Goal: Find specific page/section: Find specific page/section

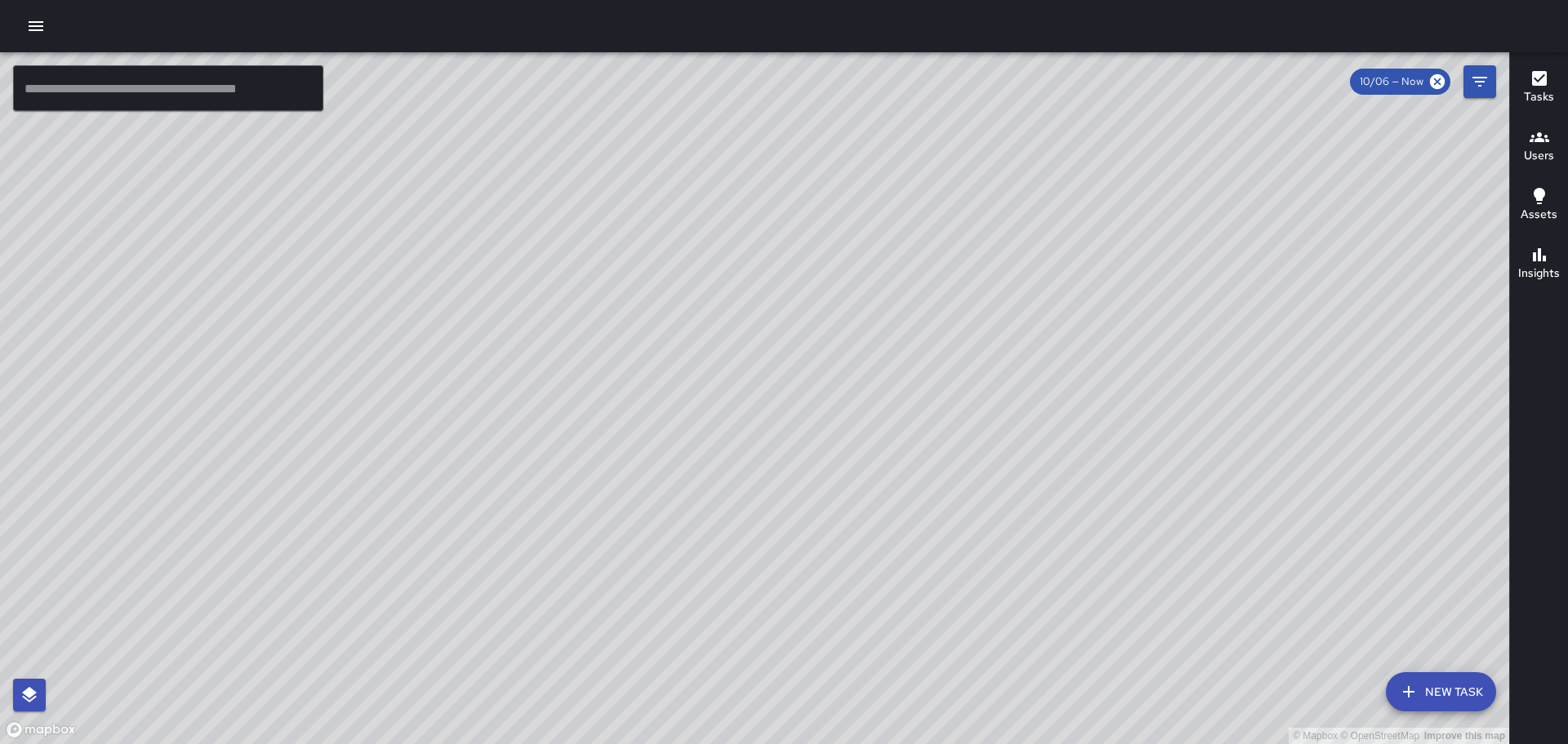
drag, startPoint x: 887, startPoint y: 312, endPoint x: 864, endPoint y: 493, distance: 182.5
click at [866, 508] on div "© Mapbox © OpenStreetMap Improve this map" at bounding box center [755, 398] width 1509 height 692
drag, startPoint x: 570, startPoint y: 196, endPoint x: 751, endPoint y: 355, distance: 240.9
click at [753, 360] on div "© Mapbox © OpenStreetMap Improve this map" at bounding box center [755, 398] width 1509 height 692
drag, startPoint x: 893, startPoint y: 504, endPoint x: 818, endPoint y: 230, distance: 284.1
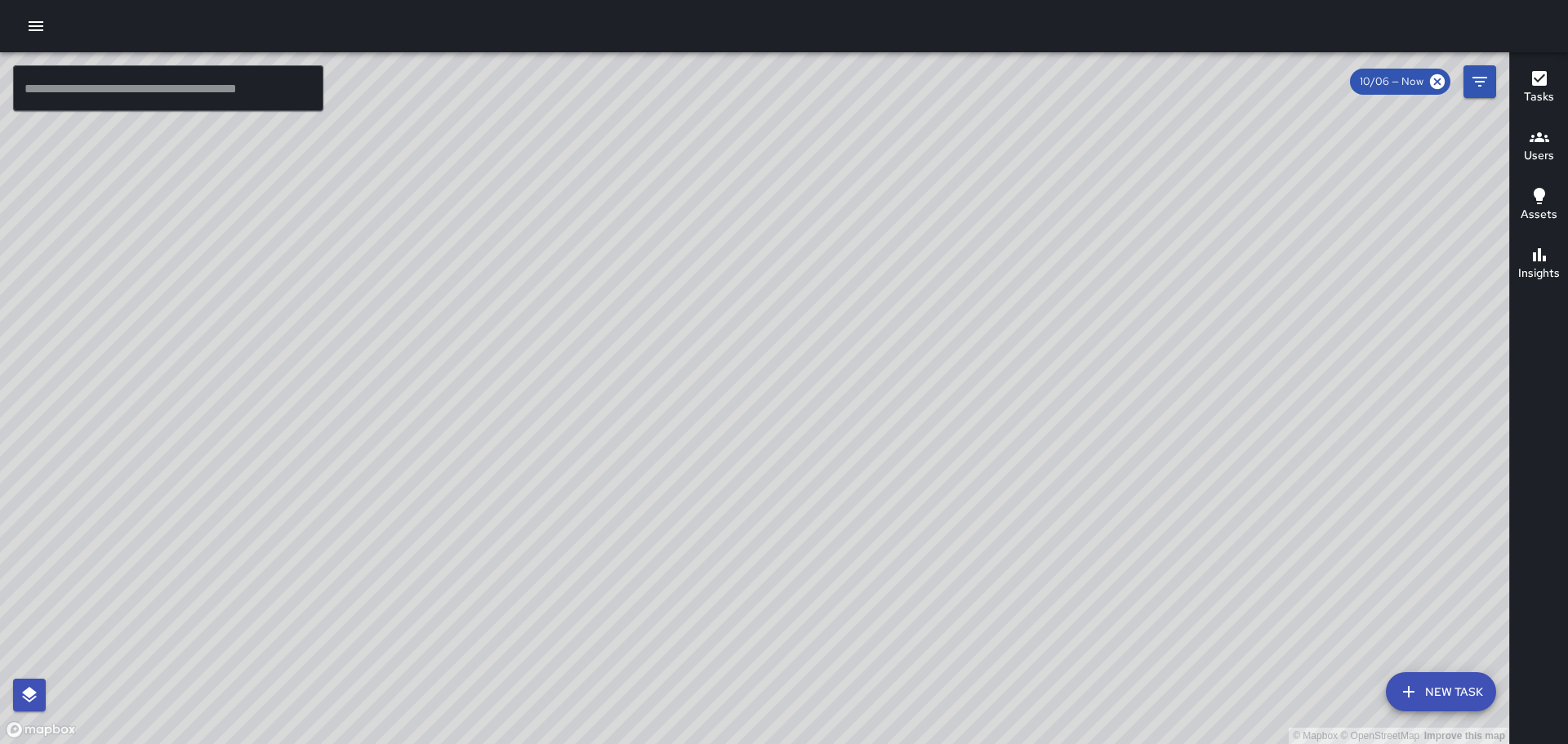
click at [830, 273] on div "© Mapbox © OpenStreetMap Improve this map" at bounding box center [755, 398] width 1509 height 692
drag, startPoint x: 1368, startPoint y: 493, endPoint x: 1145, endPoint y: 245, distance: 333.5
click at [1151, 250] on div "© Mapbox © OpenStreetMap Improve this map" at bounding box center [755, 398] width 1509 height 692
drag, startPoint x: 838, startPoint y: 472, endPoint x: 855, endPoint y: 371, distance: 102.4
click at [967, 655] on div "© Mapbox © OpenStreetMap Improve this map" at bounding box center [755, 398] width 1509 height 692
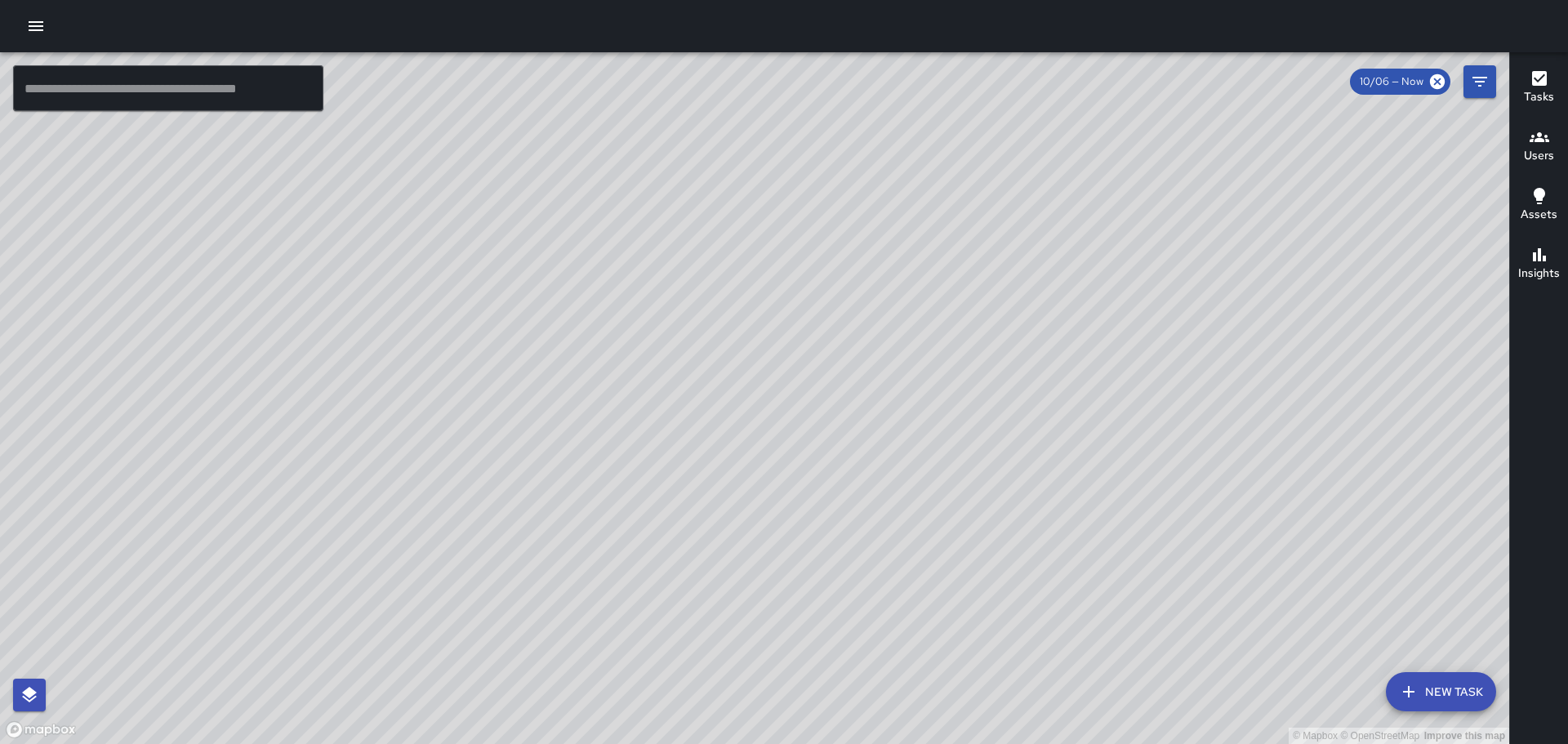
drag, startPoint x: 924, startPoint y: 277, endPoint x: 889, endPoint y: 287, distance: 36.4
click at [933, 358] on div "© Mapbox © OpenStreetMap Improve this map" at bounding box center [755, 398] width 1509 height 692
drag, startPoint x: 809, startPoint y: 302, endPoint x: 875, endPoint y: 419, distance: 134.3
click at [875, 419] on div "© Mapbox © OpenStreetMap Improve this map" at bounding box center [755, 398] width 1509 height 692
drag, startPoint x: 1177, startPoint y: 519, endPoint x: 1031, endPoint y: 272, distance: 286.9
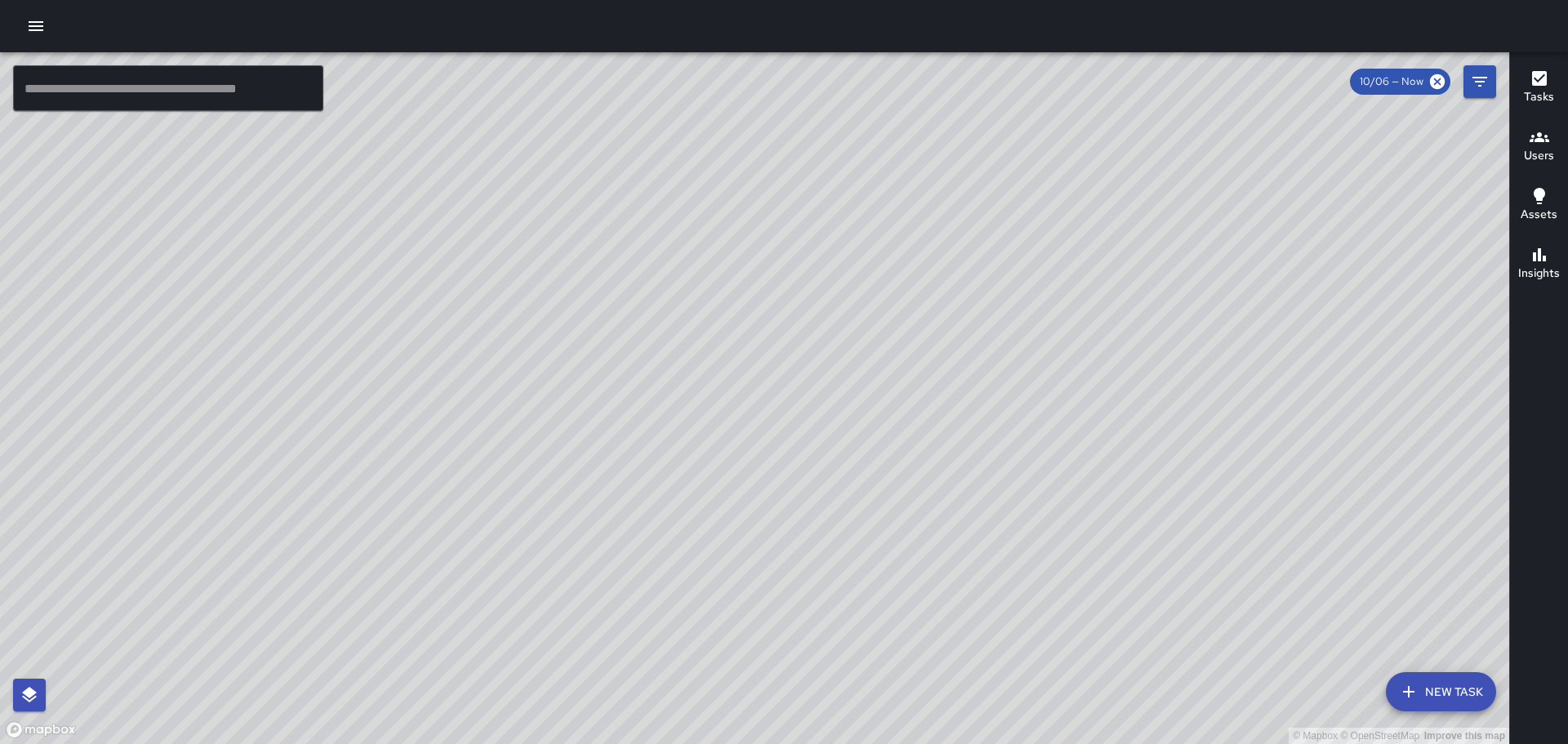
click at [1032, 286] on div "© Mapbox © OpenStreetMap Improve this map" at bounding box center [755, 398] width 1509 height 692
drag, startPoint x: 1228, startPoint y: 502, endPoint x: 1142, endPoint y: 391, distance: 140.4
click at [1152, 415] on div "© Mapbox © OpenStreetMap Improve this map" at bounding box center [755, 398] width 1509 height 692
click at [1549, 146] on div "Users" at bounding box center [1539, 146] width 30 height 37
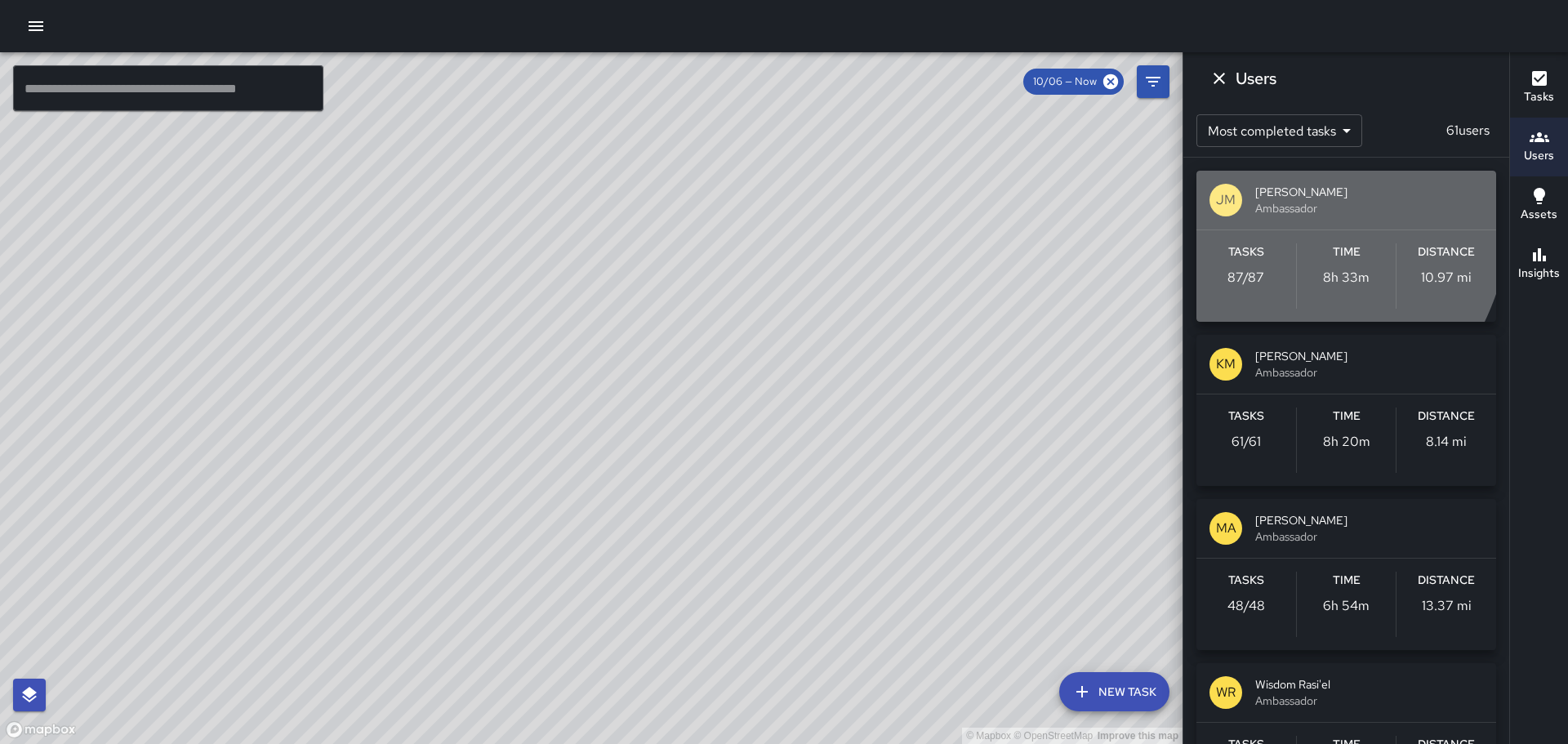
click at [1235, 203] on p "JM" at bounding box center [1226, 200] width 20 height 20
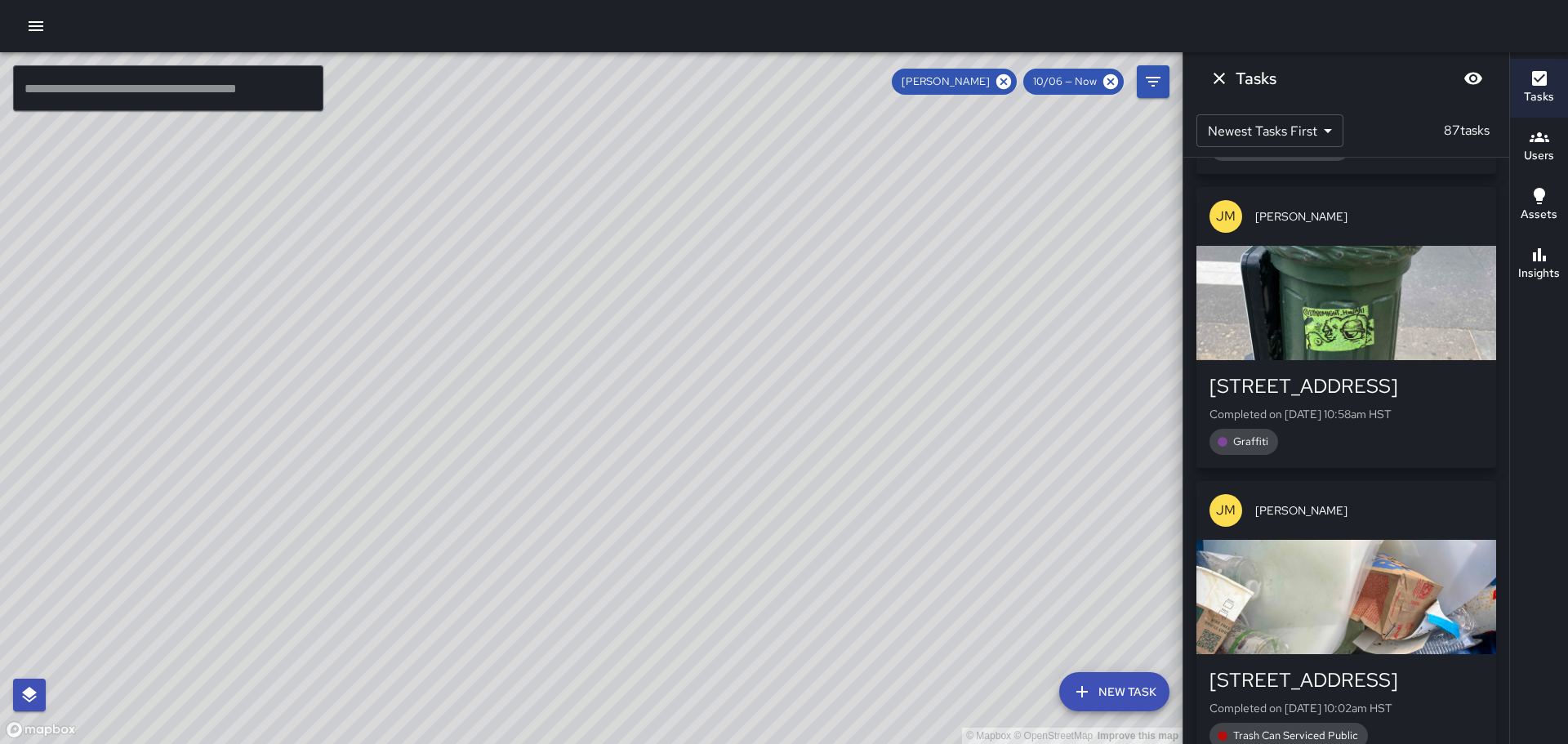
scroll to position [735, 0]
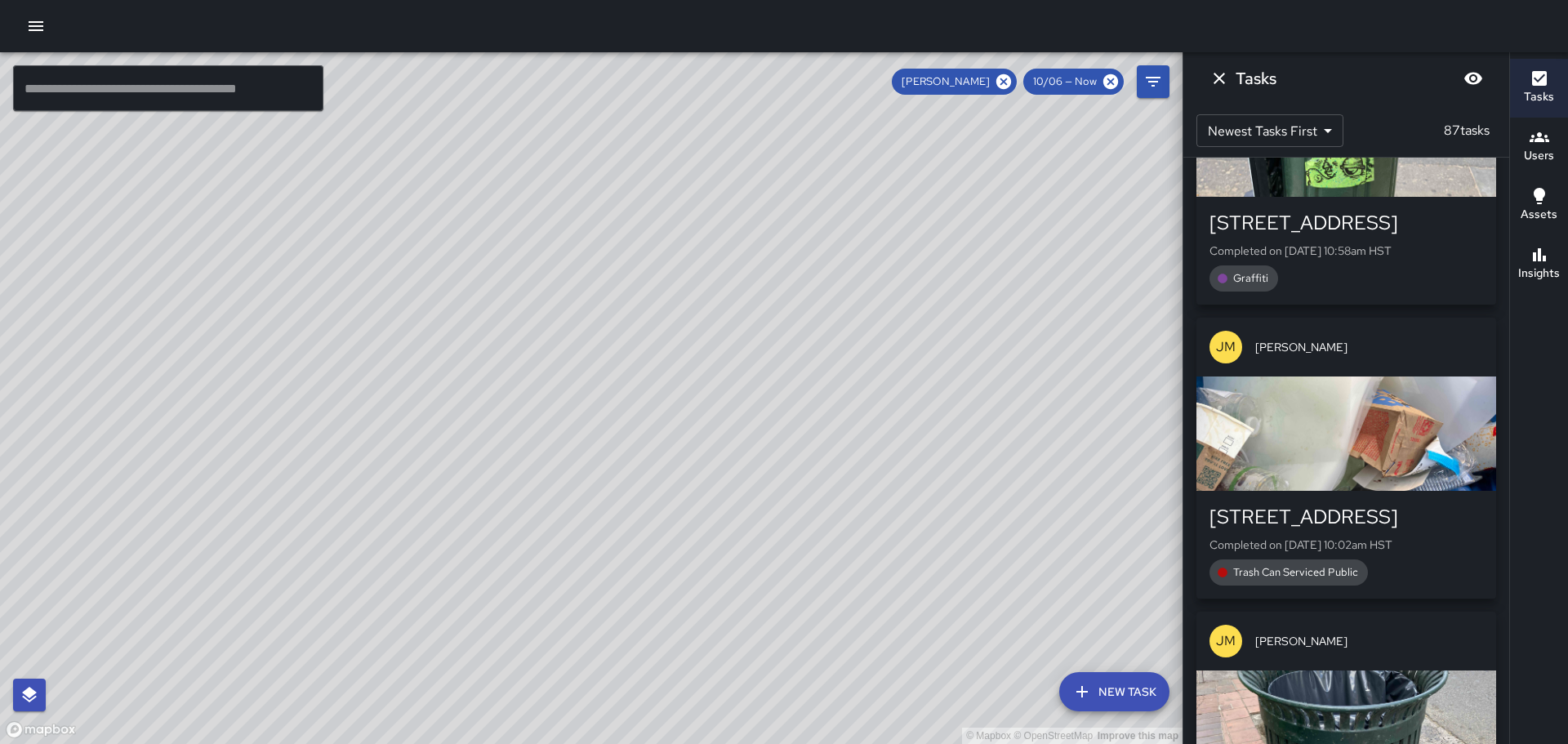
click at [1467, 129] on p "87 tasks" at bounding box center [1467, 130] width 59 height 20
click at [1473, 80] on icon "Blur" at bounding box center [1473, 78] width 18 height 13
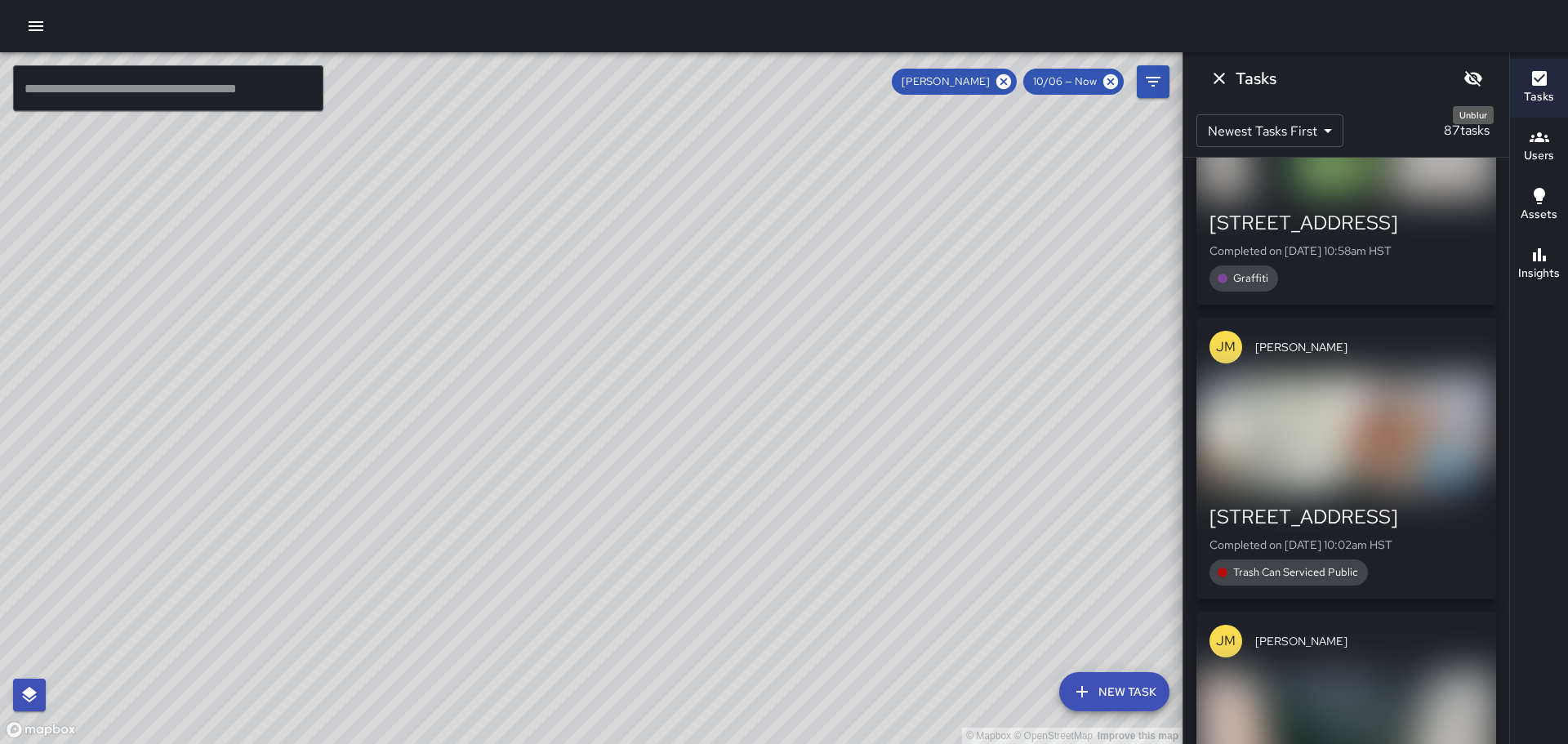
click at [1473, 80] on icon "Unblur" at bounding box center [1473, 79] width 18 height 16
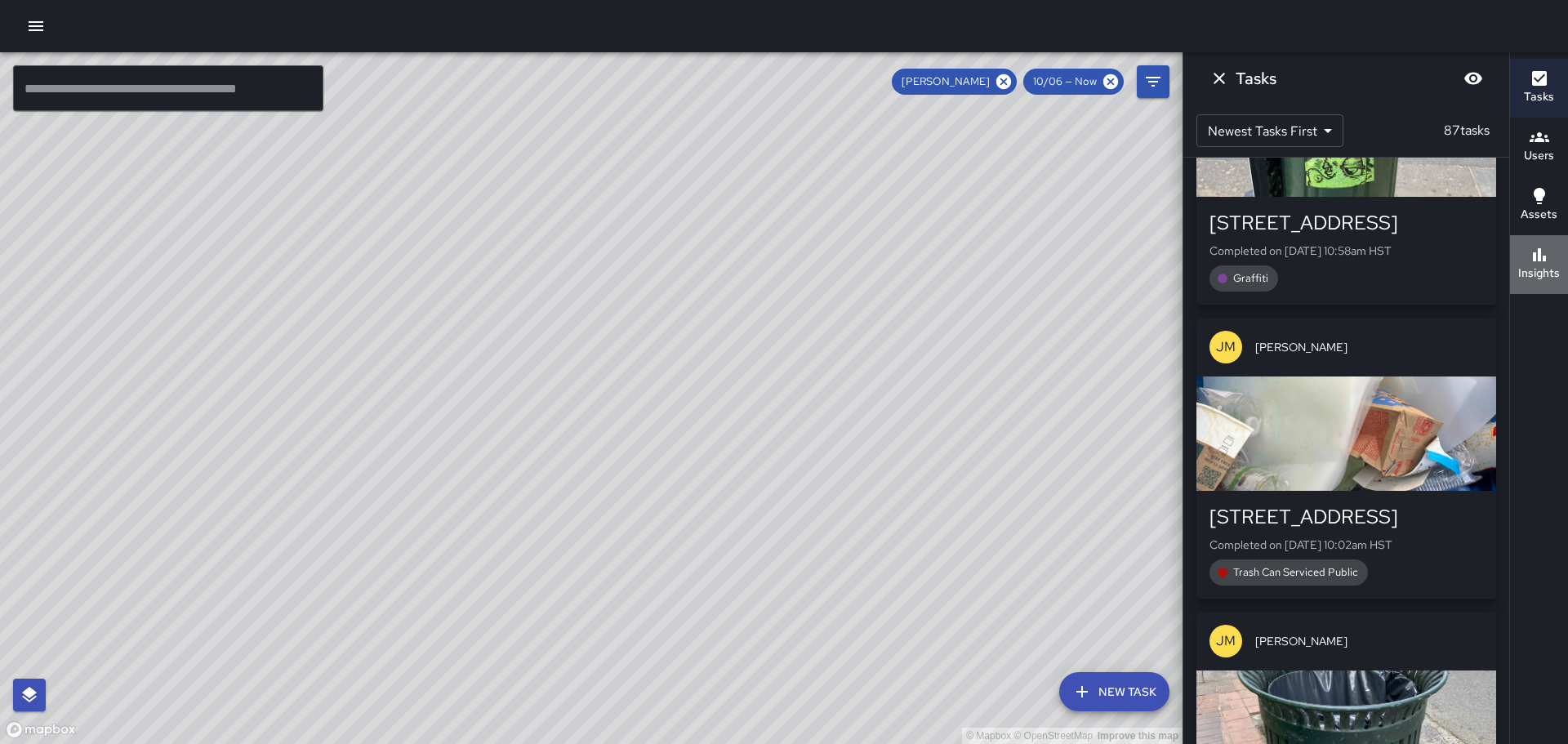
click at [1550, 259] on div "Insights" at bounding box center [1539, 264] width 42 height 37
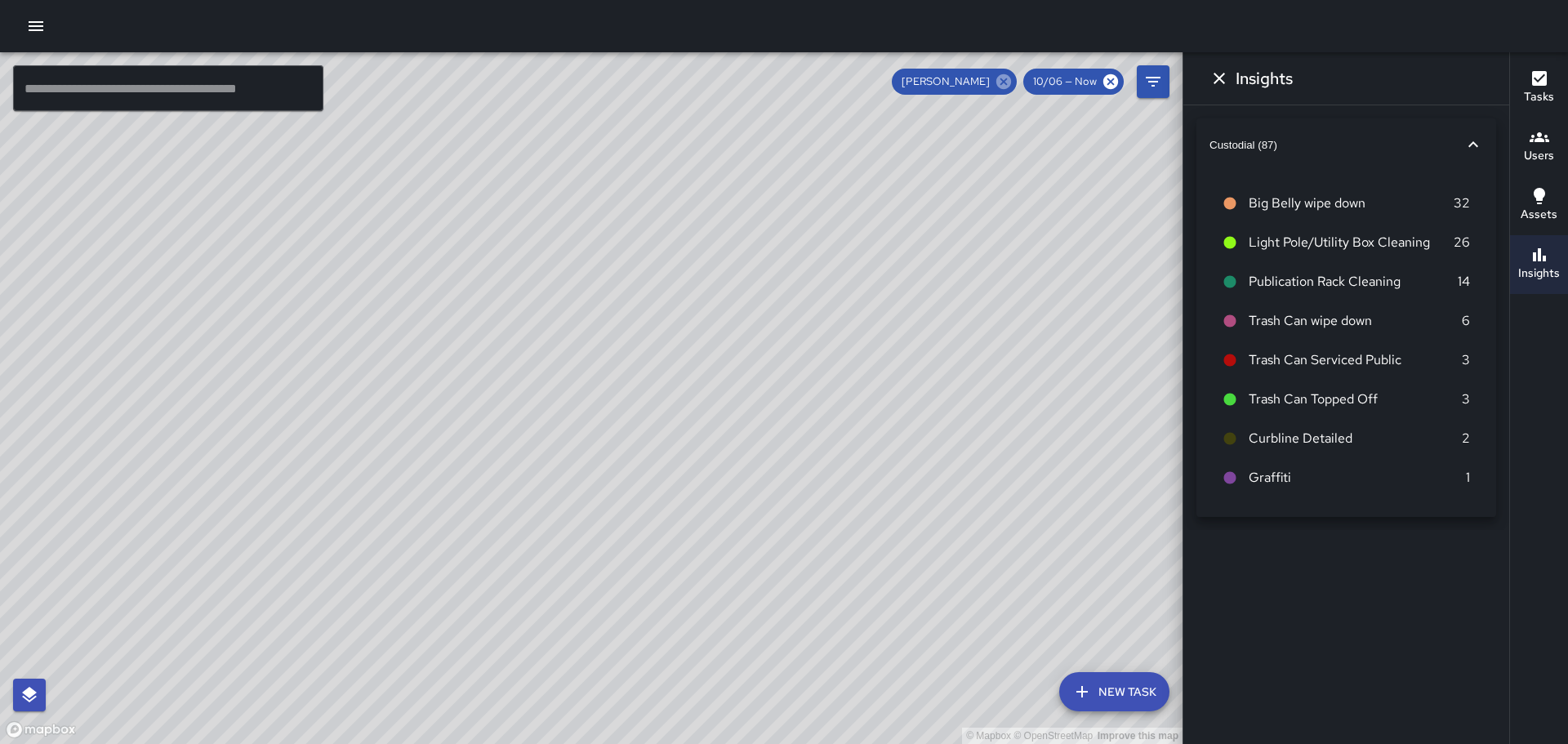
click at [1011, 83] on icon at bounding box center [1004, 81] width 15 height 15
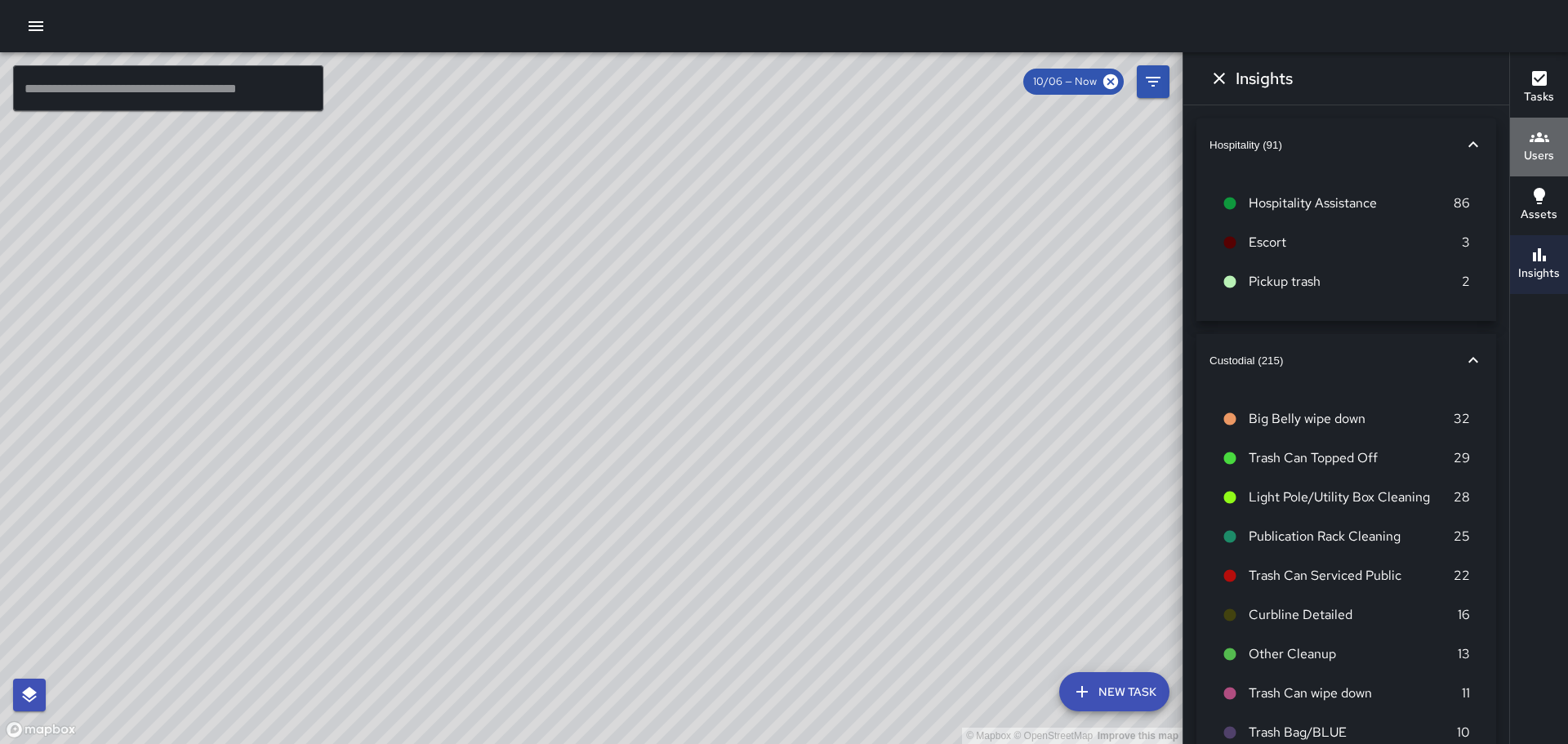
click at [1546, 147] on h6 "Users" at bounding box center [1539, 156] width 30 height 18
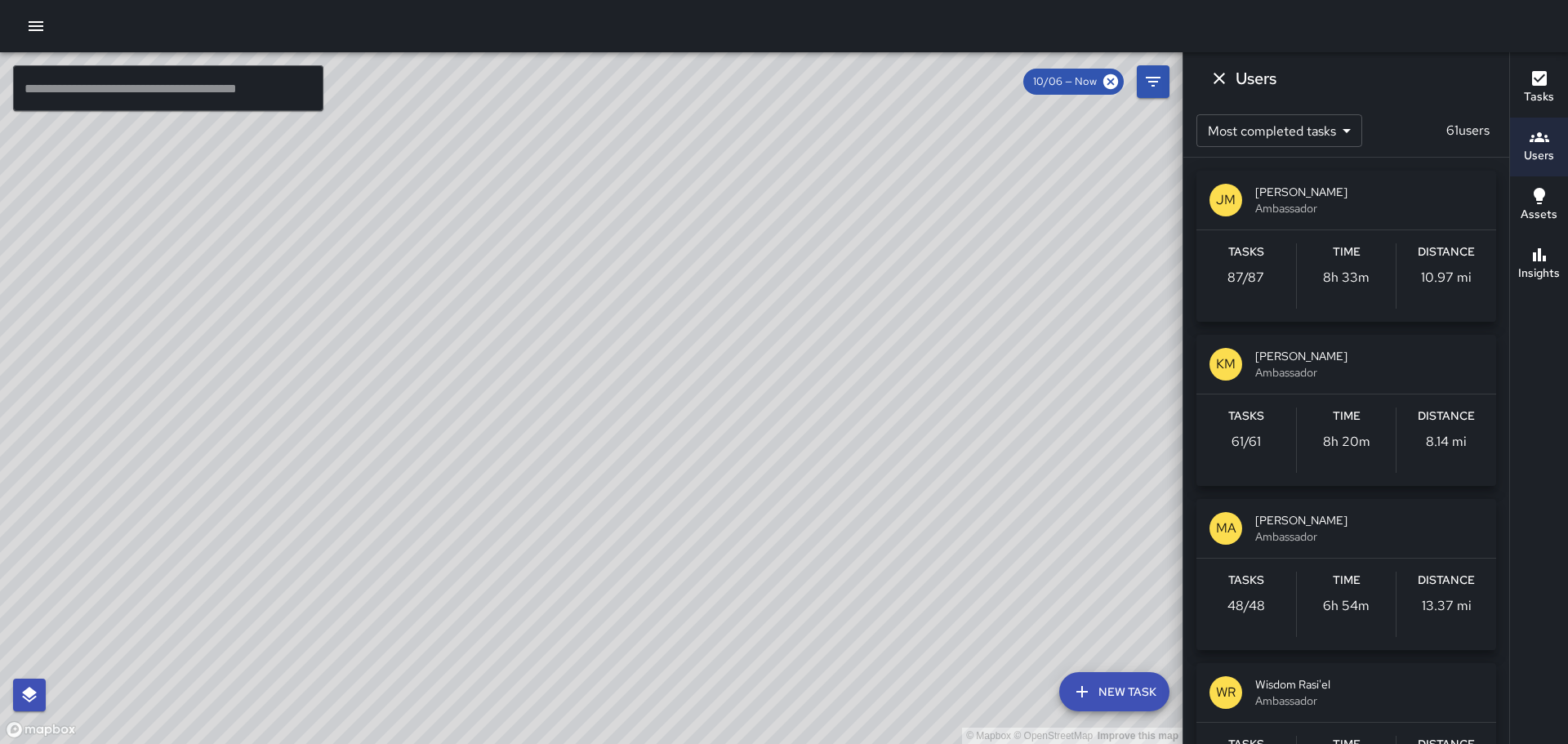
click at [1226, 209] on p "JM" at bounding box center [1226, 200] width 20 height 20
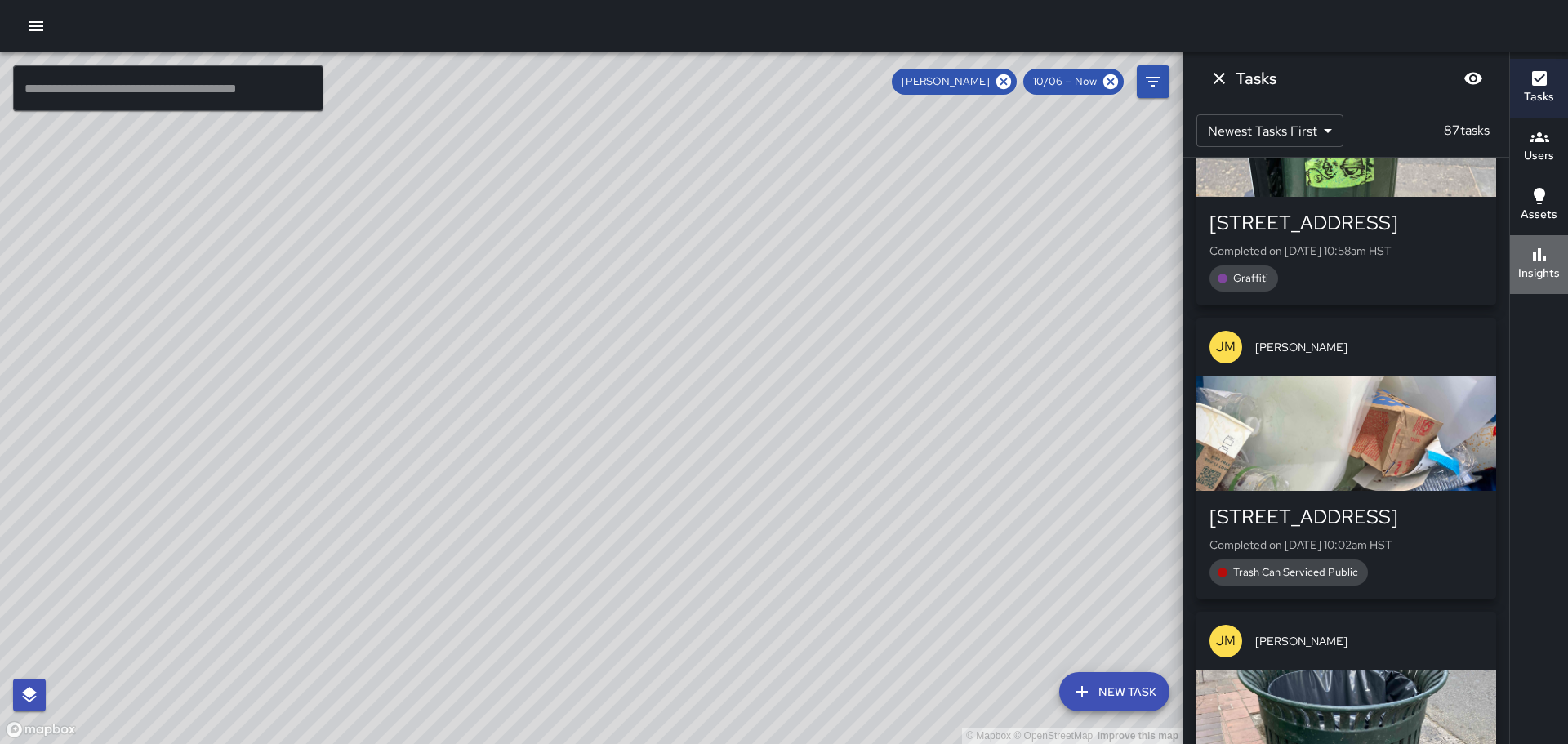
click at [1527, 265] on h6 "Insights" at bounding box center [1539, 273] width 42 height 18
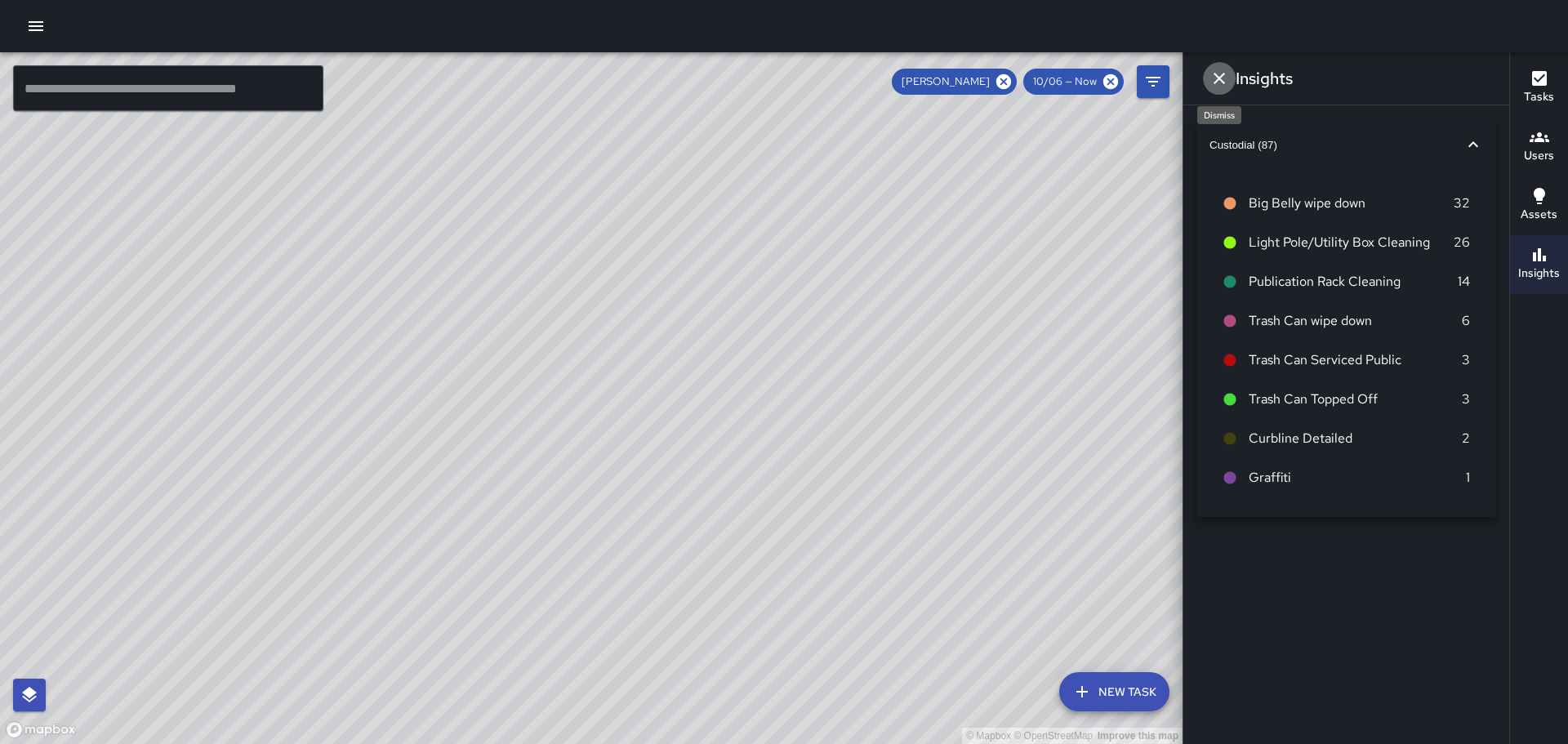
click at [1216, 74] on icon "Dismiss" at bounding box center [1219, 78] width 12 height 12
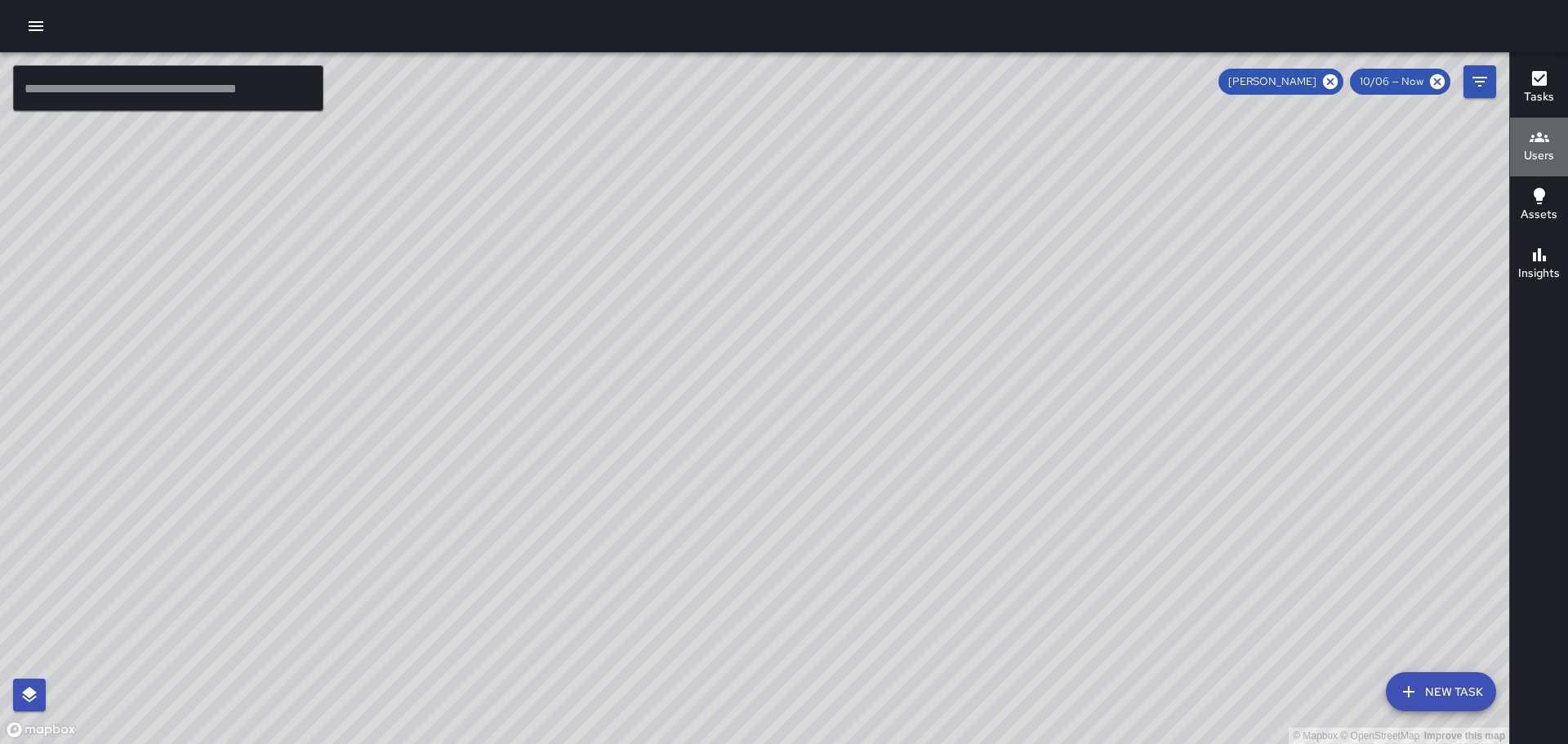
click at [1534, 143] on icon "button" at bounding box center [1540, 137] width 20 height 20
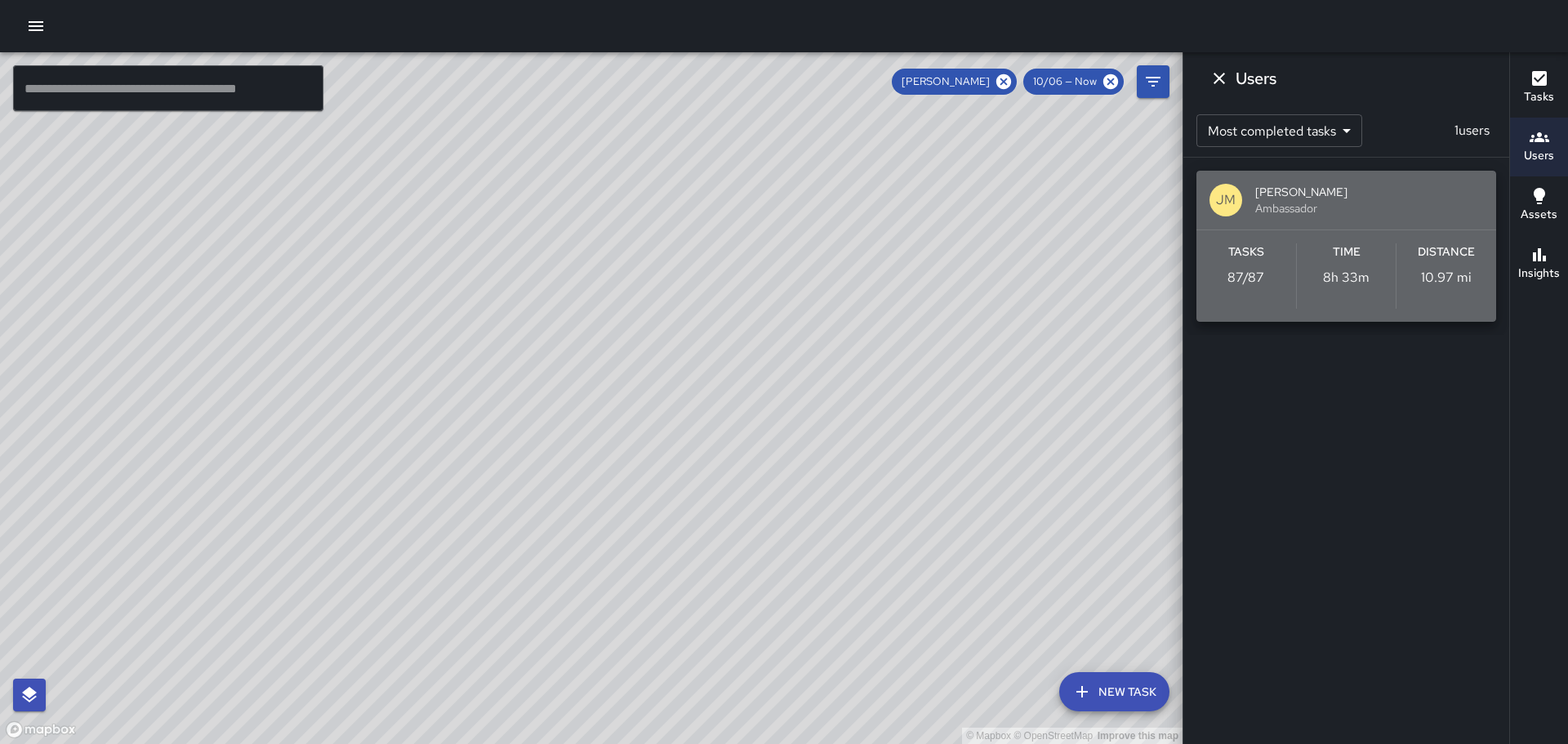
click at [1228, 189] on div "JM" at bounding box center [1225, 200] width 32 height 32
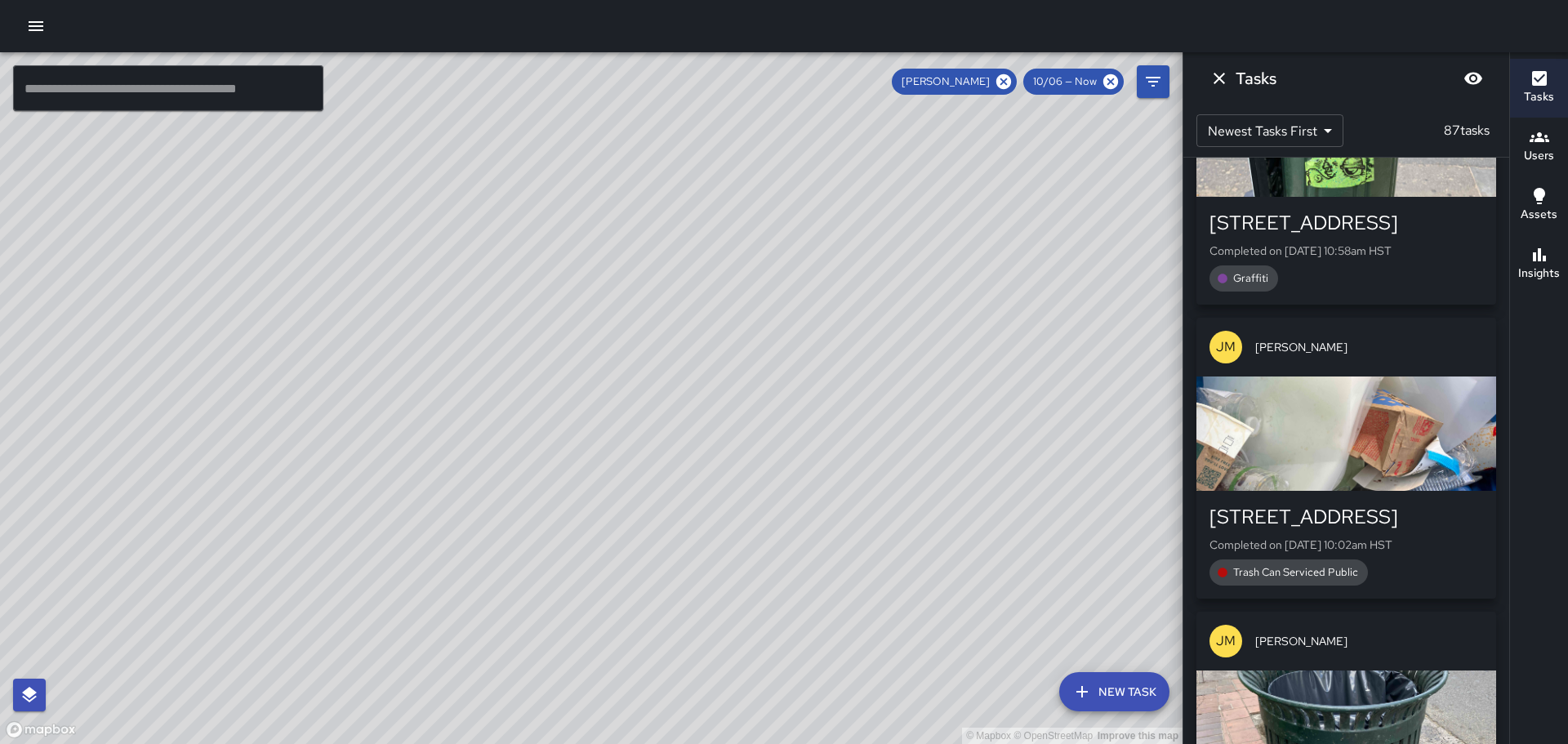
click at [1523, 255] on div "Insights" at bounding box center [1539, 264] width 42 height 37
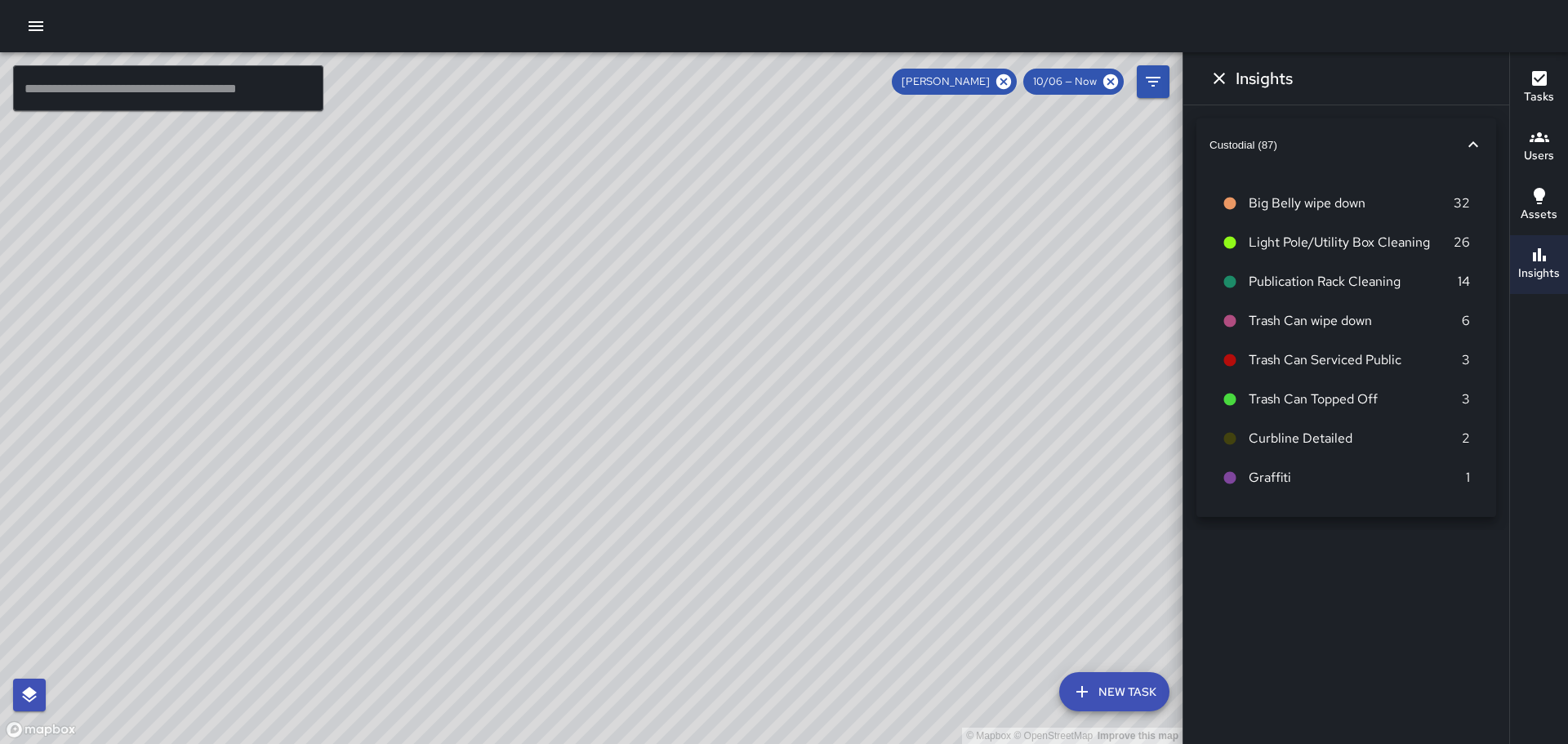
drag, startPoint x: 646, startPoint y: 285, endPoint x: 691, endPoint y: 239, distance: 64.4
click at [691, 239] on div "© Mapbox © OpenStreetMap Improve this map" at bounding box center [591, 398] width 1183 height 692
drag, startPoint x: 519, startPoint y: 285, endPoint x: 531, endPoint y: 321, distance: 37.9
click at [576, 334] on div "© Mapbox © OpenStreetMap Improve this map" at bounding box center [591, 398] width 1183 height 692
drag, startPoint x: 1012, startPoint y: 557, endPoint x: 913, endPoint y: 457, distance: 140.7
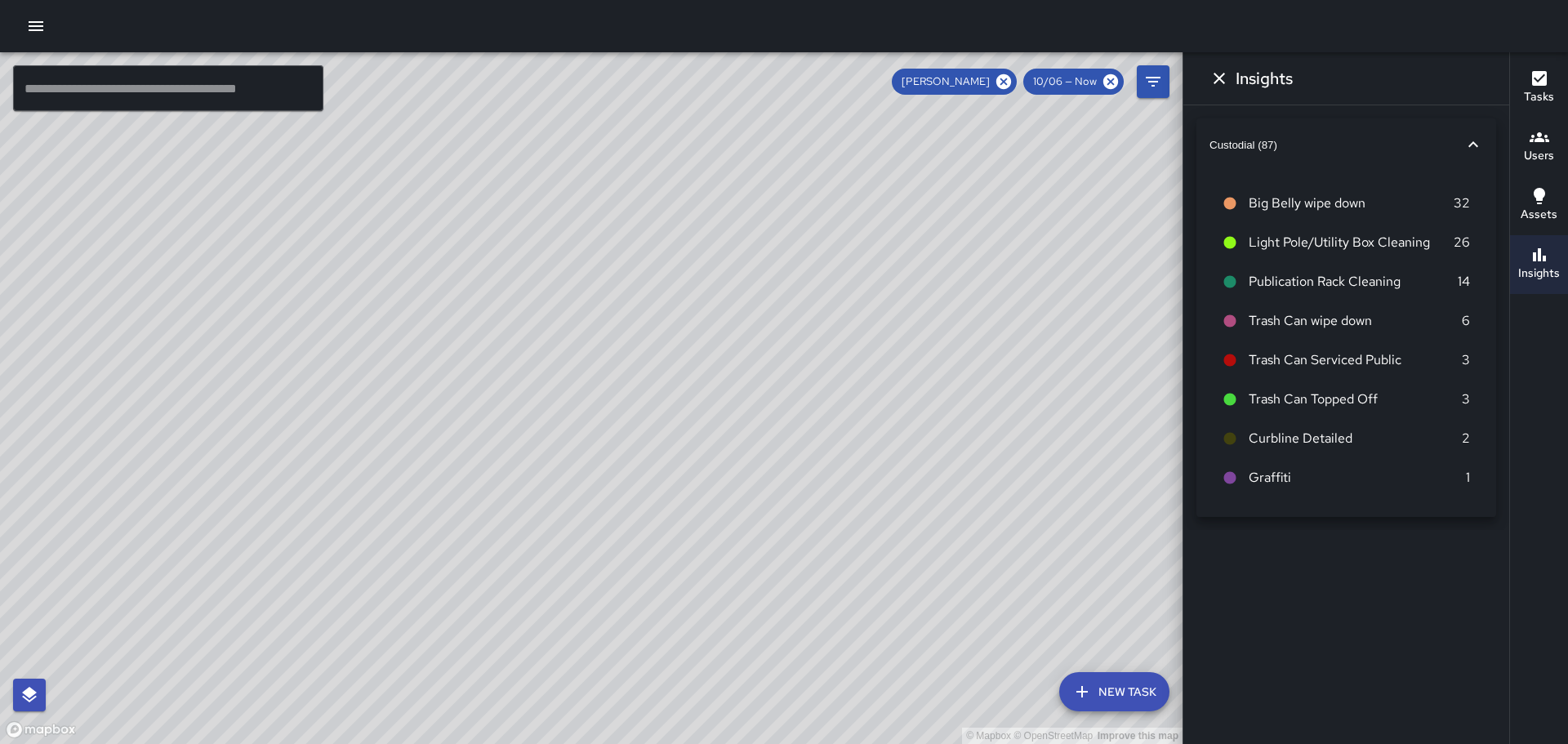
click at [934, 466] on div "© Mapbox © OpenStreetMap Improve this map" at bounding box center [591, 398] width 1183 height 692
drag, startPoint x: 466, startPoint y: 378, endPoint x: 671, endPoint y: 475, distance: 226.8
click at [871, 628] on div "© Mapbox © OpenStreetMap Improve this map" at bounding box center [591, 398] width 1183 height 692
drag, startPoint x: 594, startPoint y: 374, endPoint x: 507, endPoint y: 231, distance: 167.4
click at [788, 407] on div "© Mapbox © OpenStreetMap Improve this map" at bounding box center [591, 398] width 1183 height 692
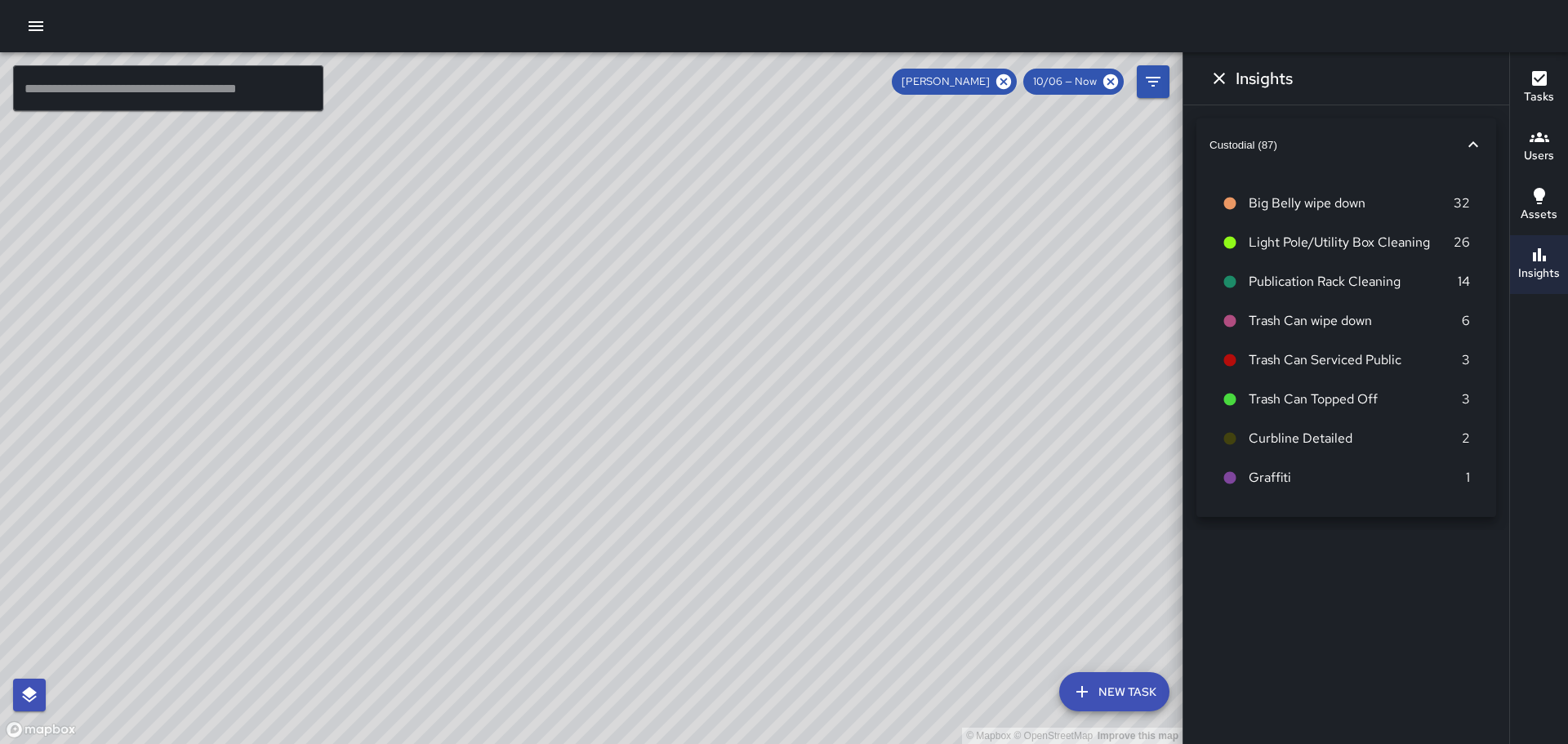
drag, startPoint x: 449, startPoint y: 241, endPoint x: 603, endPoint y: 292, distance: 162.2
click at [588, 298] on div "© Mapbox © OpenStreetMap Improve this map" at bounding box center [591, 398] width 1183 height 692
drag, startPoint x: 479, startPoint y: 437, endPoint x: 660, endPoint y: 377, distance: 190.7
click at [655, 380] on div "© Mapbox © OpenStreetMap Improve this map" at bounding box center [591, 398] width 1183 height 692
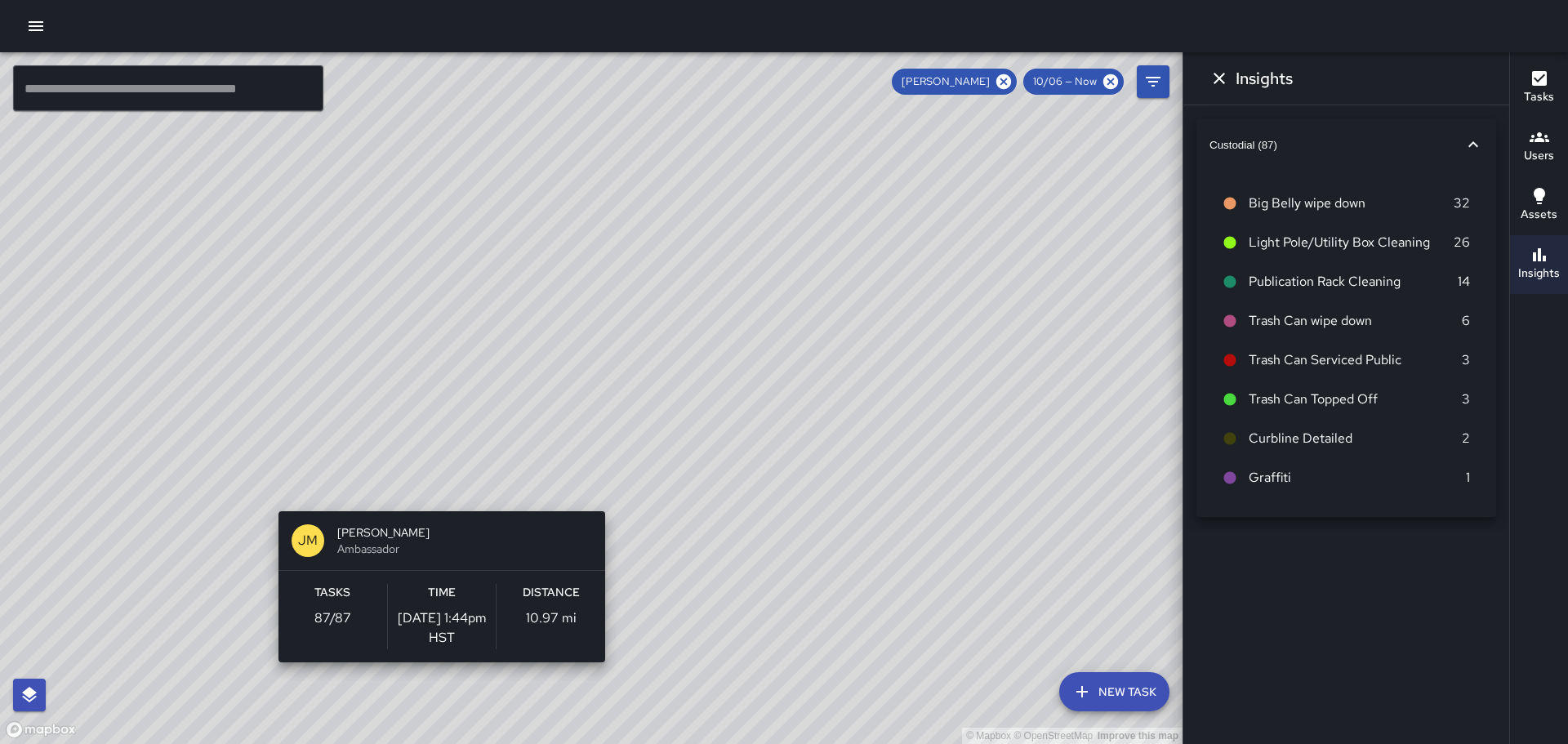
click at [435, 501] on div "© Mapbox © OpenStreetMap Improve this map [PERSON_NAME] [PERSON_NAME] Ambassado…" at bounding box center [591, 398] width 1183 height 692
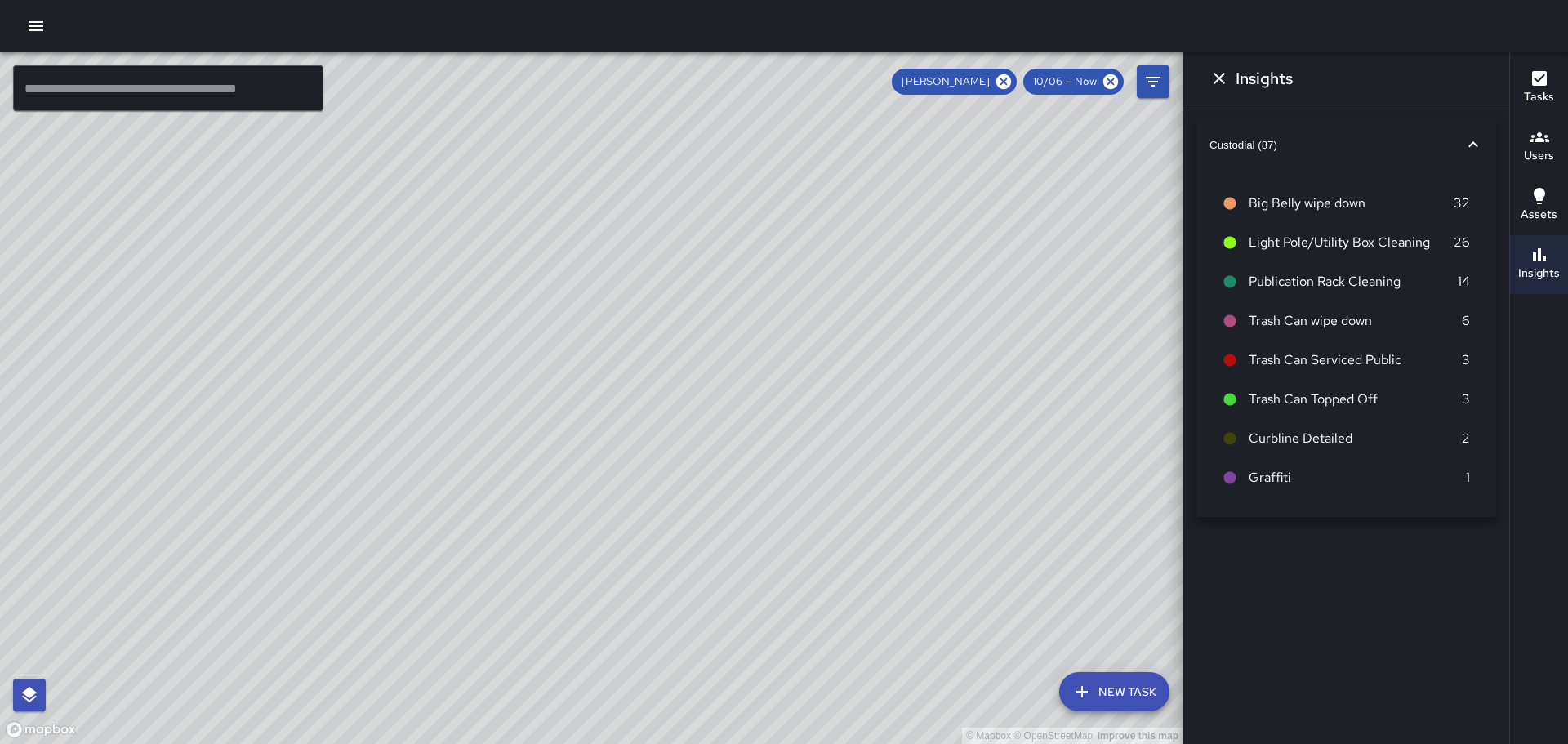
drag, startPoint x: 522, startPoint y: 193, endPoint x: 449, endPoint y: 495, distance: 310.7
click at [449, 496] on div "© Mapbox © OpenStreetMap Improve this map" at bounding box center [591, 398] width 1183 height 692
click at [1216, 86] on icon "Dismiss" at bounding box center [1219, 78] width 20 height 20
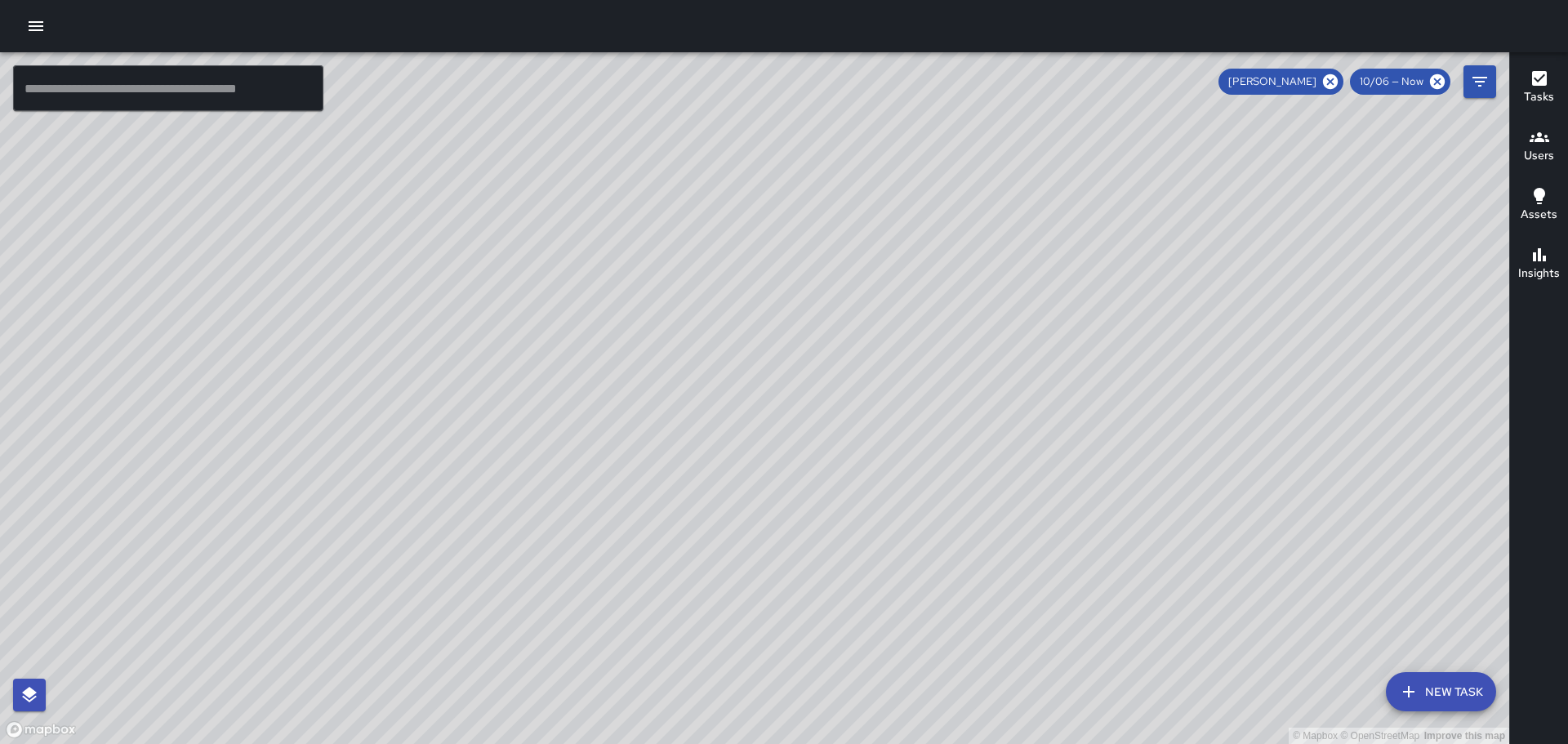
drag, startPoint x: 1291, startPoint y: 454, endPoint x: 864, endPoint y: 226, distance: 484.1
click at [865, 226] on div "© Mapbox © OpenStreetMap Improve this map" at bounding box center [755, 398] width 1509 height 692
drag, startPoint x: 1250, startPoint y: 445, endPoint x: 1073, endPoint y: 372, distance: 191.5
click at [1074, 372] on div "© Mapbox © OpenStreetMap Improve this map" at bounding box center [755, 398] width 1509 height 692
drag, startPoint x: 1321, startPoint y: 494, endPoint x: 1229, endPoint y: 387, distance: 141.1
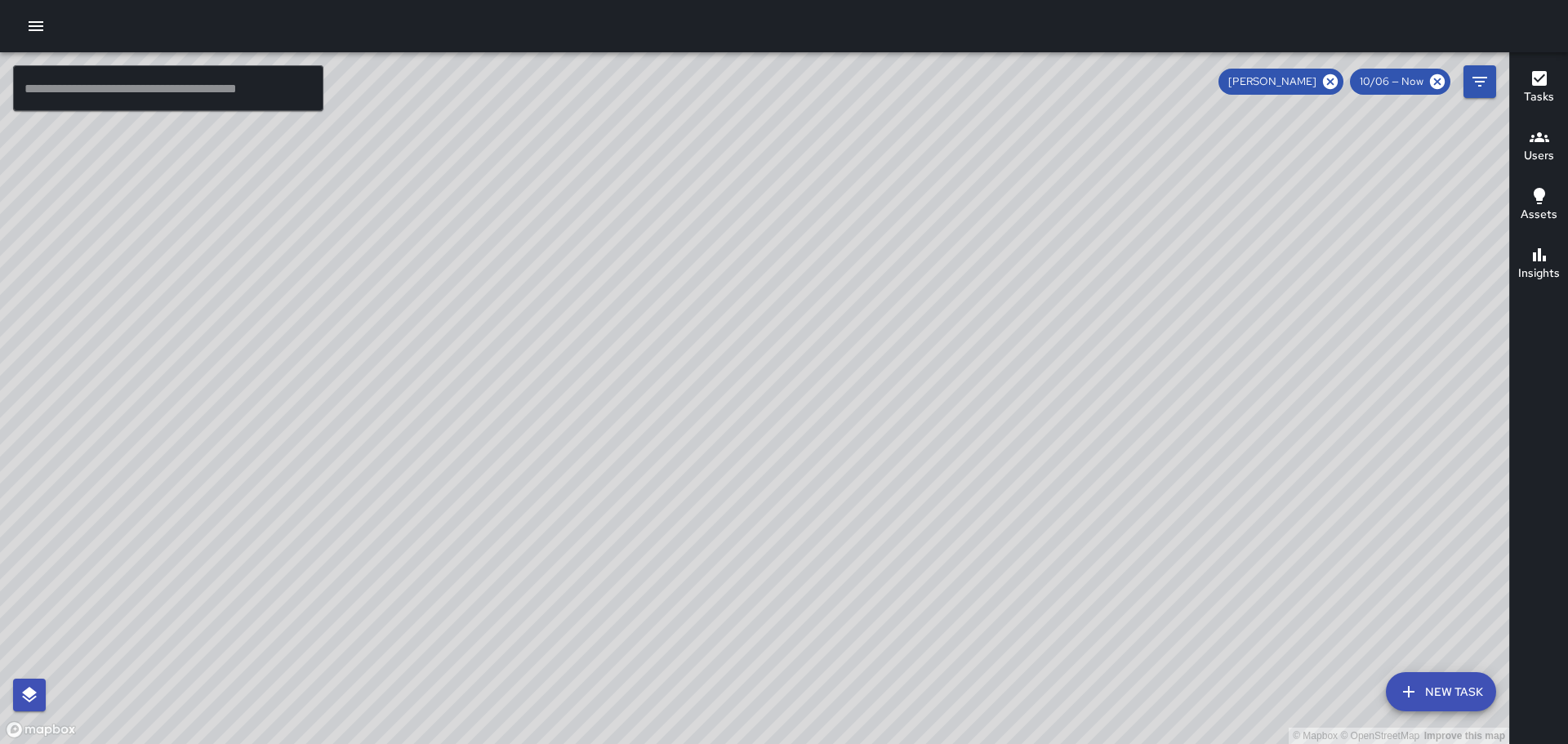
click at [1229, 387] on div "© Mapbox © OpenStreetMap Improve this map" at bounding box center [755, 398] width 1509 height 692
drag, startPoint x: 1391, startPoint y: 513, endPoint x: 1300, endPoint y: 344, distance: 191.9
click at [1300, 344] on div "© Mapbox © OpenStreetMap Improve this map" at bounding box center [755, 398] width 1509 height 692
click at [1202, 356] on div "© Mapbox © OpenStreetMap Improve this map" at bounding box center [755, 398] width 1509 height 692
drag, startPoint x: 1218, startPoint y: 422, endPoint x: 1298, endPoint y: 532, distance: 136.0
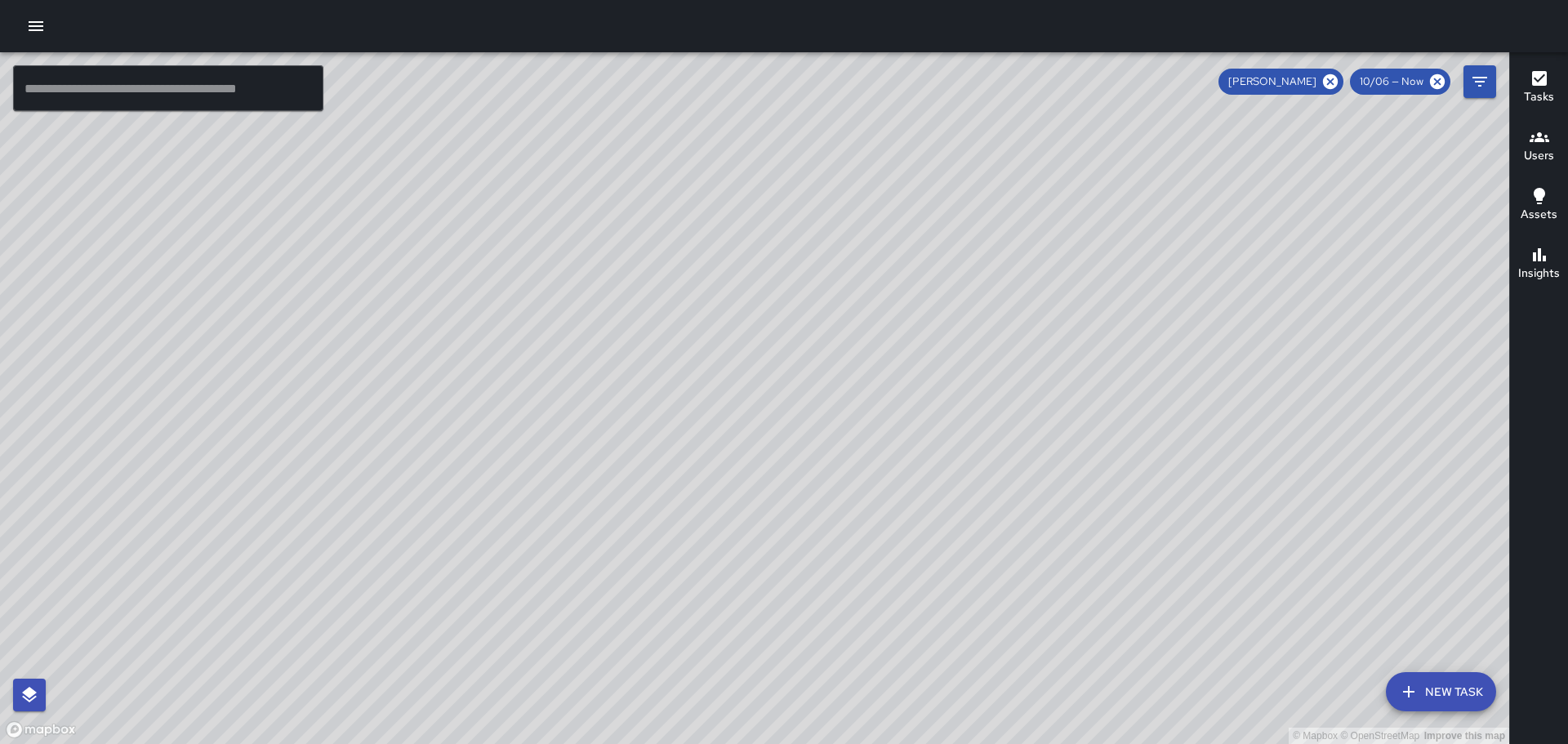
click at [1298, 532] on div "© Mapbox © OpenStreetMap Improve this map" at bounding box center [755, 398] width 1509 height 692
drag, startPoint x: 1305, startPoint y: 419, endPoint x: 1314, endPoint y: 441, distance: 23.8
click at [1314, 441] on div "© Mapbox © OpenStreetMap Improve this map" at bounding box center [755, 398] width 1509 height 692
drag, startPoint x: 1316, startPoint y: 405, endPoint x: 1350, endPoint y: 482, distance: 84.2
click at [1350, 482] on div "© Mapbox © OpenStreetMap Improve this map" at bounding box center [755, 398] width 1509 height 692
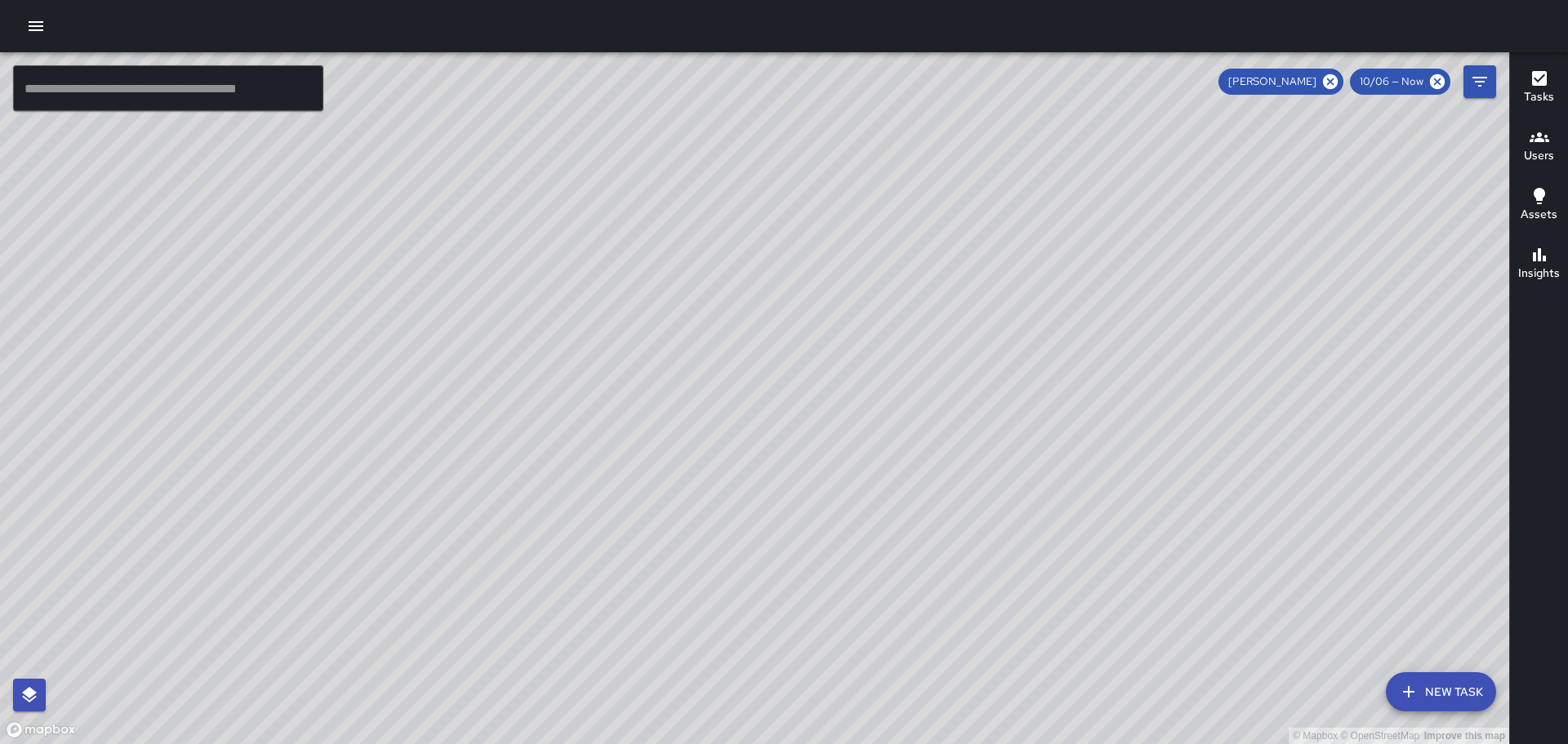
drag, startPoint x: 1000, startPoint y: 317, endPoint x: 1078, endPoint y: 395, distance: 110.3
click at [1088, 415] on div "© Mapbox © OpenStreetMap Improve this map" at bounding box center [755, 398] width 1509 height 692
drag, startPoint x: 1126, startPoint y: 302, endPoint x: 1098, endPoint y: 277, distance: 37.5
click at [1096, 287] on div "© Mapbox © OpenStreetMap Improve this map" at bounding box center [755, 398] width 1509 height 692
click at [1532, 258] on icon "button" at bounding box center [1540, 255] width 20 height 20
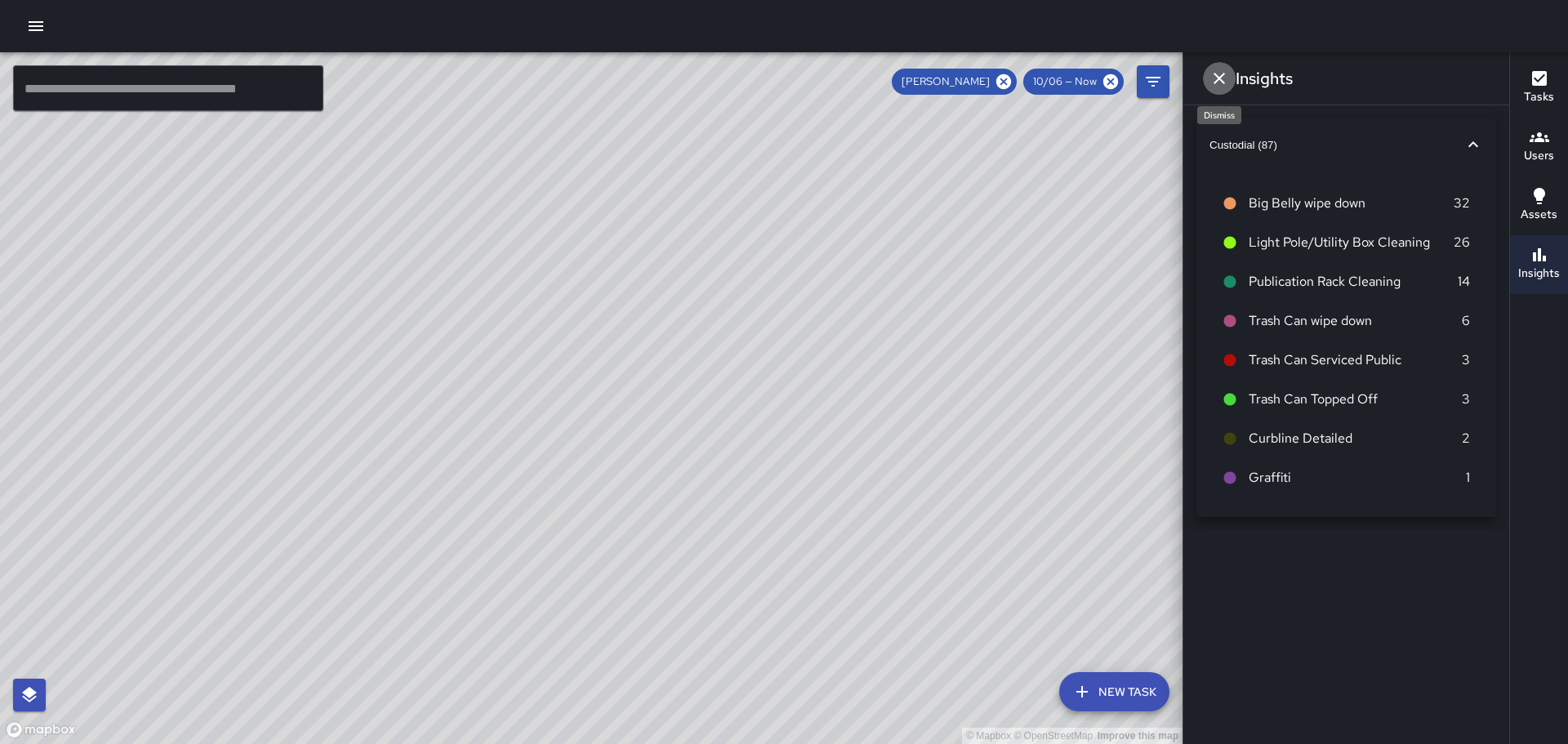
click at [1218, 83] on icon "Dismiss" at bounding box center [1219, 78] width 20 height 20
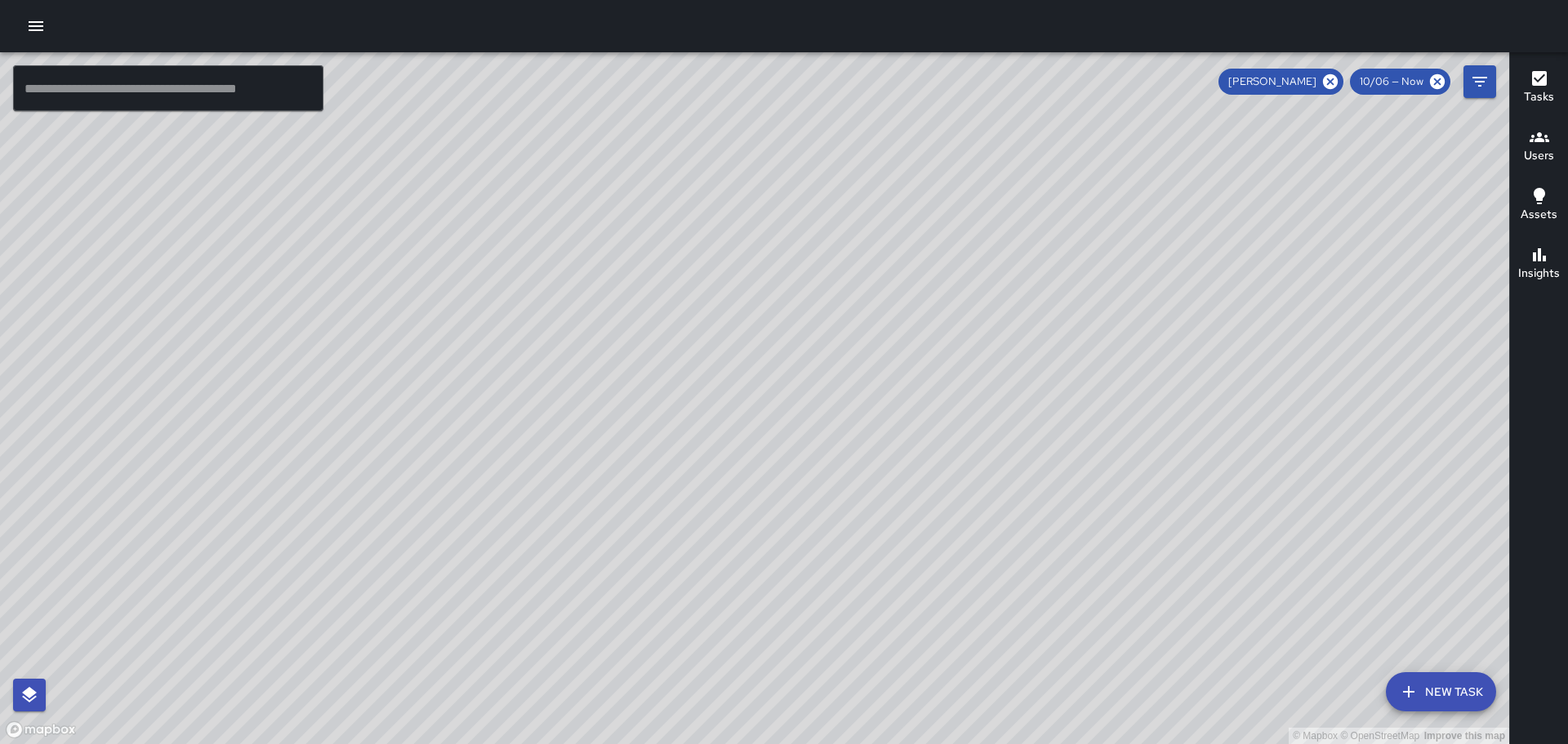
click at [1548, 138] on icon "button" at bounding box center [1540, 137] width 20 height 20
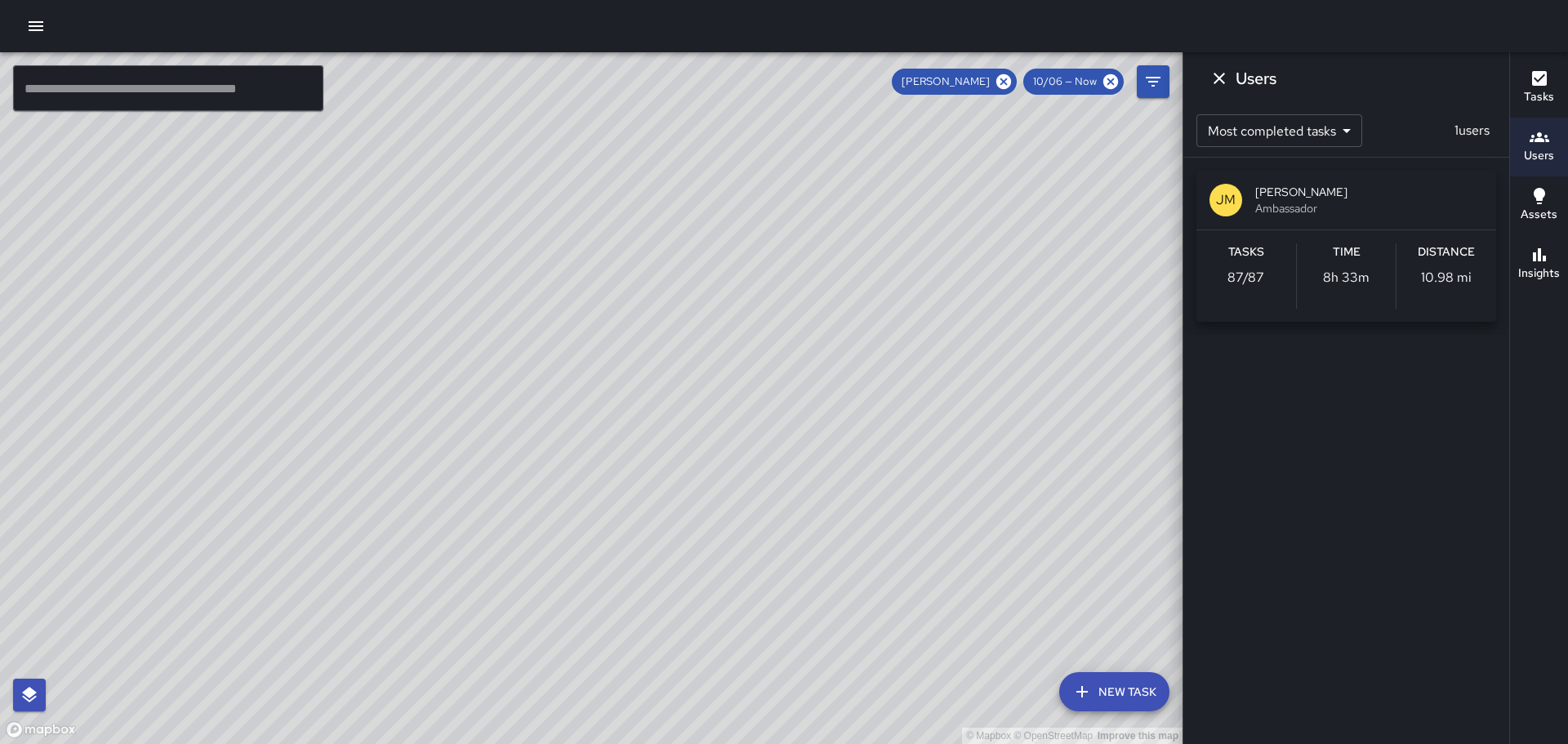
click at [1542, 204] on icon "button" at bounding box center [1540, 196] width 20 height 20
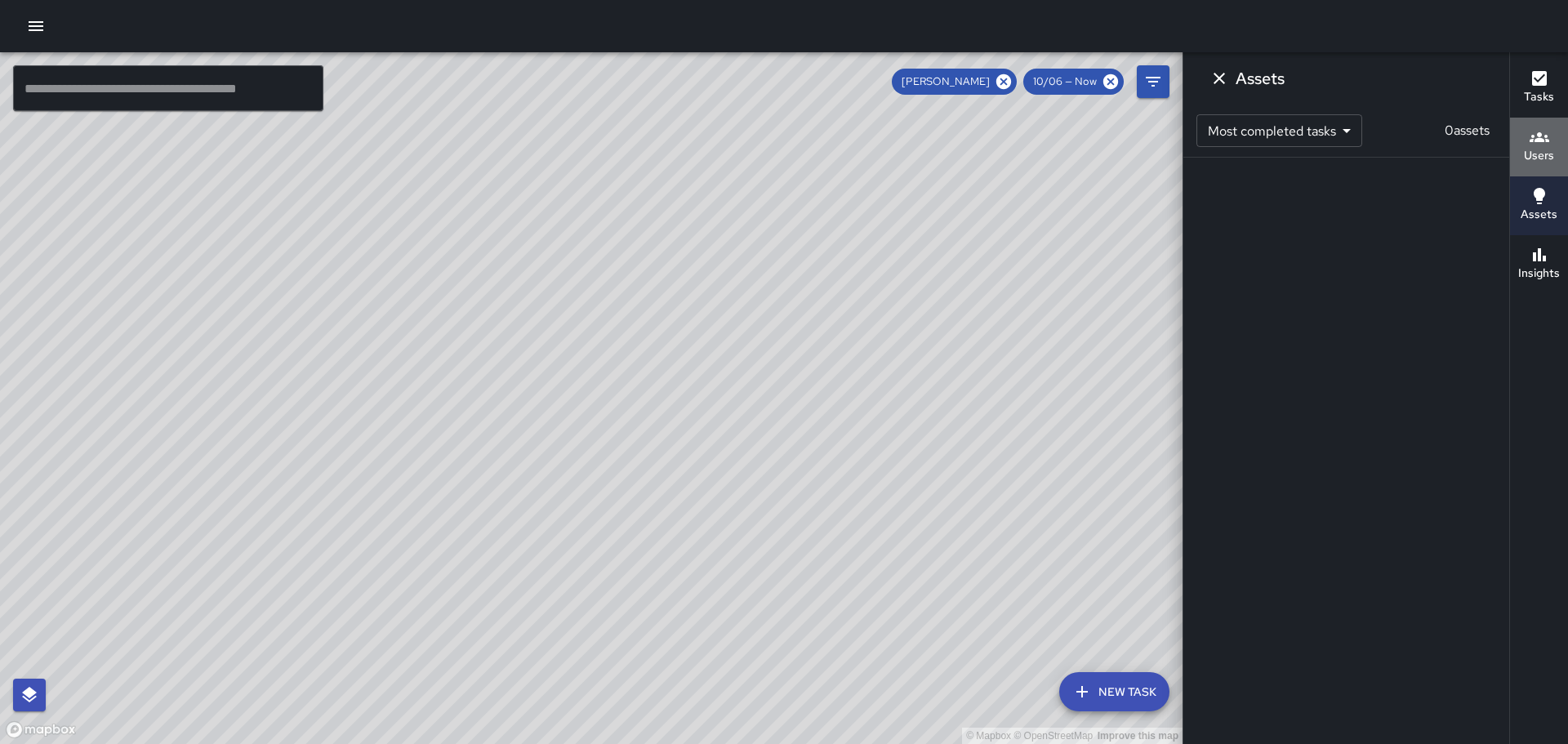
click at [1531, 133] on icon "button" at bounding box center [1540, 137] width 20 height 20
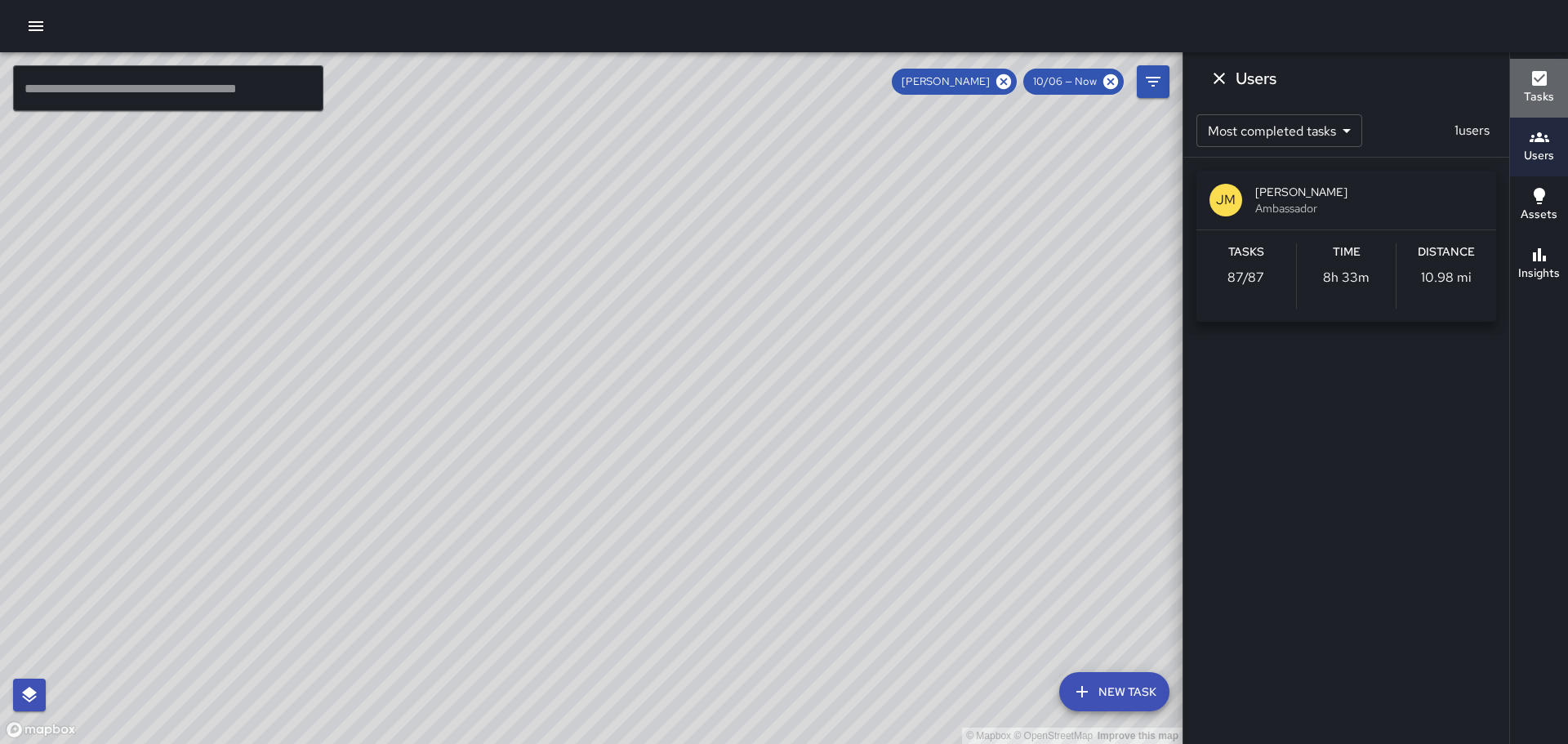
click at [1540, 81] on icon "button" at bounding box center [1539, 78] width 15 height 15
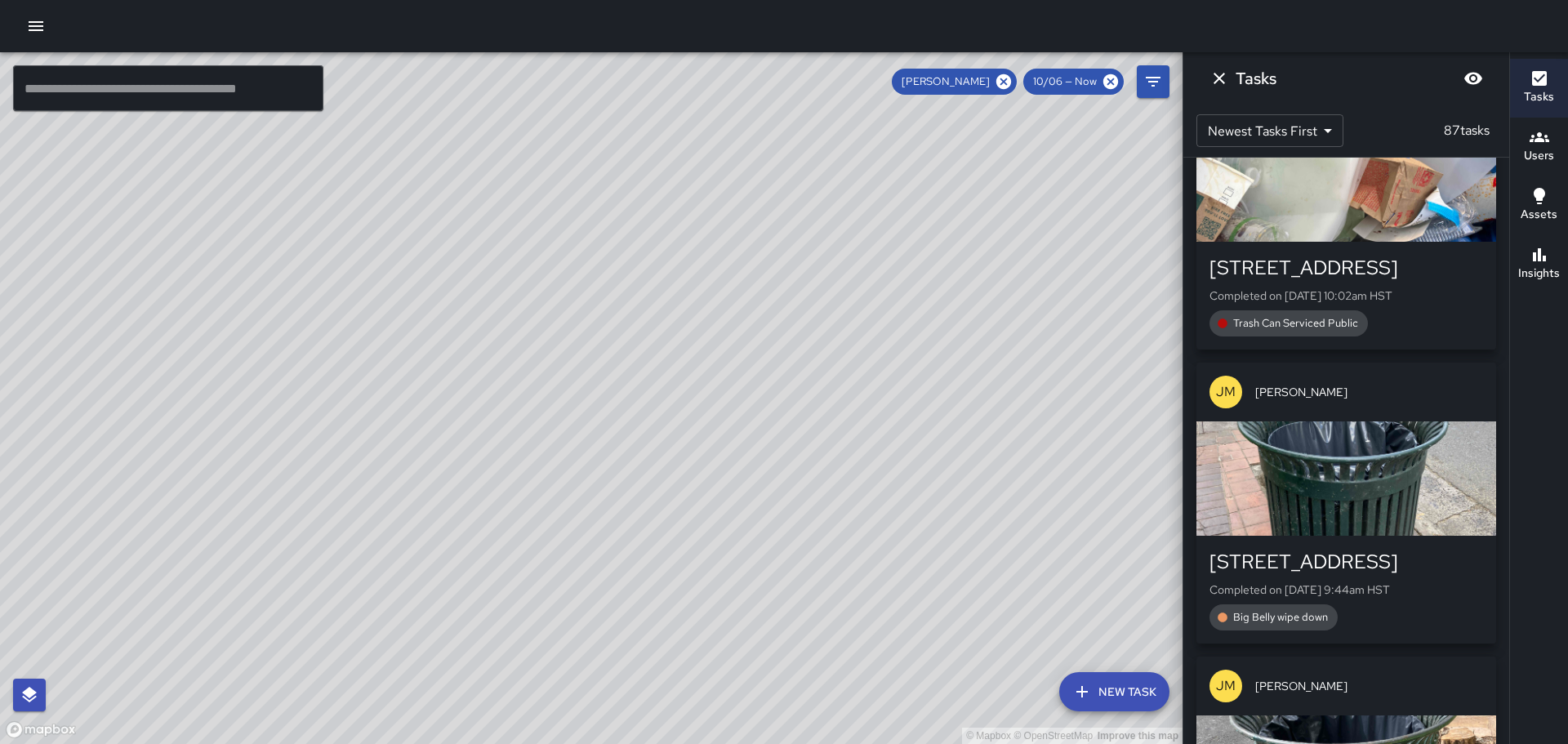
scroll to position [899, 0]
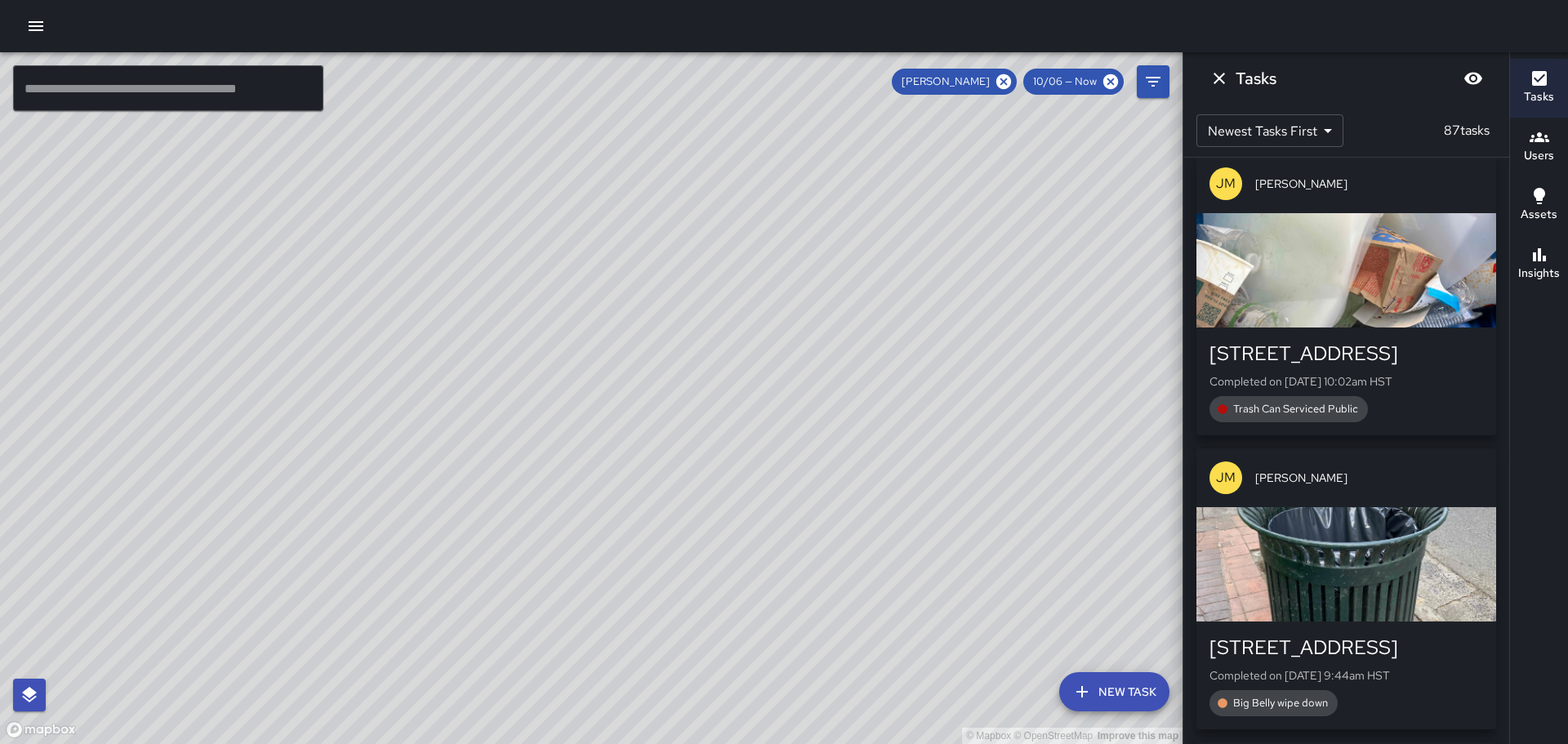
drag, startPoint x: 569, startPoint y: 277, endPoint x: 1082, endPoint y: 481, distance: 552.1
click at [1090, 485] on div "© Mapbox © OpenStreetMap Improve this map" at bounding box center [591, 398] width 1183 height 692
drag, startPoint x: 564, startPoint y: 320, endPoint x: 868, endPoint y: 473, distance: 340.3
click at [905, 488] on div "© Mapbox © OpenStreetMap Improve this map" at bounding box center [591, 398] width 1183 height 692
drag, startPoint x: 574, startPoint y: 326, endPoint x: 724, endPoint y: 408, distance: 171.0
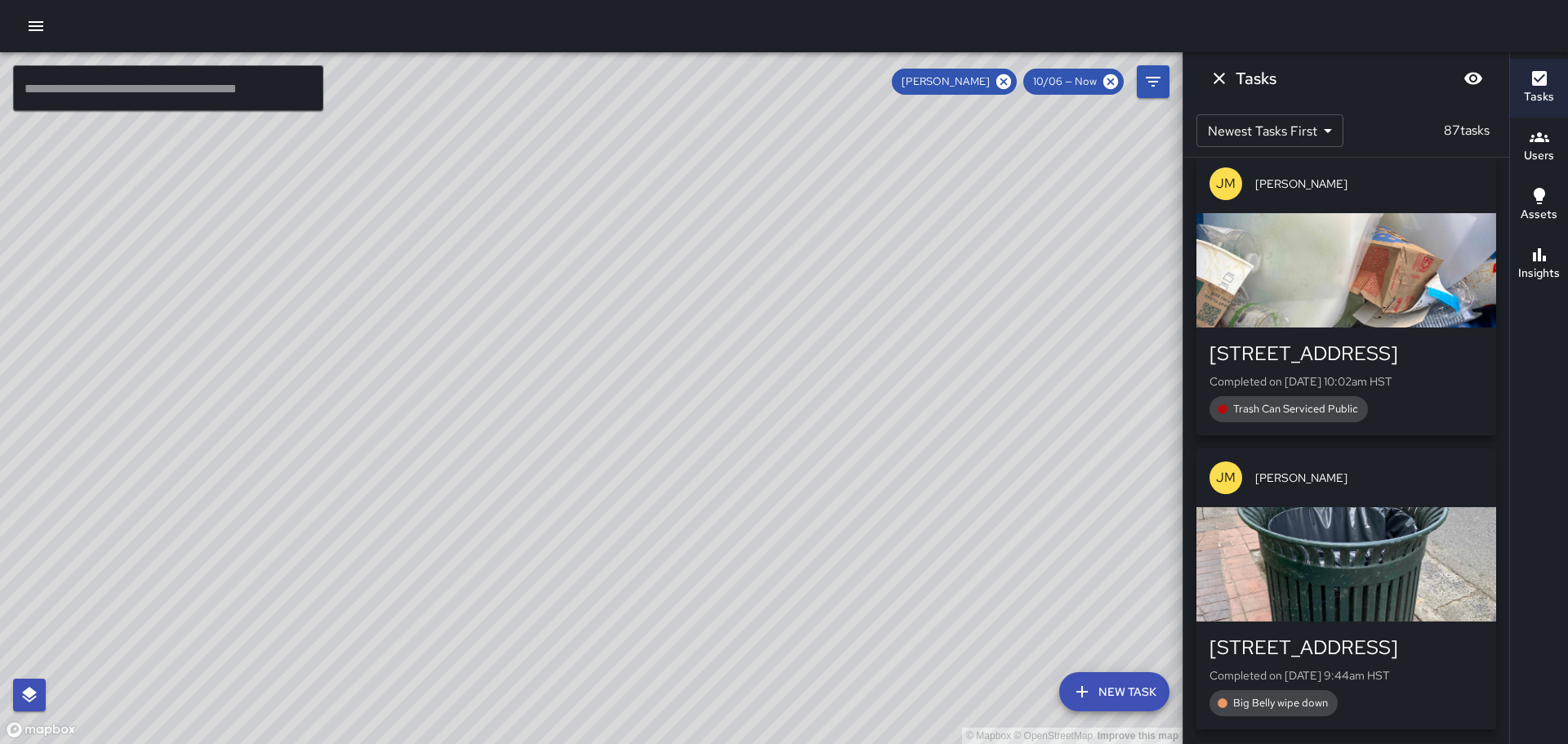
click at [724, 408] on div "© Mapbox © OpenStreetMap Improve this map" at bounding box center [591, 398] width 1183 height 692
drag, startPoint x: 960, startPoint y: 459, endPoint x: 710, endPoint y: 191, distance: 366.5
click at [704, 156] on div "© Mapbox © OpenStreetMap Improve this map" at bounding box center [591, 398] width 1183 height 692
click at [1219, 76] on icon "Dismiss" at bounding box center [1219, 78] width 20 height 20
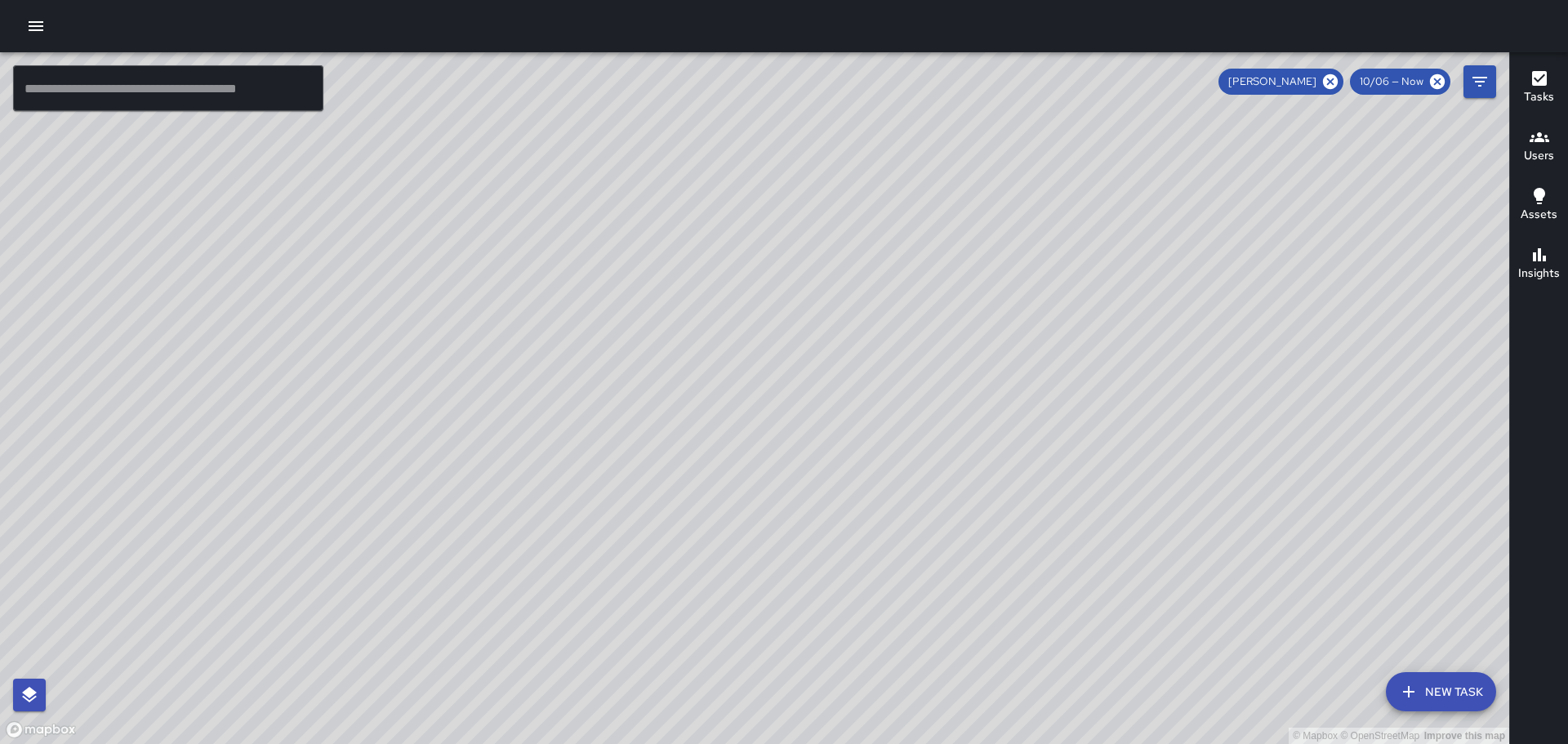
drag, startPoint x: 1241, startPoint y: 344, endPoint x: 1143, endPoint y: 292, distance: 110.9
click at [1147, 292] on div "© Mapbox © OpenStreetMap Improve this map" at bounding box center [755, 398] width 1509 height 692
drag, startPoint x: 1108, startPoint y: 287, endPoint x: 1086, endPoint y: 273, distance: 26.1
click at [1086, 273] on div "© Mapbox © OpenStreetMap Improve this map" at bounding box center [755, 398] width 1509 height 692
drag, startPoint x: 830, startPoint y: 491, endPoint x: 906, endPoint y: 234, distance: 268.0
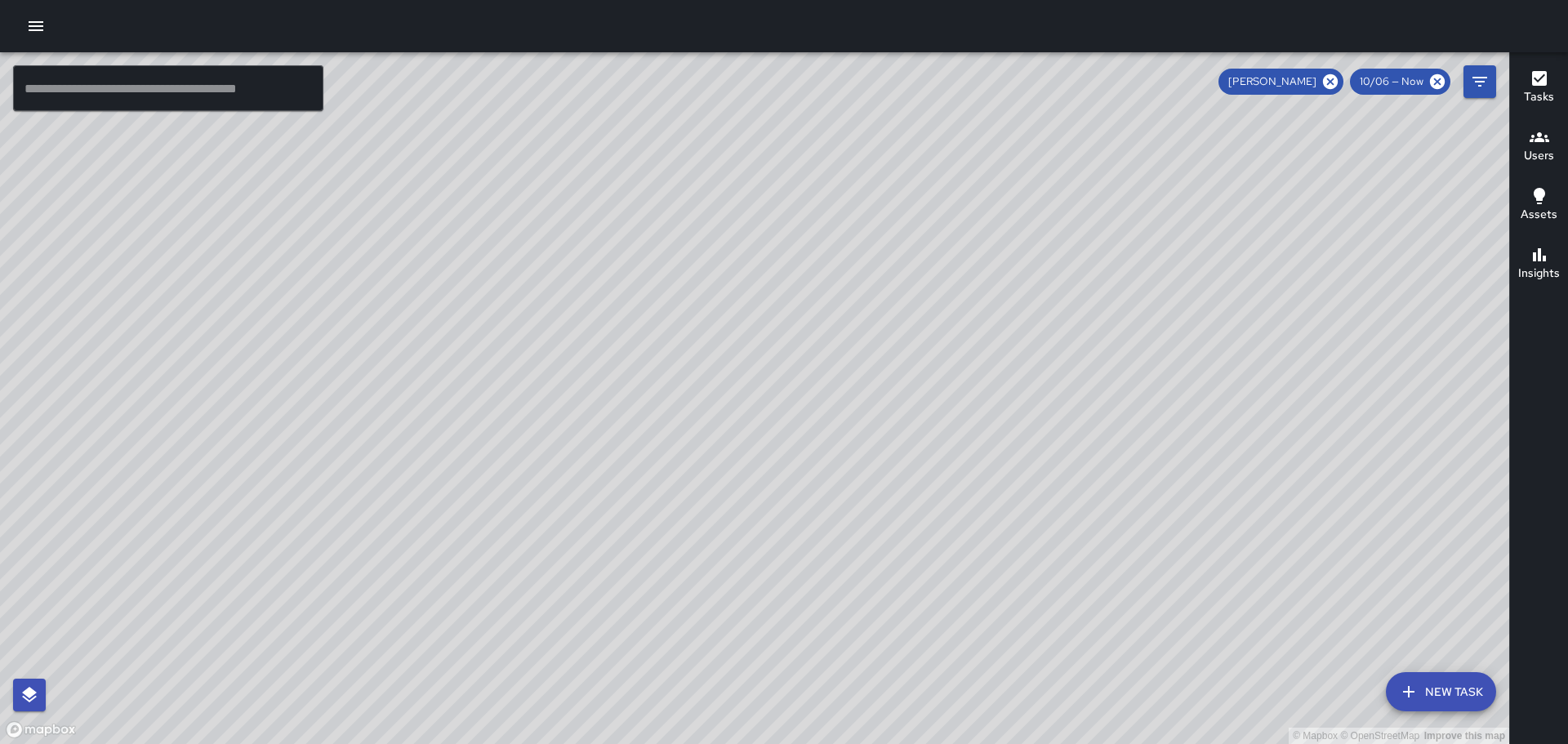
click at [829, 189] on div "© Mapbox © OpenStreetMap Improve this map" at bounding box center [755, 398] width 1509 height 692
drag, startPoint x: 1232, startPoint y: 494, endPoint x: 1096, endPoint y: 273, distance: 259.5
click at [1096, 273] on div "© Mapbox © OpenStreetMap Improve this map" at bounding box center [755, 398] width 1509 height 692
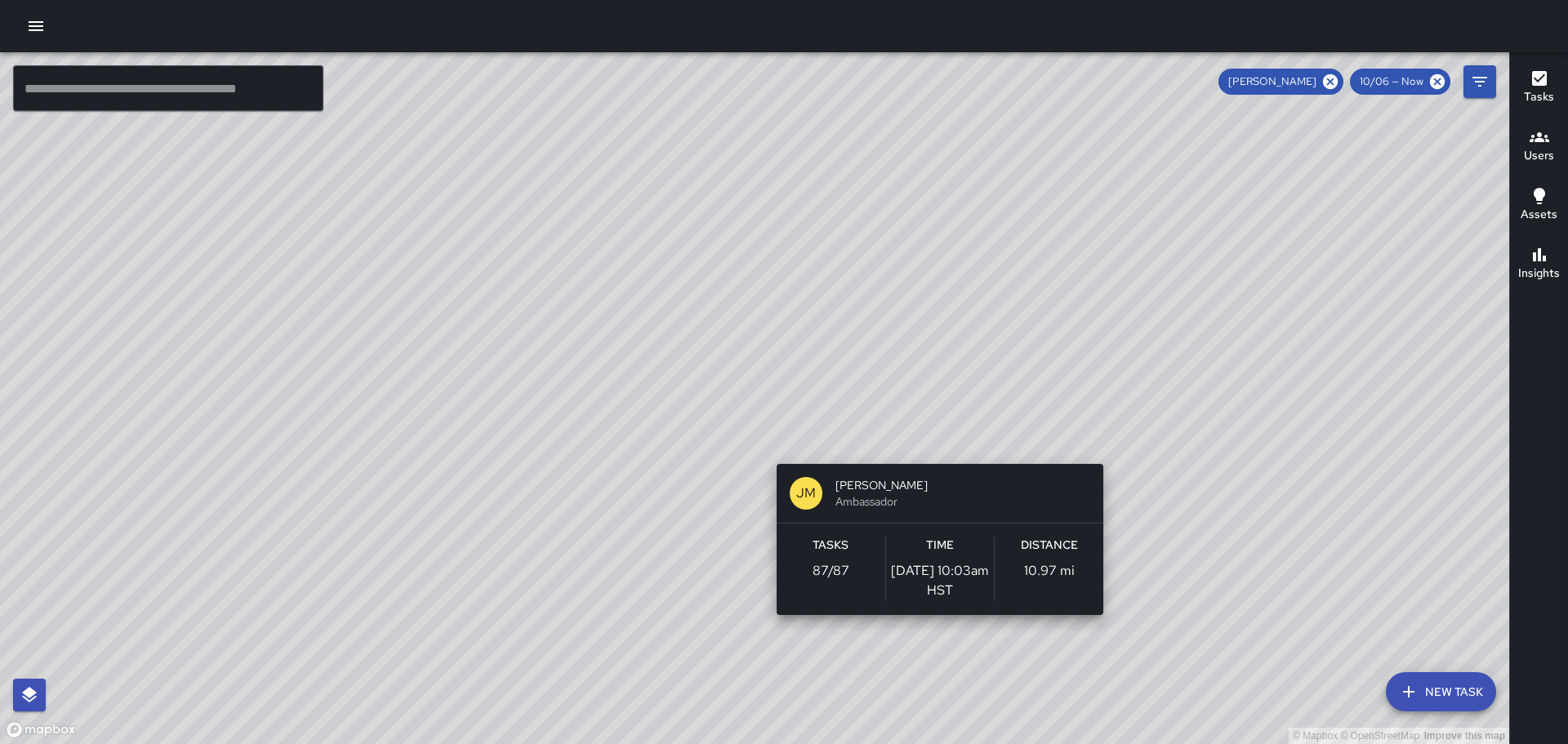
drag, startPoint x: 827, startPoint y: 354, endPoint x: 872, endPoint y: 376, distance: 50.1
click at [948, 463] on div "© Mapbox © OpenStreetMap Improve this map [PERSON_NAME] [PERSON_NAME] Ambassado…" at bounding box center [755, 398] width 1509 height 692
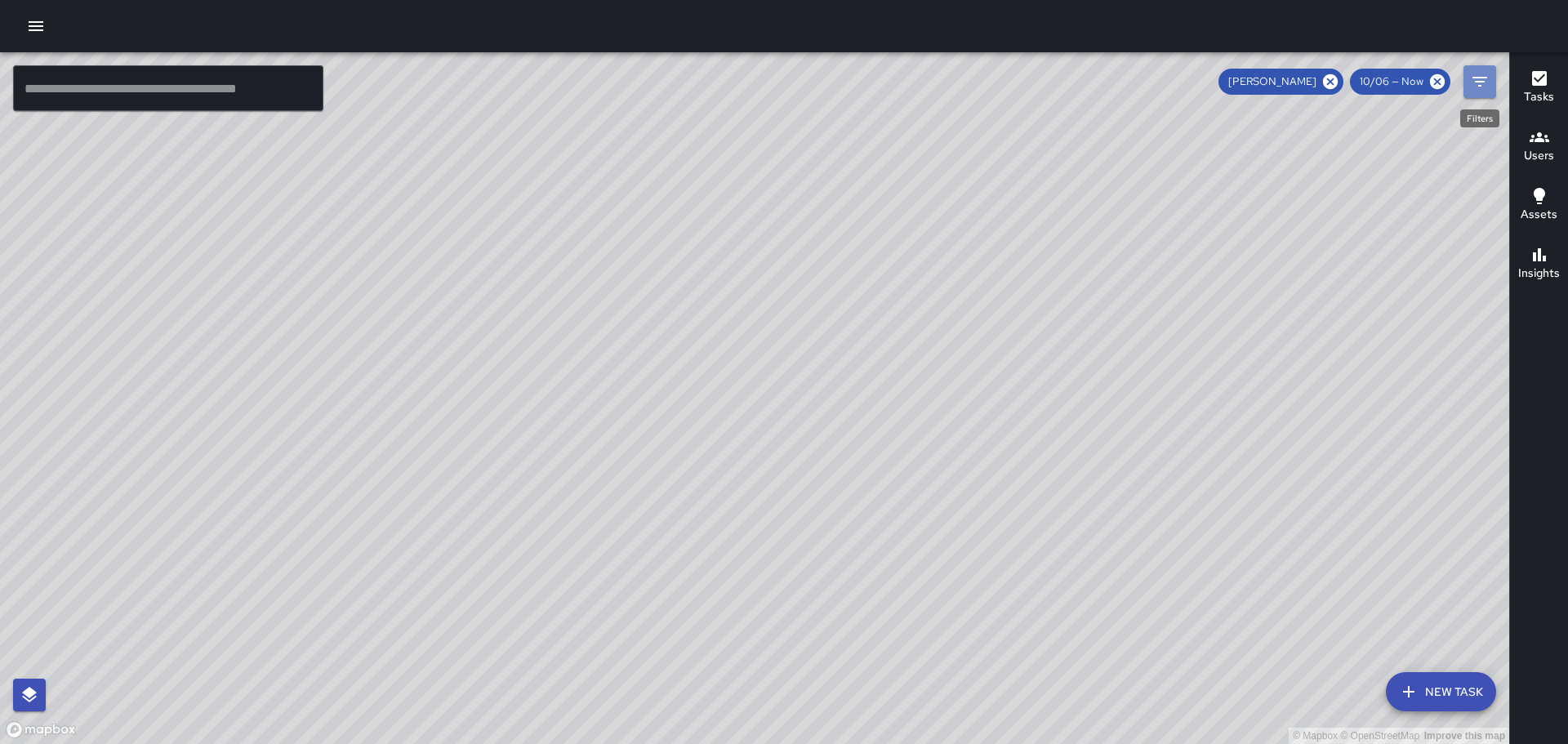
click at [1476, 86] on icon "Filters" at bounding box center [1480, 81] width 20 height 20
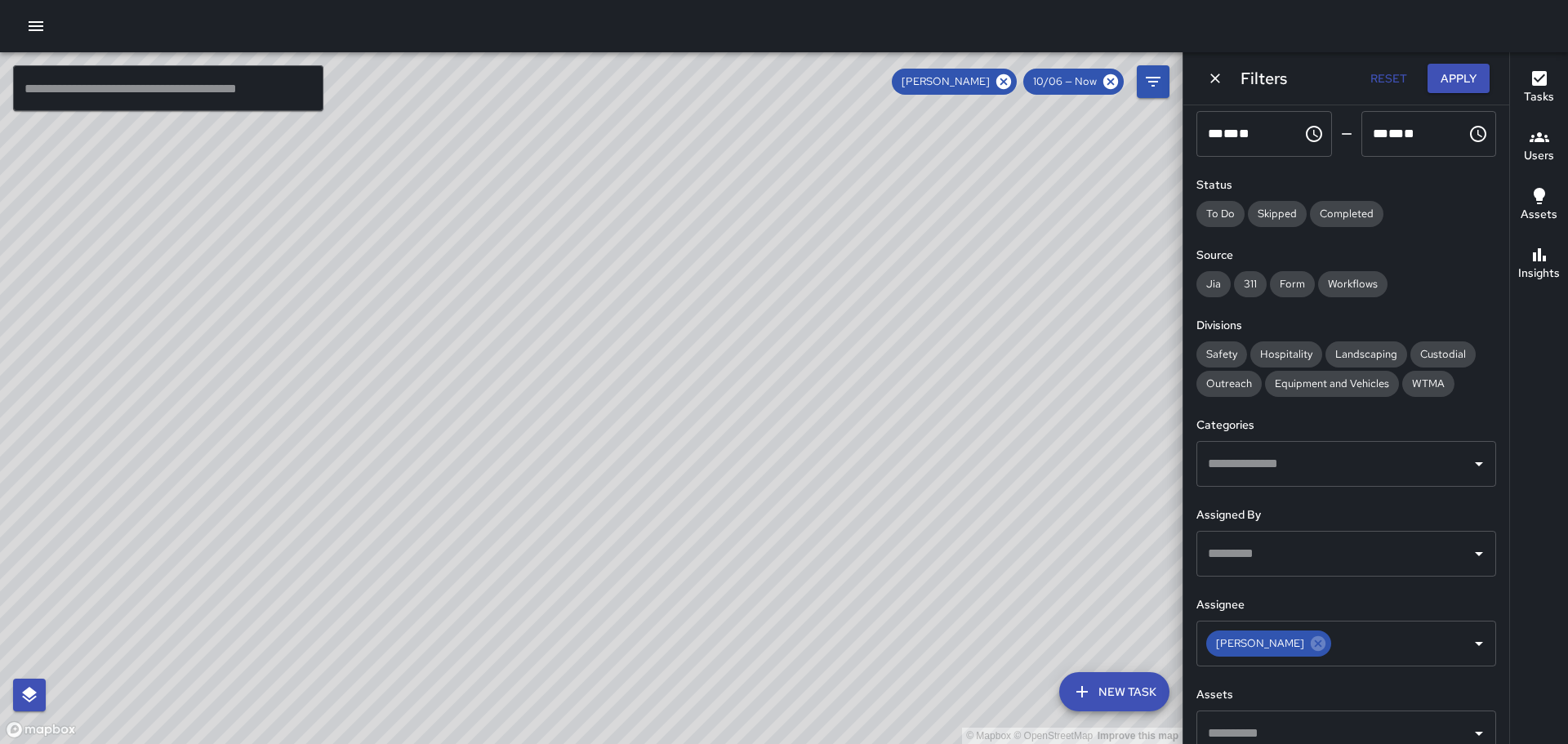
scroll to position [140, 0]
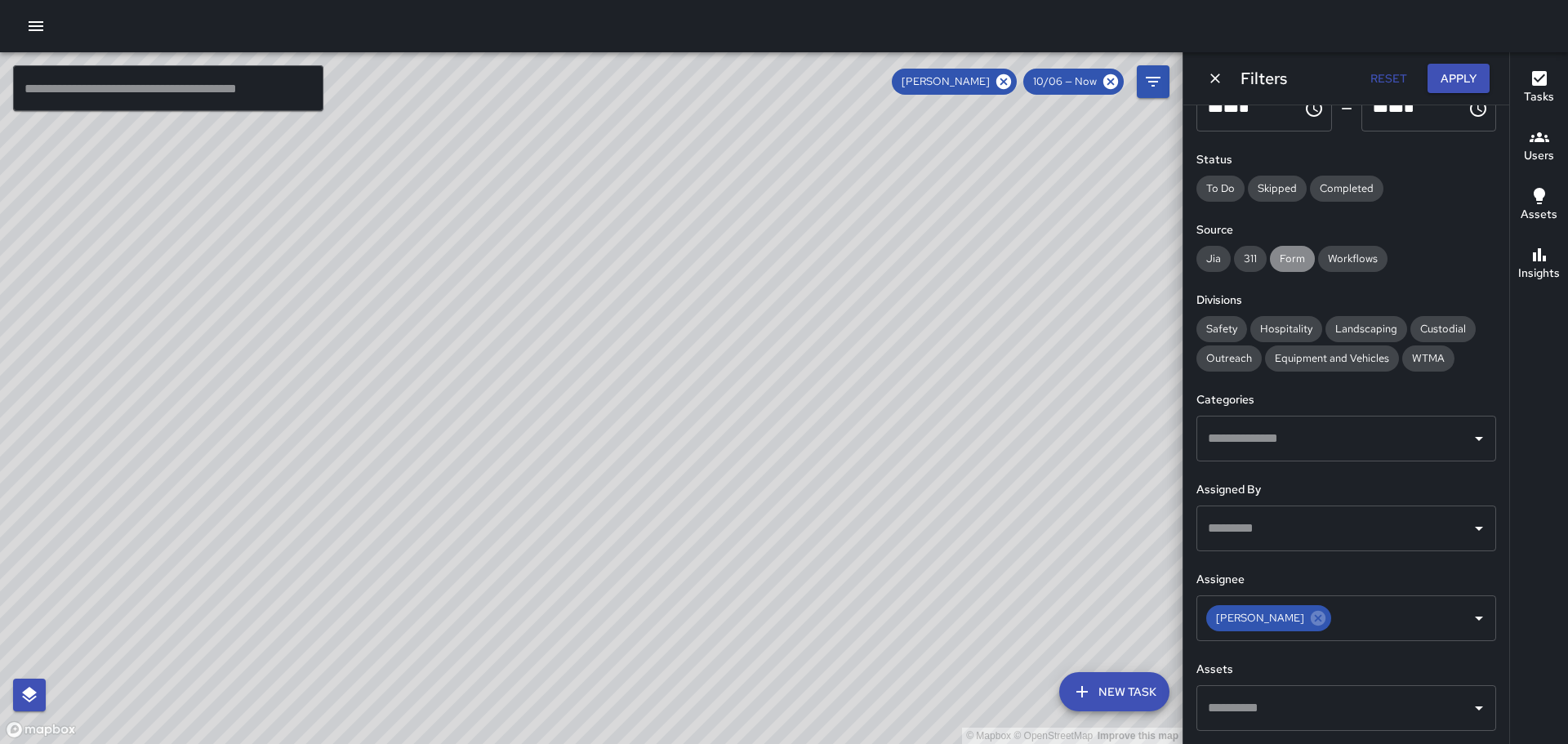
click at [1294, 258] on span "Form" at bounding box center [1293, 259] width 45 height 17
click at [1106, 292] on div "© Mapbox © OpenStreetMap Improve this map" at bounding box center [591, 398] width 1183 height 692
click at [1426, 268] on div "Jia 311 Form Workflows" at bounding box center [1347, 259] width 300 height 26
click at [1429, 248] on div "Jia 311 Form Workflows" at bounding box center [1347, 259] width 300 height 26
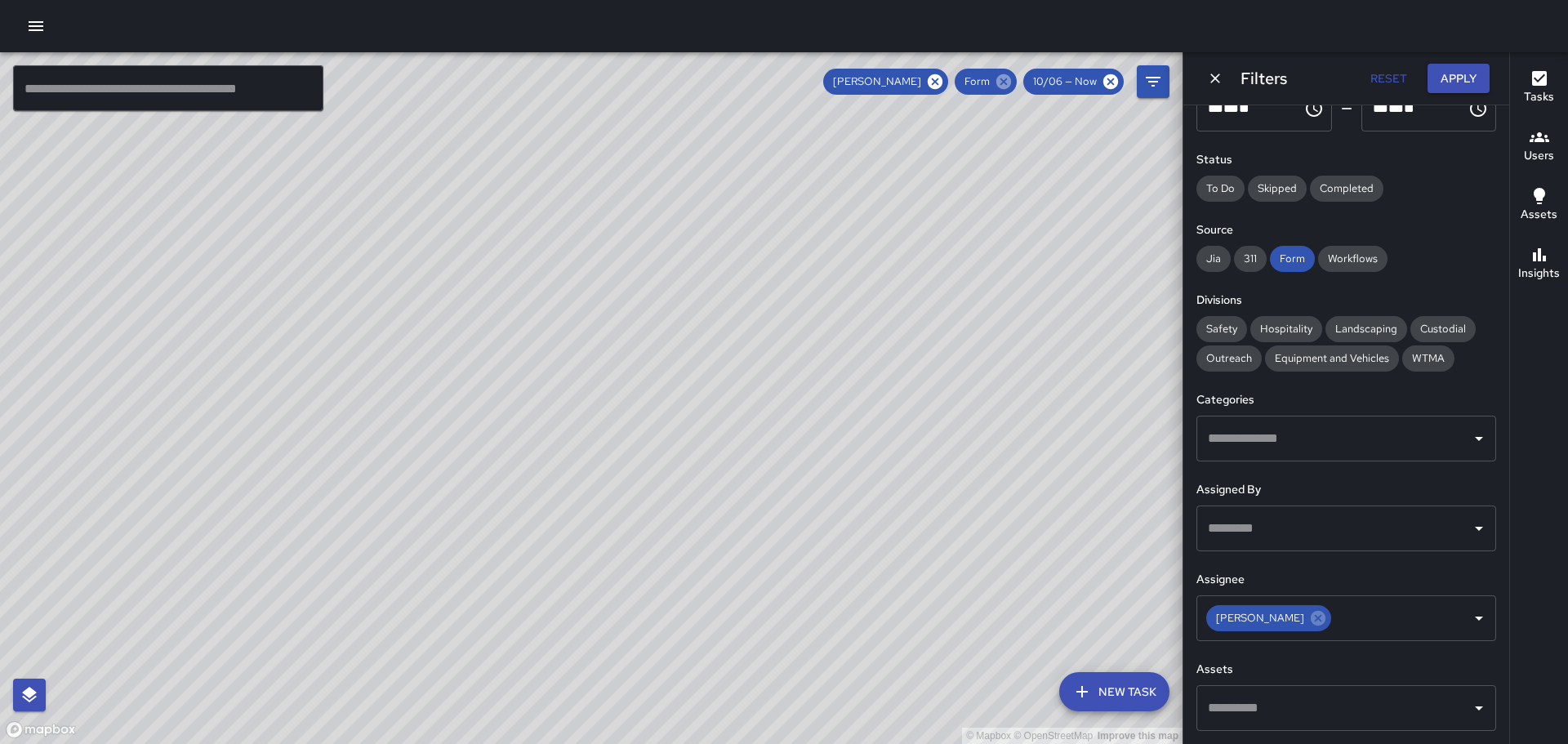
click at [1008, 77] on icon at bounding box center [1004, 81] width 15 height 15
click at [1297, 262] on span "Form" at bounding box center [1293, 259] width 45 height 17
drag, startPoint x: 848, startPoint y: 312, endPoint x: 793, endPoint y: 427, distance: 127.5
click at [849, 520] on div "© Mapbox © OpenStreetMap Improve this map" at bounding box center [591, 398] width 1183 height 692
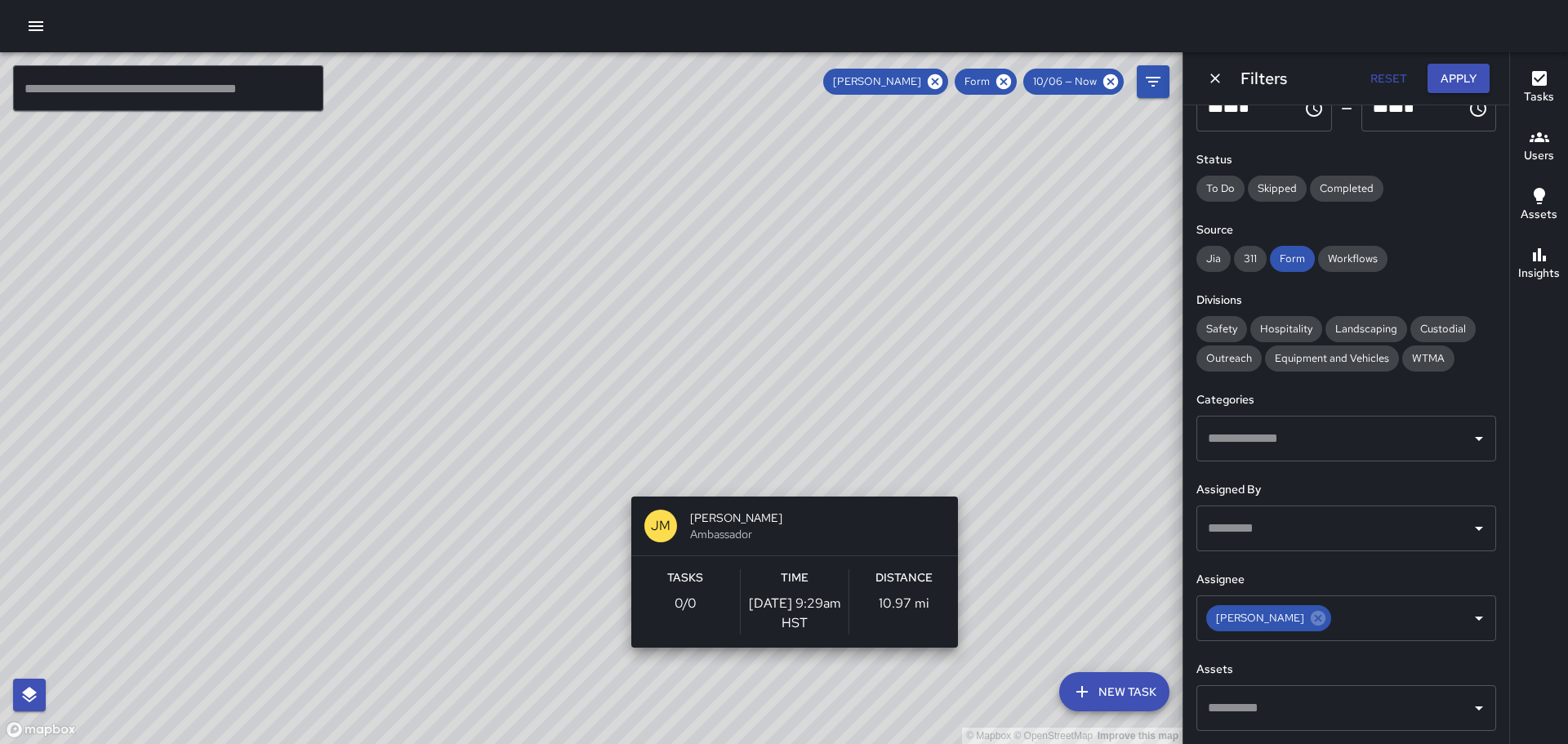
drag, startPoint x: 725, startPoint y: 384, endPoint x: 815, endPoint y: 475, distance: 128.0
click at [796, 493] on div "© Mapbox © OpenStreetMap Improve this map [PERSON_NAME] [PERSON_NAME] Ambassado…" at bounding box center [591, 398] width 1183 height 692
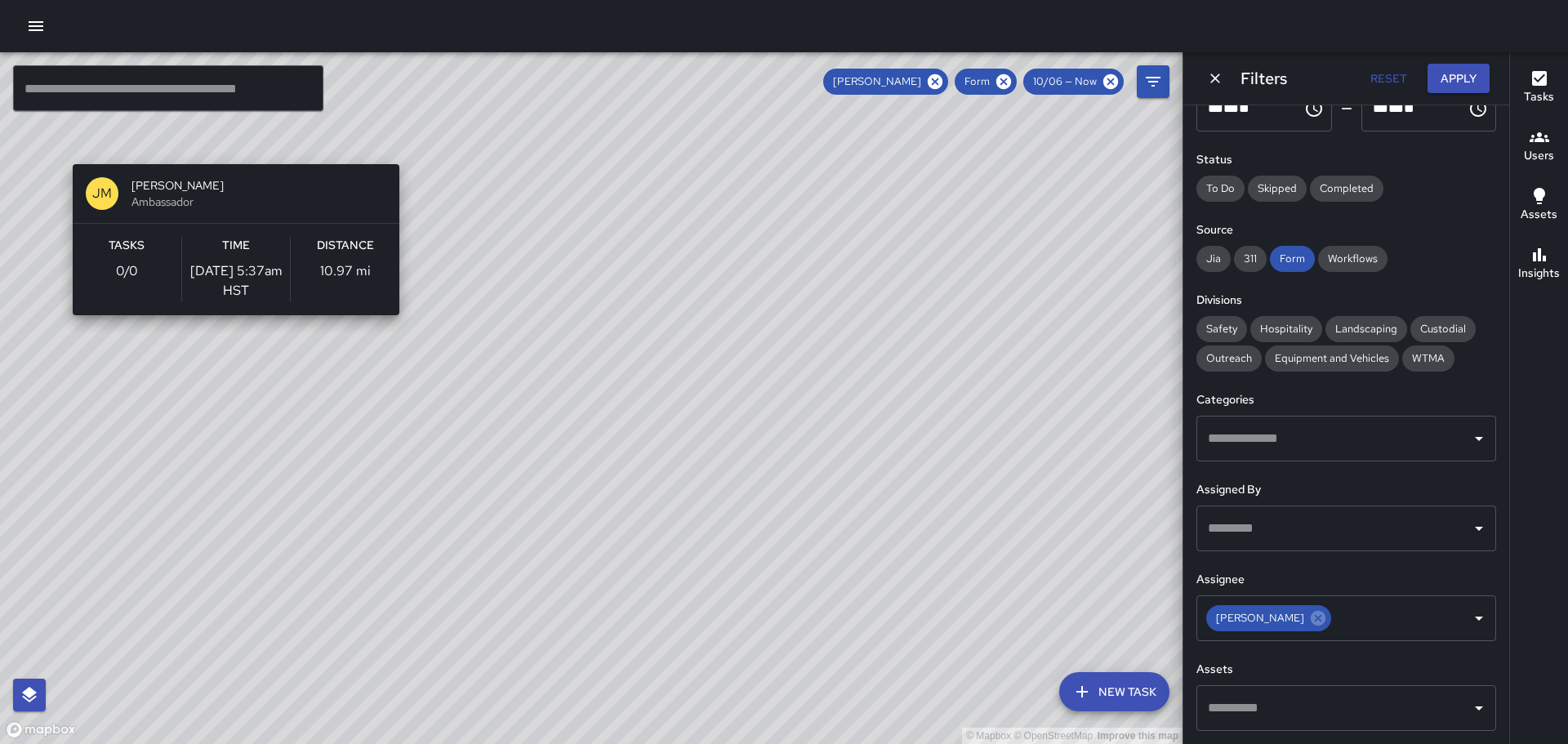
click at [229, 155] on div "© Mapbox © OpenStreetMap Improve this map [PERSON_NAME] [PERSON_NAME] Ambassado…" at bounding box center [591, 398] width 1183 height 692
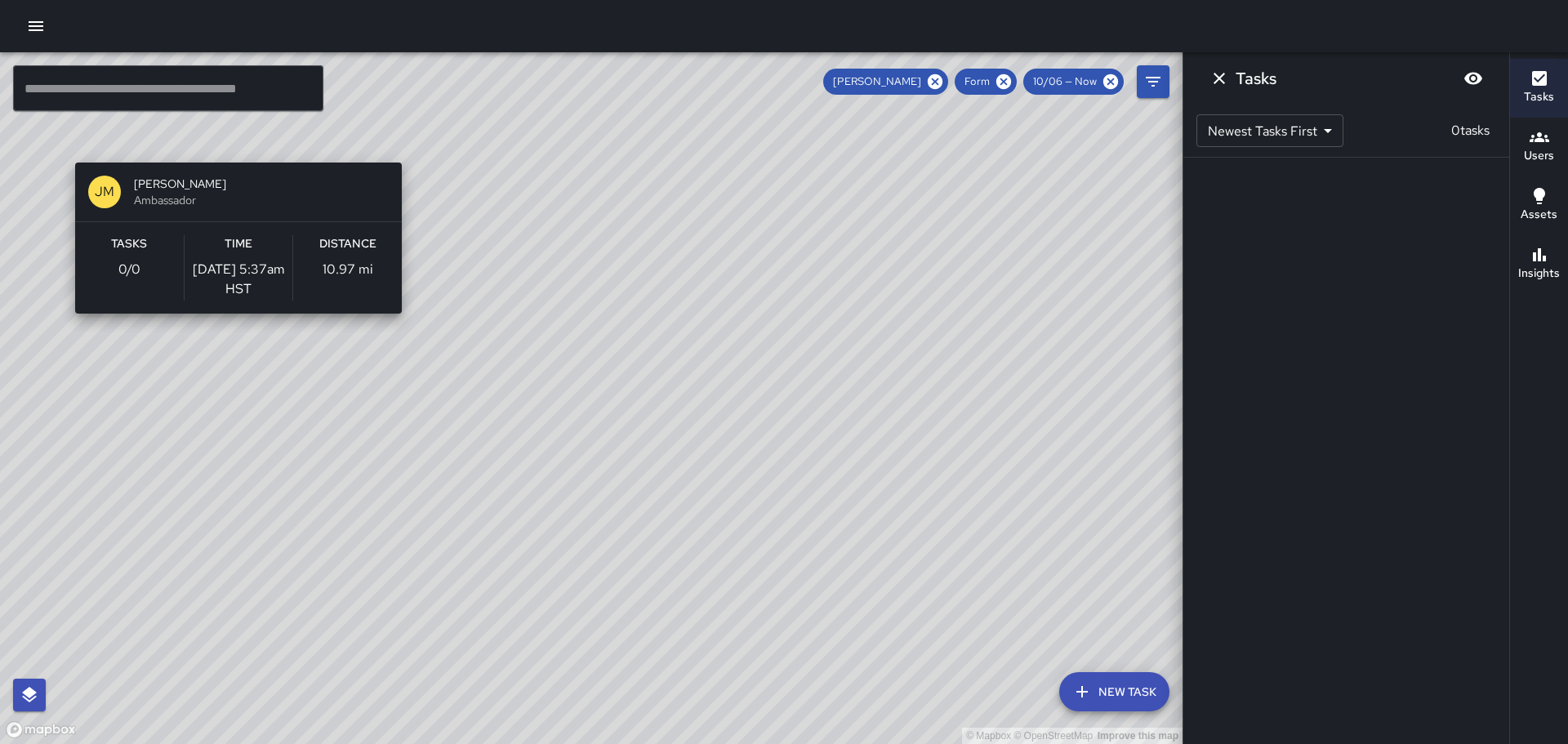
click at [232, 153] on div "© Mapbox © OpenStreetMap Improve this map [PERSON_NAME] [PERSON_NAME] Ambassado…" at bounding box center [591, 398] width 1183 height 692
click at [239, 153] on div "© Mapbox © OpenStreetMap Improve this map [PERSON_NAME] [PERSON_NAME] Ambassado…" at bounding box center [591, 398] width 1183 height 692
click at [242, 155] on div "© Mapbox © OpenStreetMap Improve this map [PERSON_NAME] [PERSON_NAME] Ambassado…" at bounding box center [591, 398] width 1183 height 692
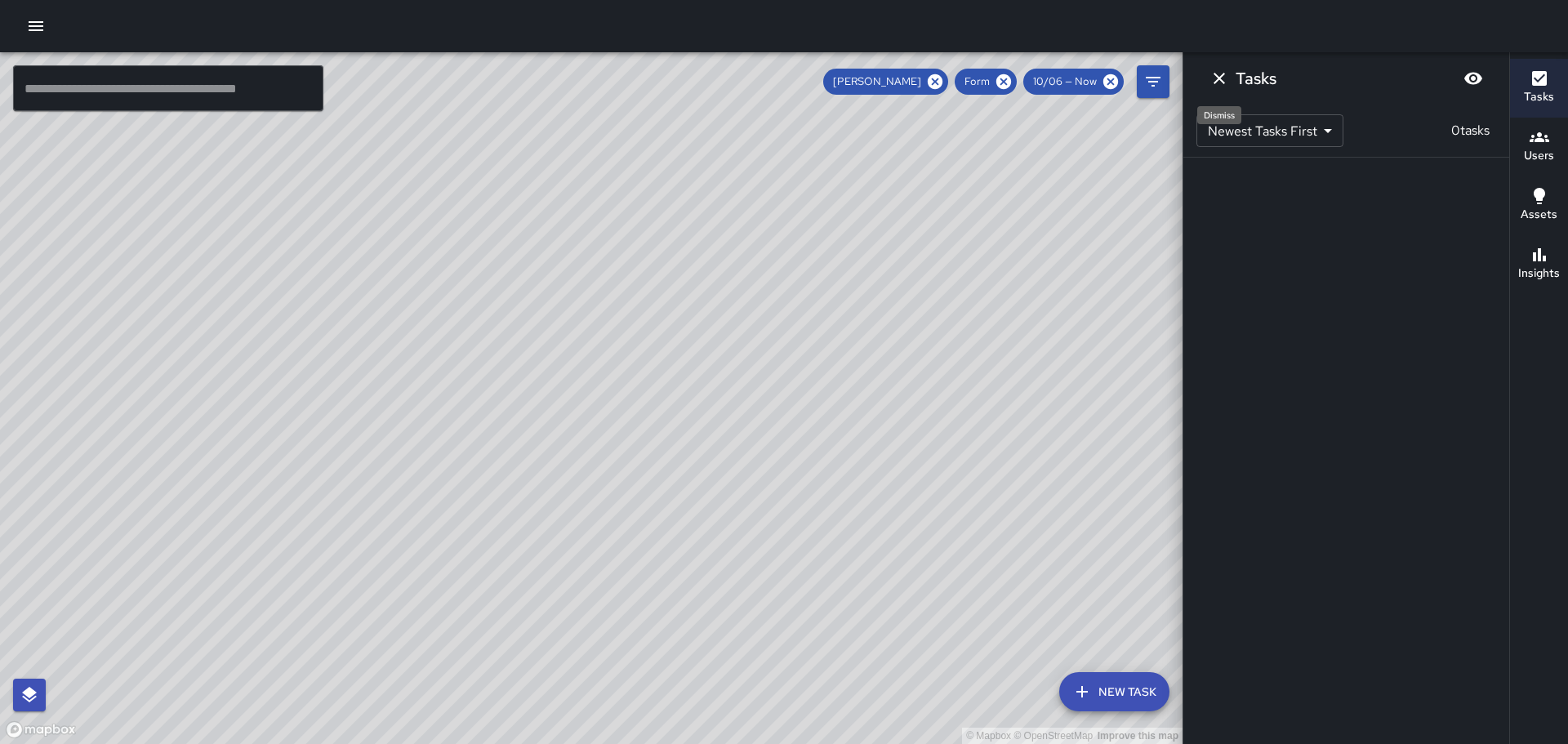
click at [1227, 77] on icon "Dismiss" at bounding box center [1219, 78] width 20 height 20
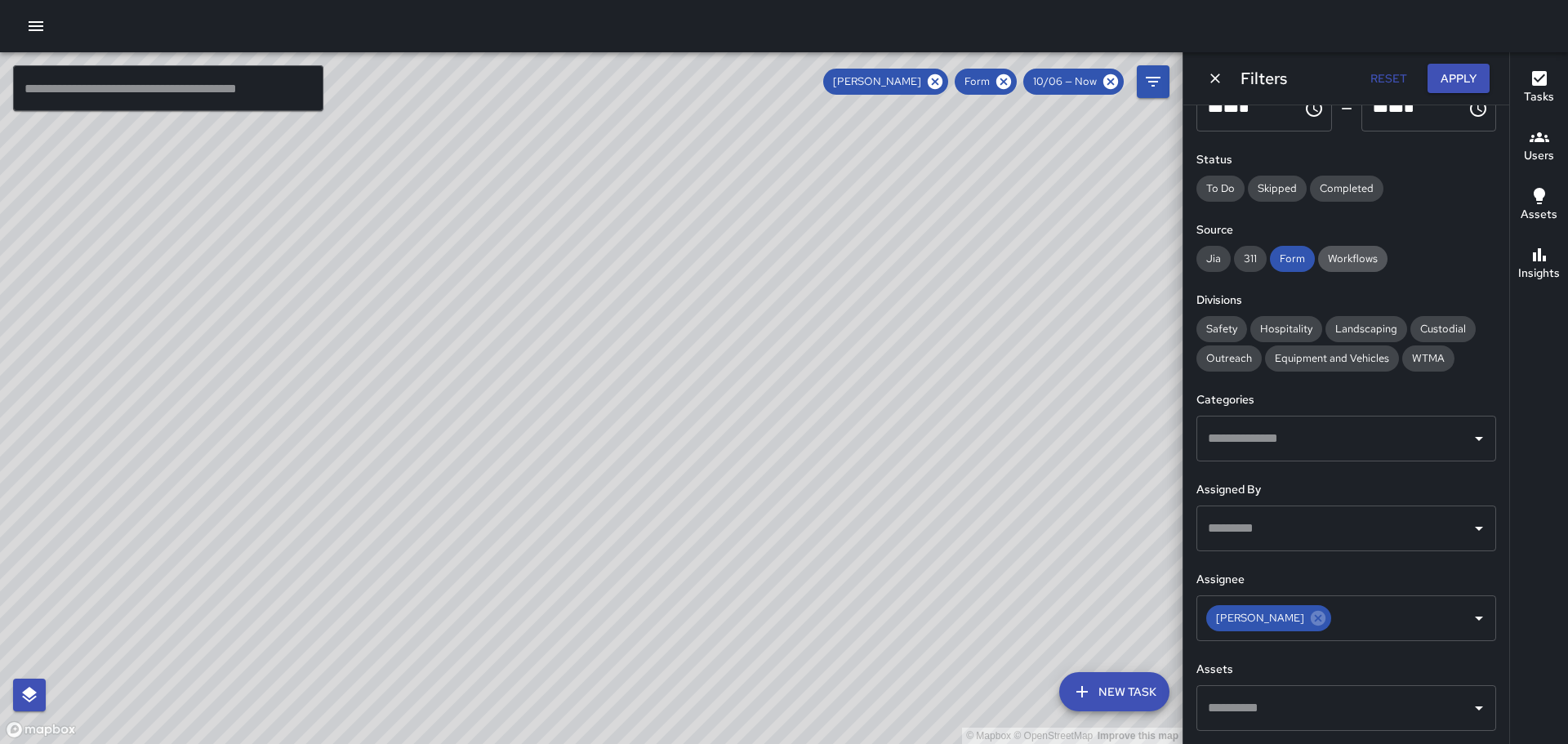
click at [1351, 258] on span "Workflows" at bounding box center [1352, 259] width 70 height 17
click at [1002, 76] on icon at bounding box center [999, 81] width 15 height 15
click at [1474, 80] on button "Apply" at bounding box center [1458, 78] width 62 height 30
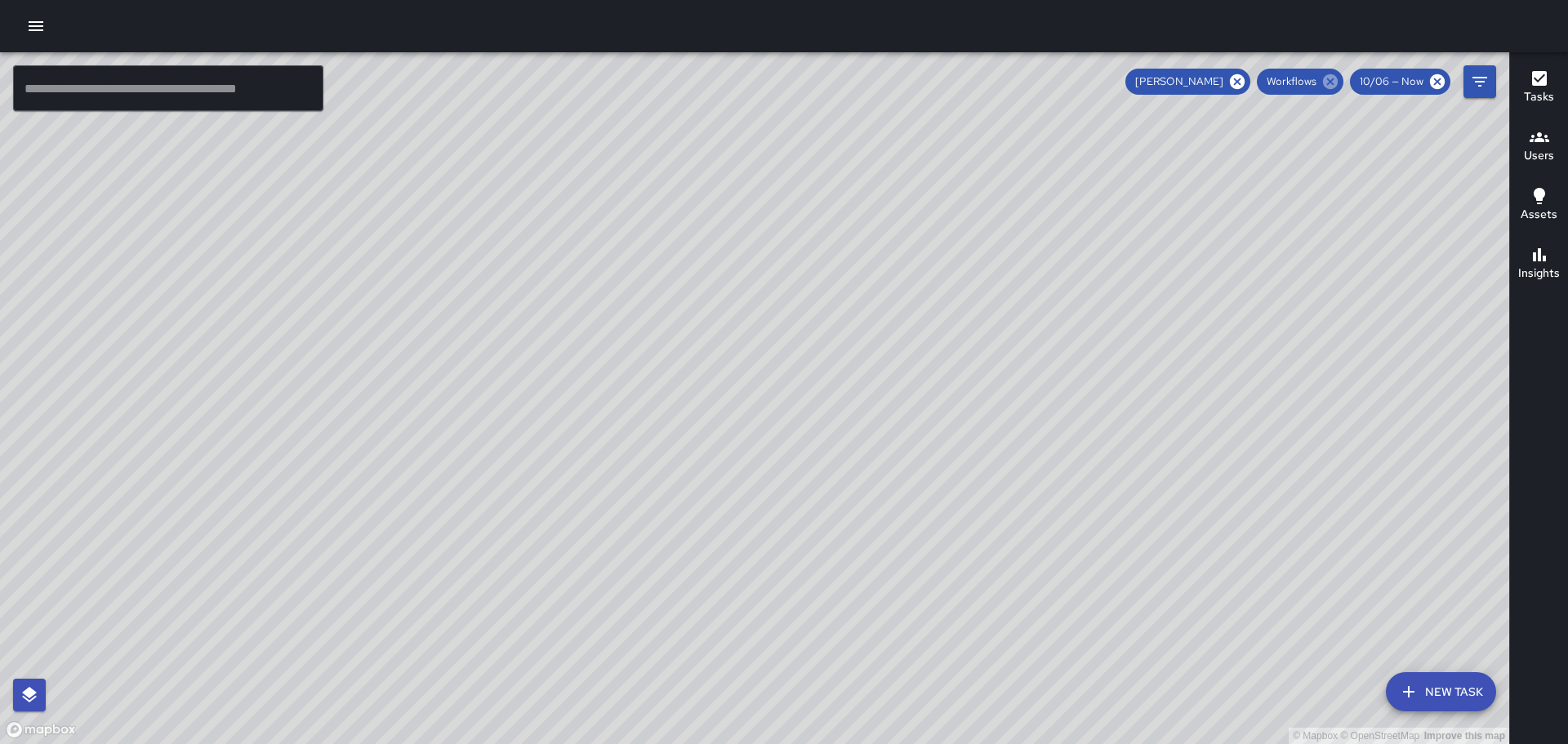
click at [1329, 78] on icon at bounding box center [1330, 81] width 15 height 15
click at [1489, 74] on icon "Filters" at bounding box center [1480, 81] width 20 height 20
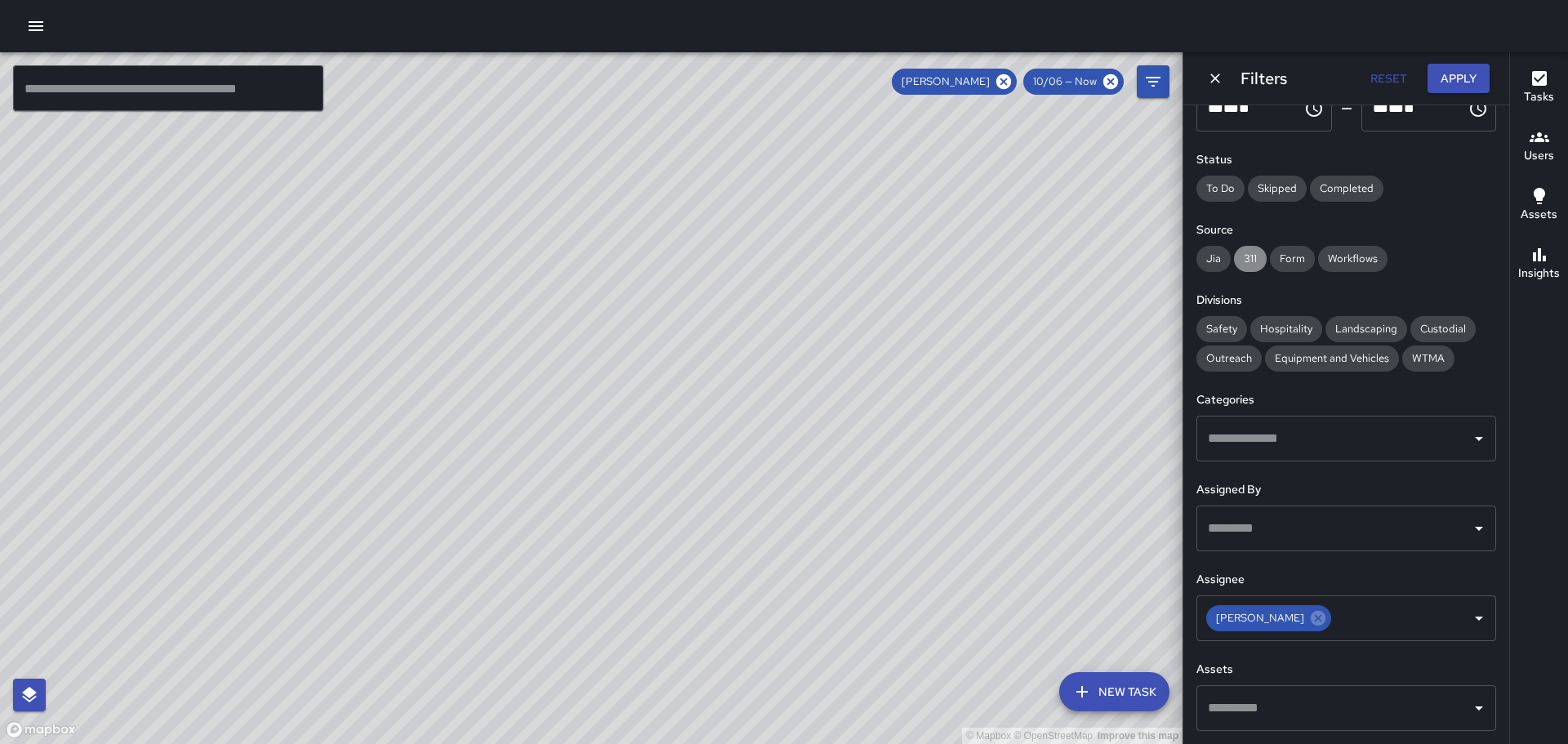
click at [1254, 257] on span "311" at bounding box center [1250, 259] width 32 height 17
click at [1462, 74] on button "Apply" at bounding box center [1458, 78] width 62 height 30
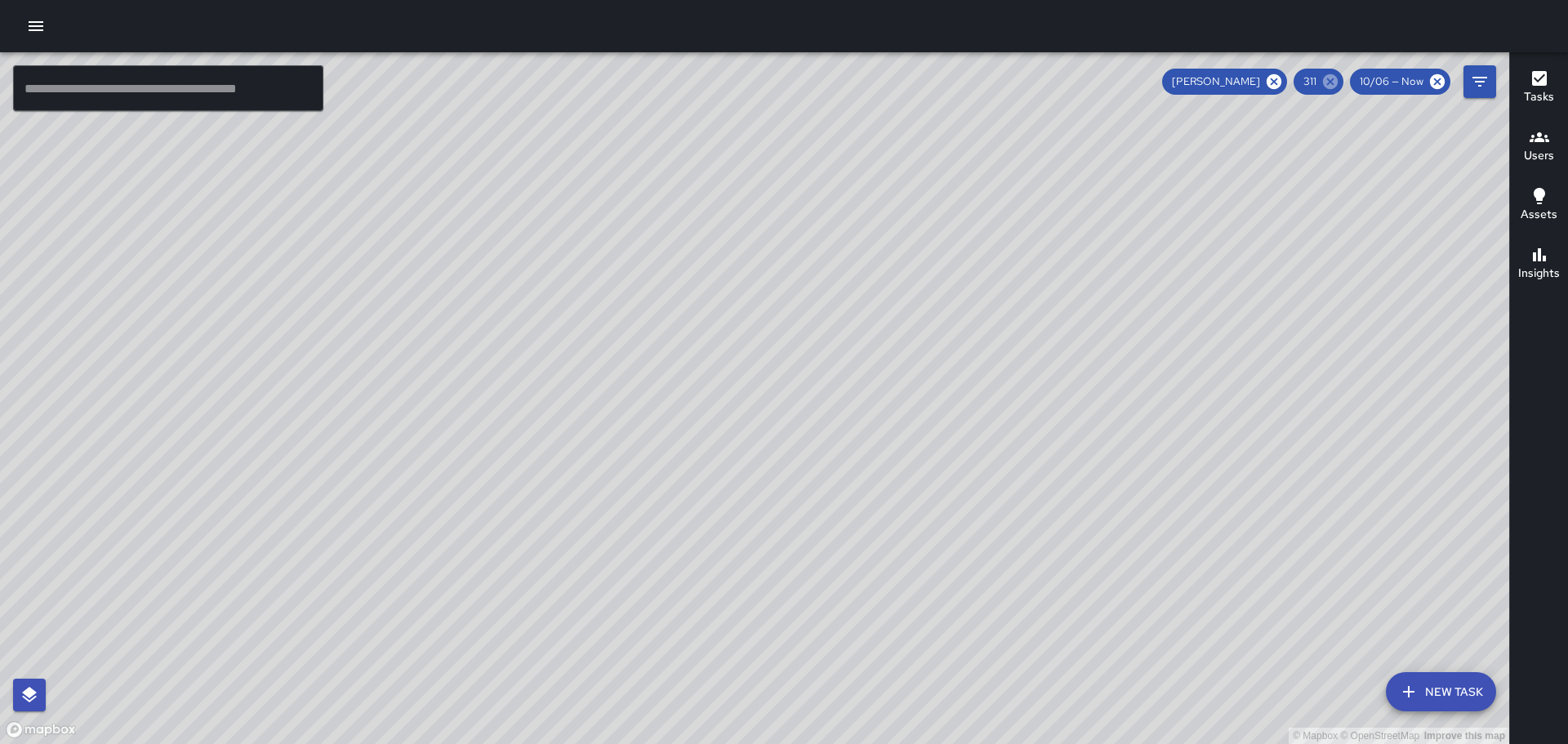
click at [1331, 81] on icon at bounding box center [1330, 81] width 15 height 15
click at [1487, 74] on icon "Filters" at bounding box center [1480, 81] width 20 height 20
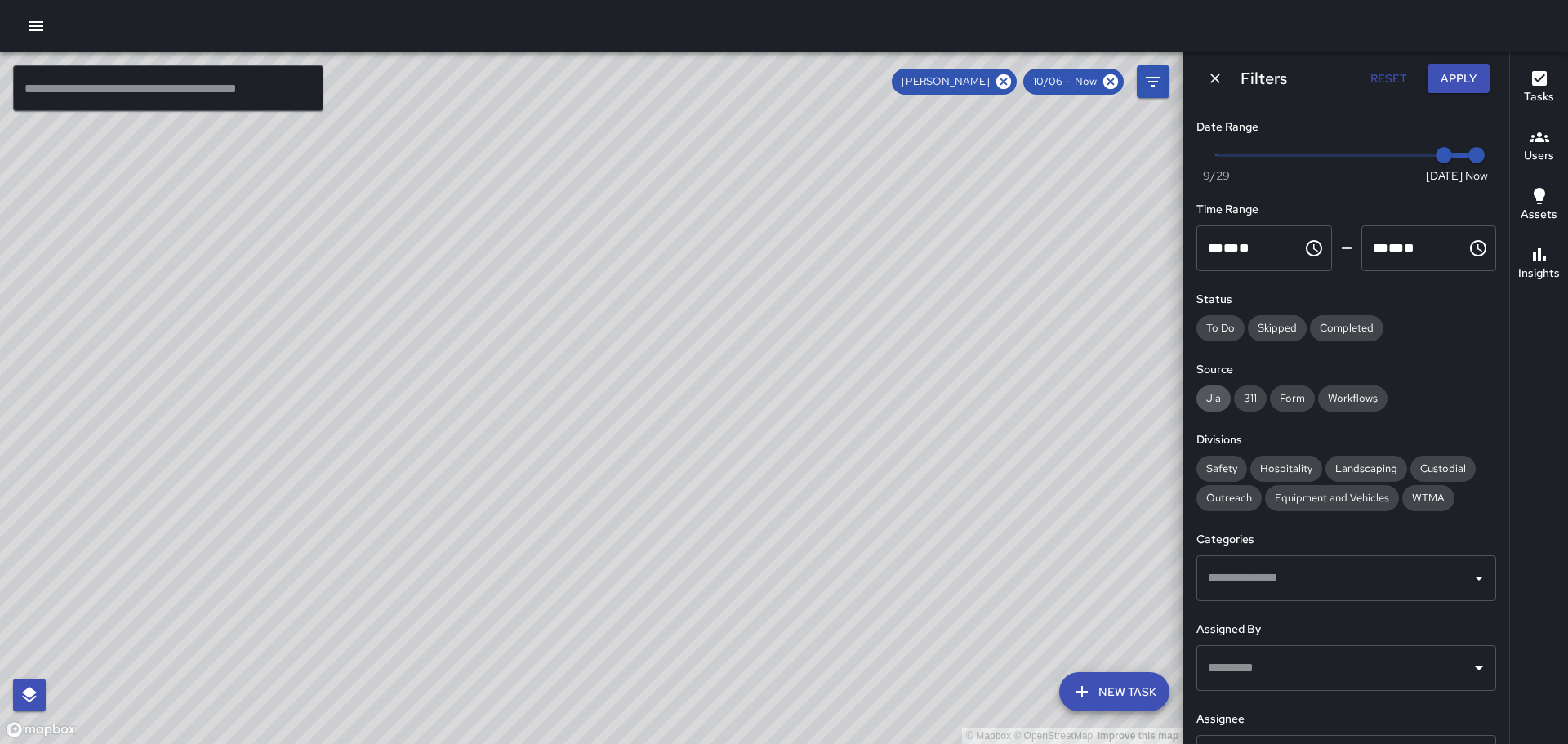
click at [1212, 403] on span "Jia" at bounding box center [1213, 398] width 34 height 17
click at [1473, 71] on button "Apply" at bounding box center [1458, 78] width 62 height 30
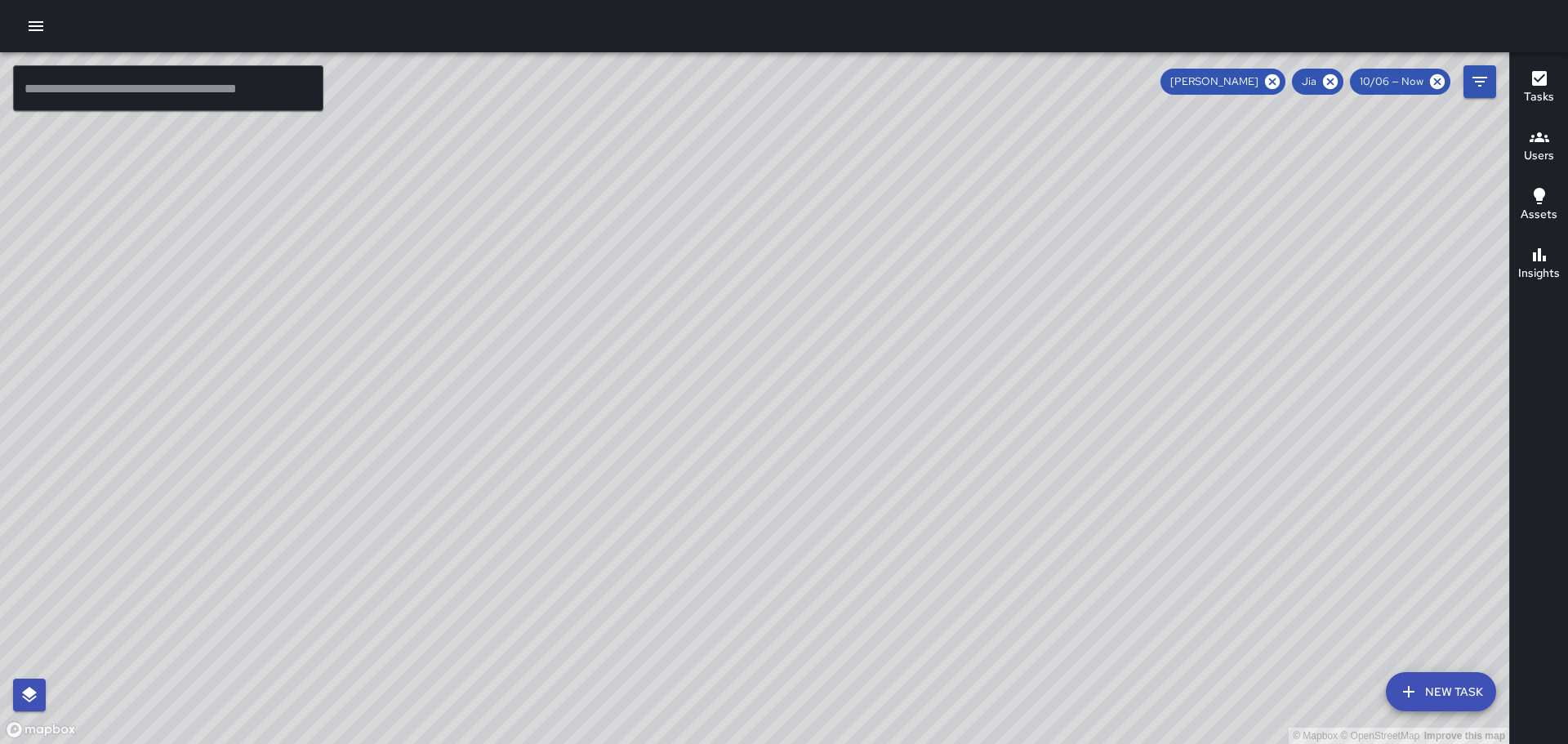
drag, startPoint x: 941, startPoint y: 328, endPoint x: 978, endPoint y: 403, distance: 83.6
click at [978, 403] on div "© Mapbox © OpenStreetMap Improve this map" at bounding box center [755, 398] width 1509 height 692
drag, startPoint x: 993, startPoint y: 379, endPoint x: 947, endPoint y: 307, distance: 85.4
click at [947, 307] on div "© Mapbox © OpenStreetMap Improve this map" at bounding box center [755, 398] width 1509 height 692
click at [1550, 77] on div "Tasks" at bounding box center [1539, 87] width 30 height 37
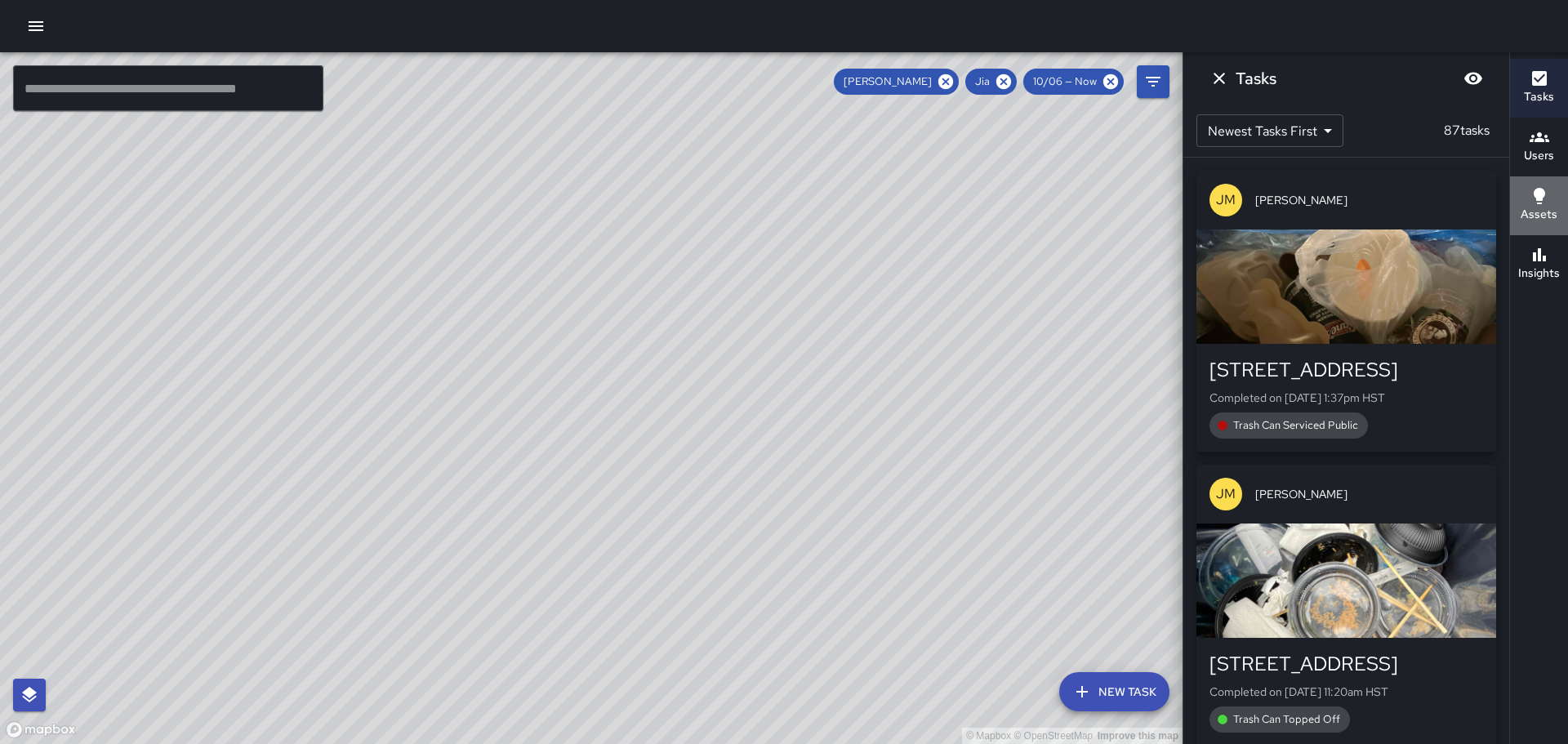
click at [1546, 200] on icon "button" at bounding box center [1540, 196] width 20 height 20
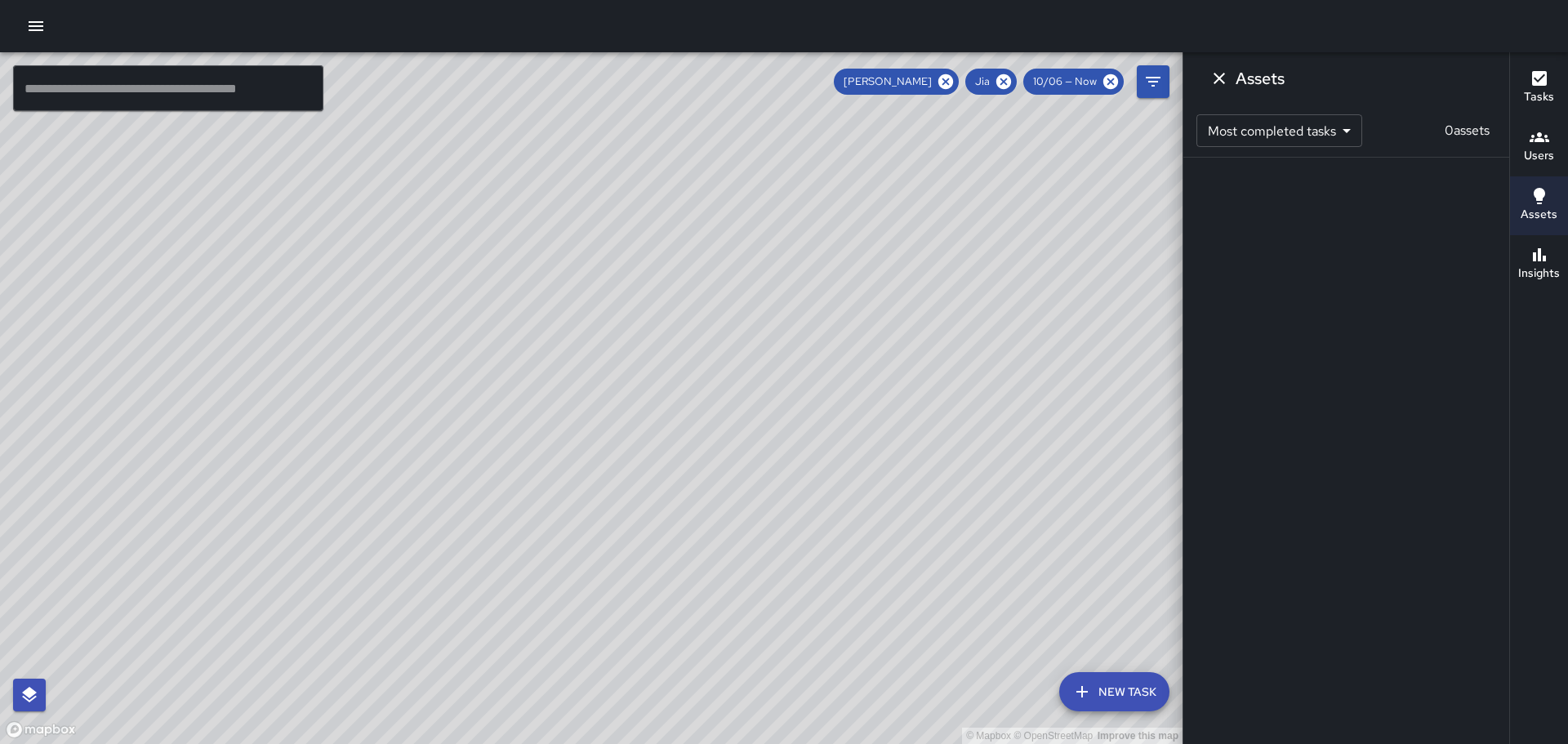
click at [1540, 268] on h6 "Insights" at bounding box center [1539, 273] width 42 height 18
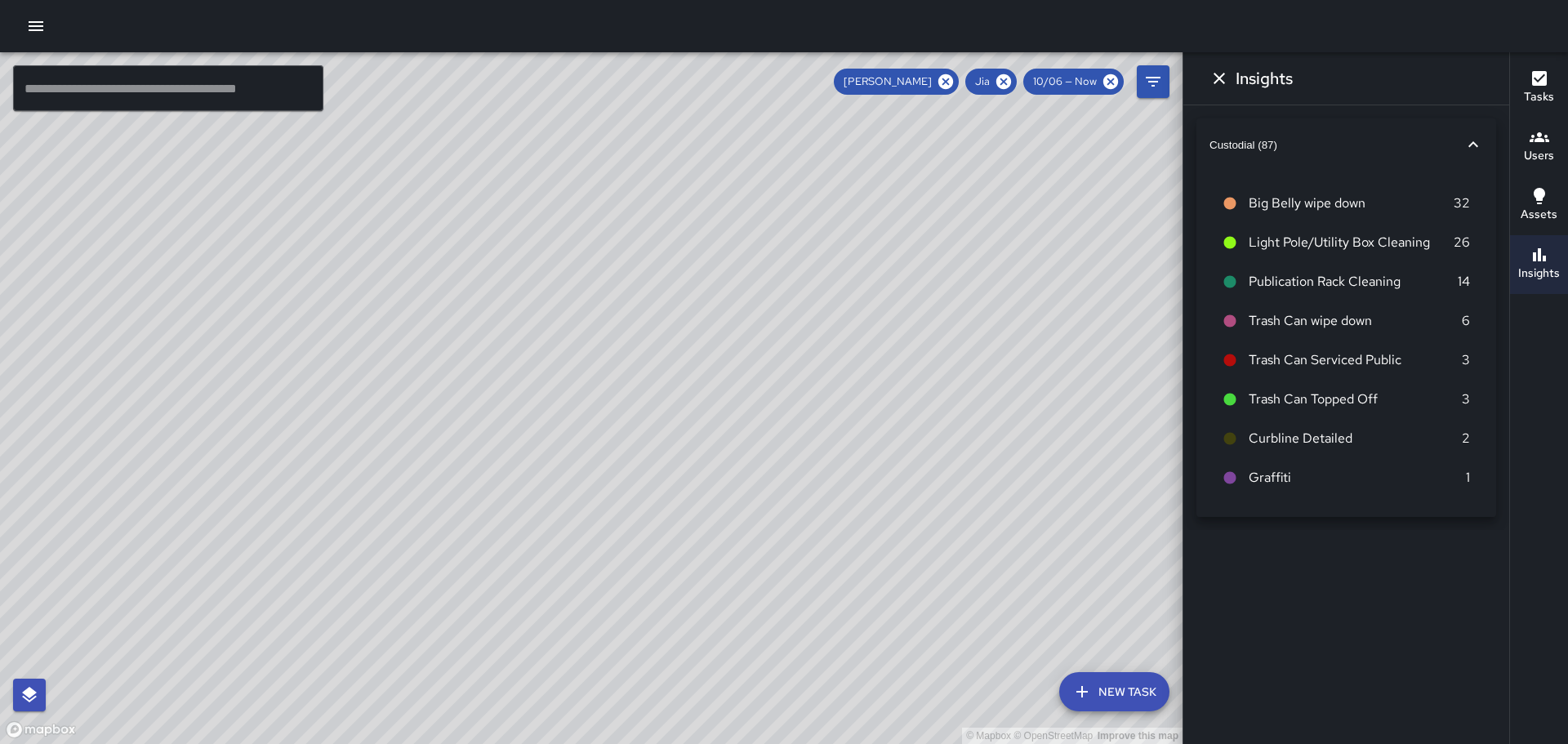
click at [1225, 282] on icon at bounding box center [1230, 281] width 15 height 15
click at [1229, 282] on icon at bounding box center [1230, 282] width 13 height 13
click at [1219, 76] on icon "Dismiss" at bounding box center [1219, 78] width 20 height 20
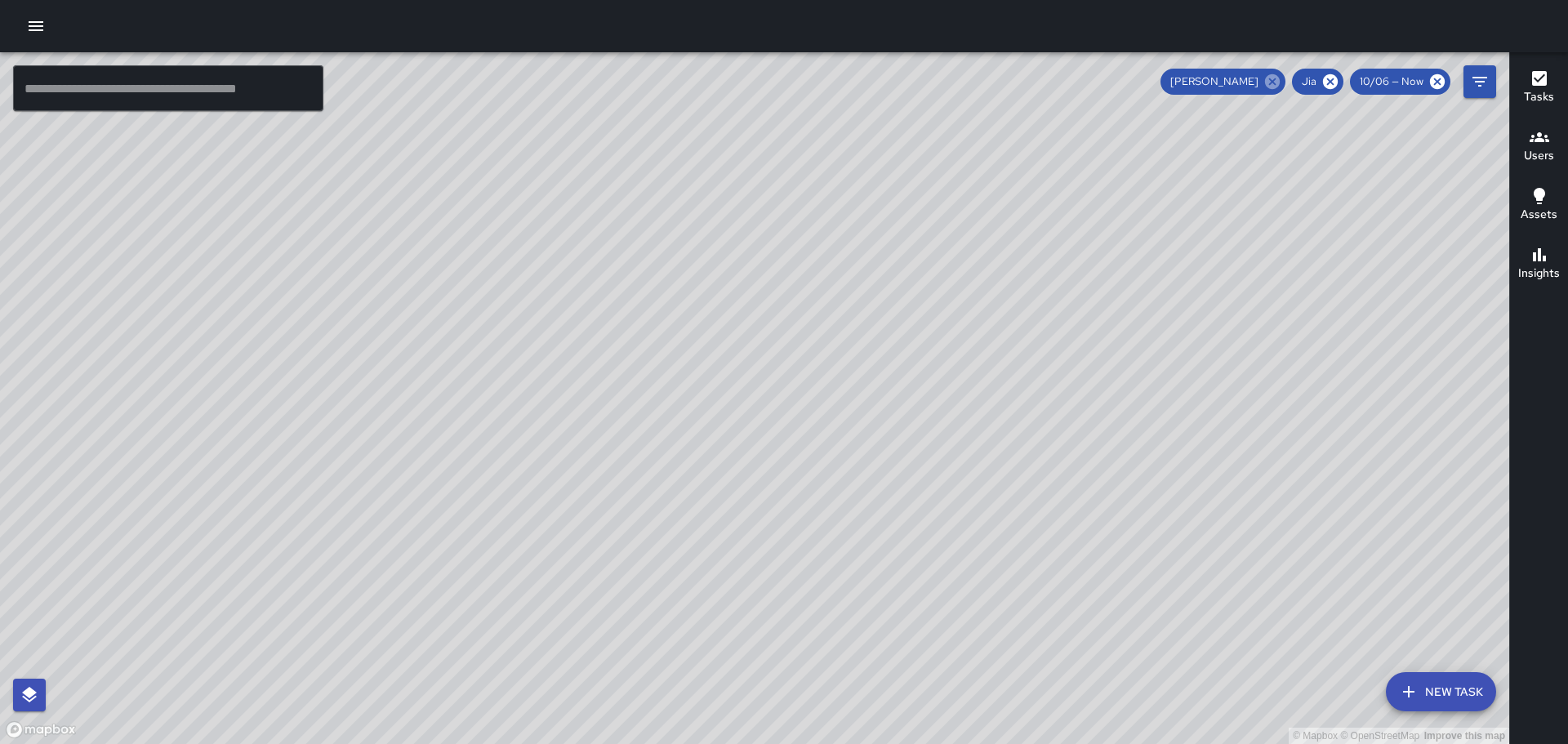
click at [1269, 76] on icon at bounding box center [1272, 81] width 18 height 18
click at [1546, 141] on icon "button" at bounding box center [1540, 137] width 20 height 10
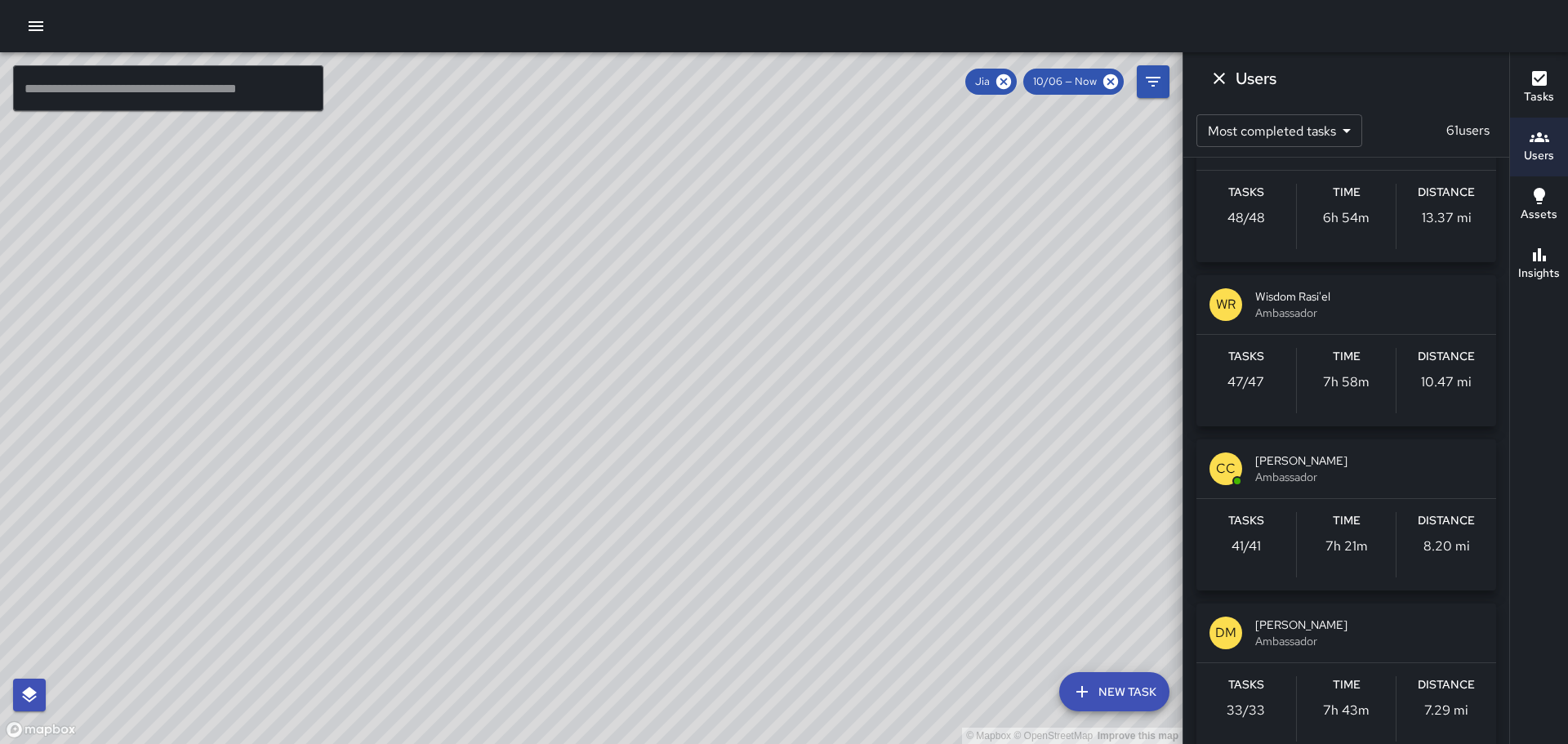
scroll to position [409, 0]
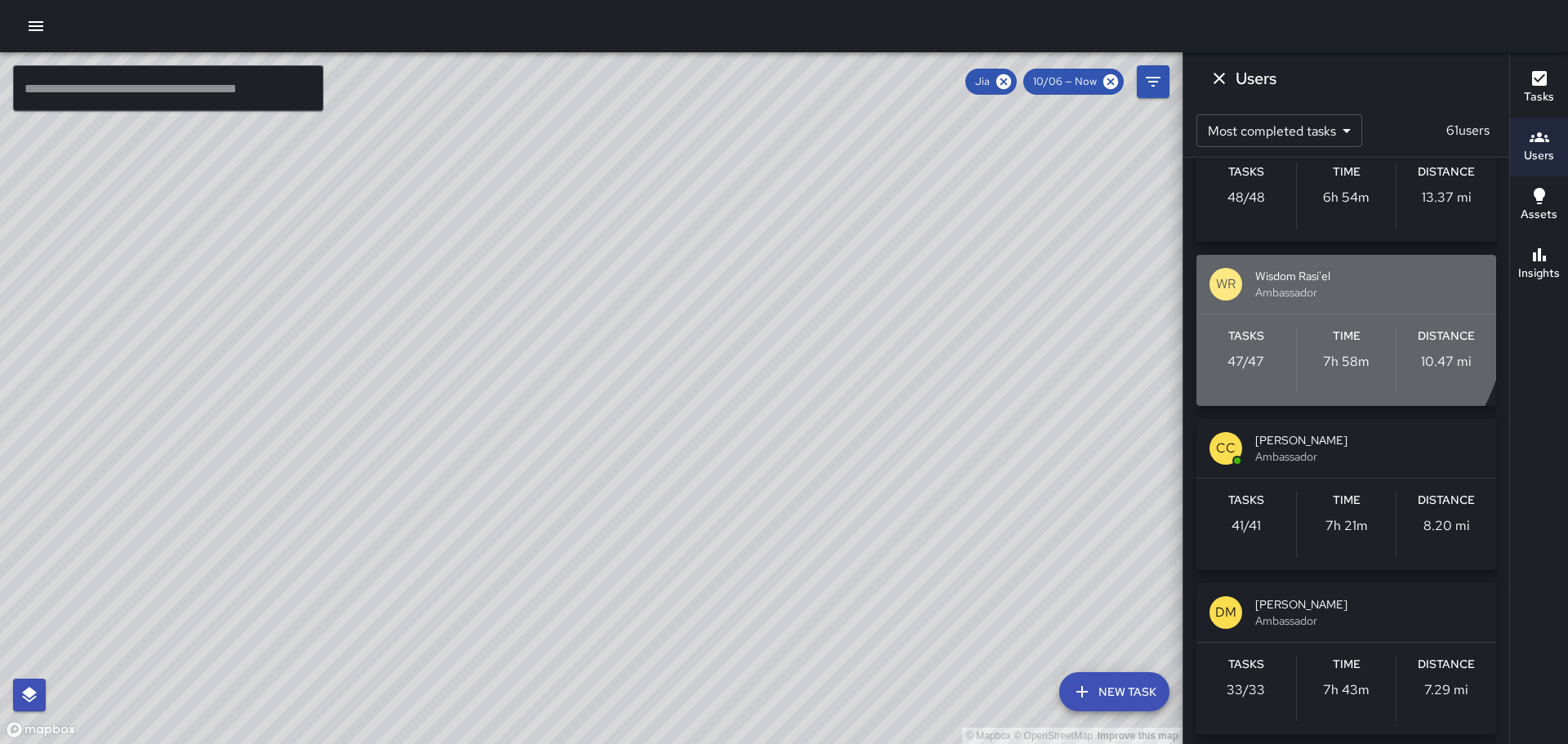
click at [1206, 273] on div "[PERSON_NAME] Rasi'el Ambassador" at bounding box center [1347, 284] width 300 height 59
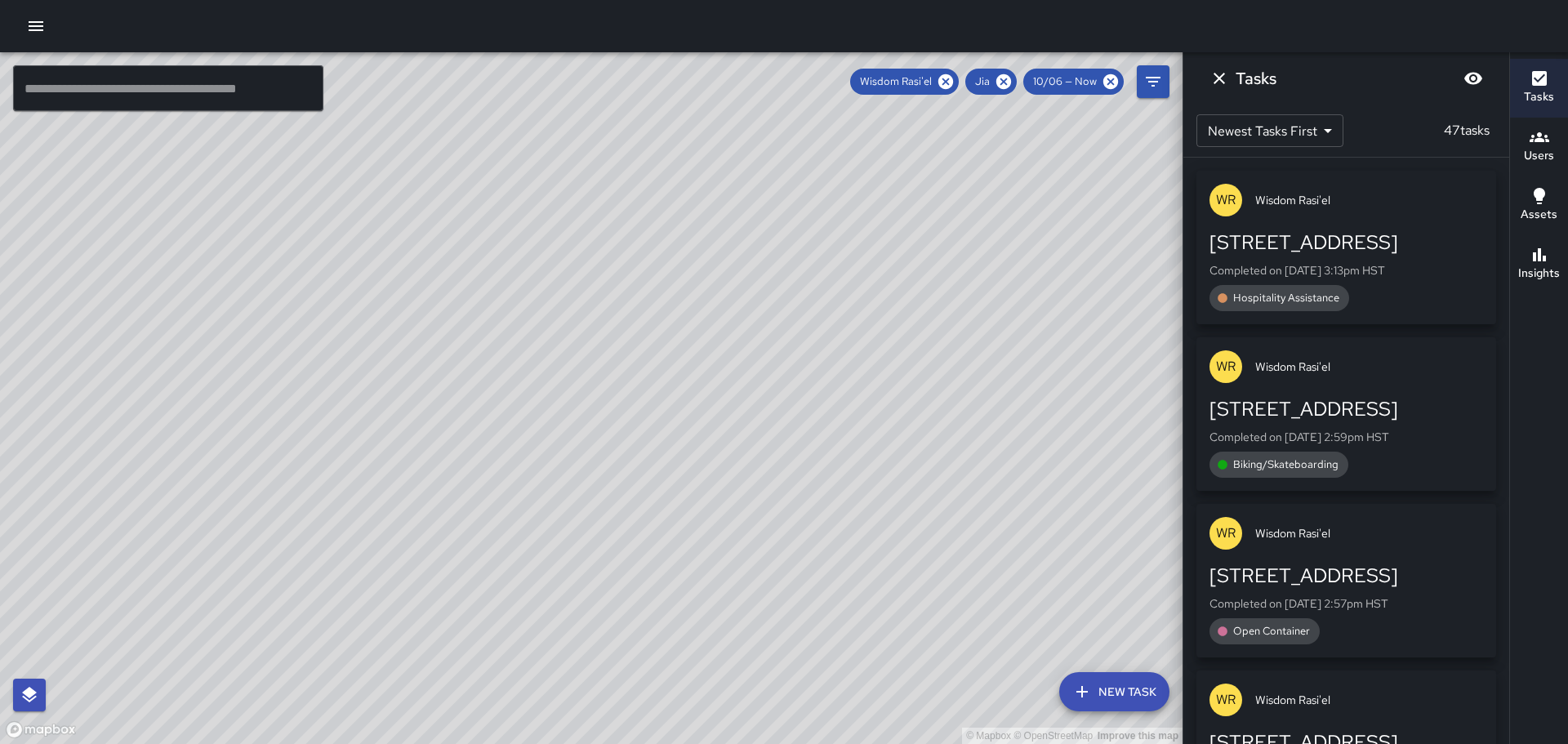
drag, startPoint x: 1023, startPoint y: 464, endPoint x: 965, endPoint y: 420, distance: 72.8
click at [965, 420] on div "© Mapbox © OpenStreetMap Improve this map" at bounding box center [591, 398] width 1183 height 692
drag, startPoint x: 1007, startPoint y: 490, endPoint x: 942, endPoint y: 404, distance: 107.8
click at [947, 413] on div "© Mapbox © OpenStreetMap Improve this map" at bounding box center [591, 398] width 1183 height 692
drag, startPoint x: 997, startPoint y: 456, endPoint x: 907, endPoint y: 306, distance: 174.9
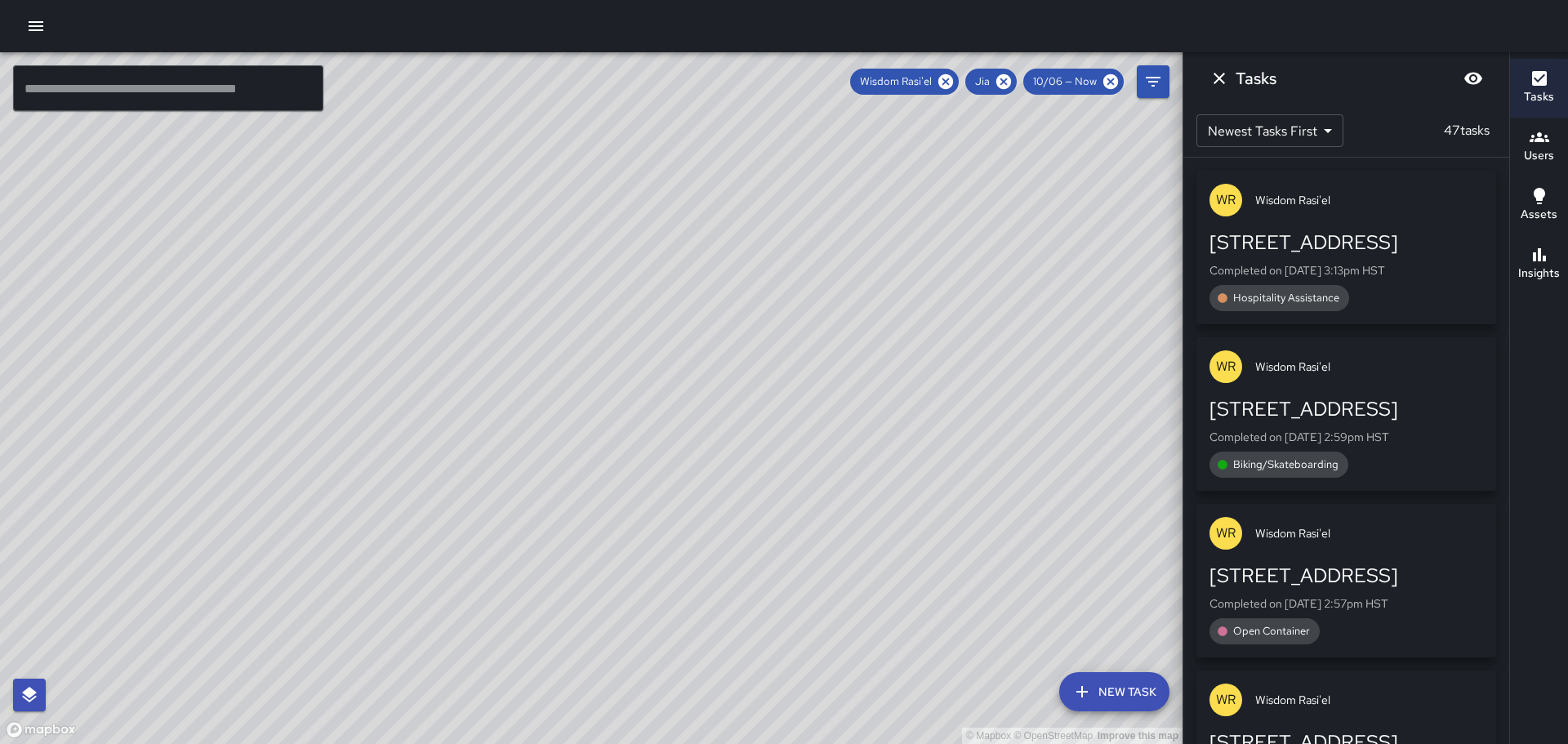
click at [907, 306] on div "© Mapbox © OpenStreetMap Improve this map" at bounding box center [591, 398] width 1183 height 692
drag, startPoint x: 709, startPoint y: 397, endPoint x: 806, endPoint y: 444, distance: 107.8
click at [806, 444] on div "© Mapbox © OpenStreetMap Improve this map" at bounding box center [591, 398] width 1183 height 692
drag, startPoint x: 752, startPoint y: 346, endPoint x: 717, endPoint y: 309, distance: 50.9
click at [884, 424] on div "© Mapbox © OpenStreetMap Improve this map" at bounding box center [591, 398] width 1183 height 692
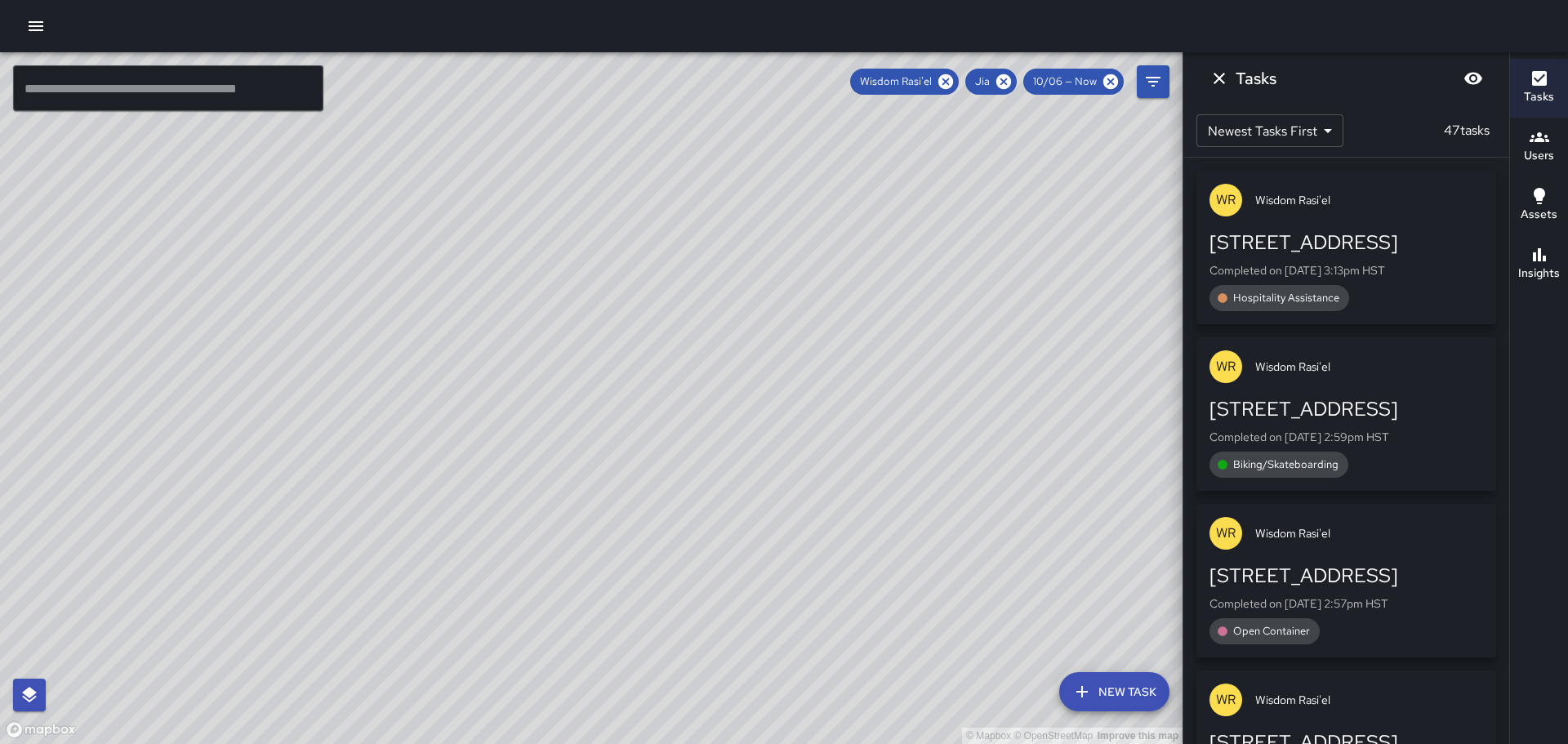
drag, startPoint x: 633, startPoint y: 246, endPoint x: 831, endPoint y: 459, distance: 290.8
click at [838, 465] on div "© Mapbox © OpenStreetMap Improve this map" at bounding box center [591, 398] width 1183 height 692
drag, startPoint x: 676, startPoint y: 289, endPoint x: 757, endPoint y: 382, distance: 123.3
click at [756, 408] on div "© Mapbox © OpenStreetMap Improve this map" at bounding box center [591, 398] width 1183 height 692
drag, startPoint x: 944, startPoint y: 537, endPoint x: 807, endPoint y: 400, distance: 193.7
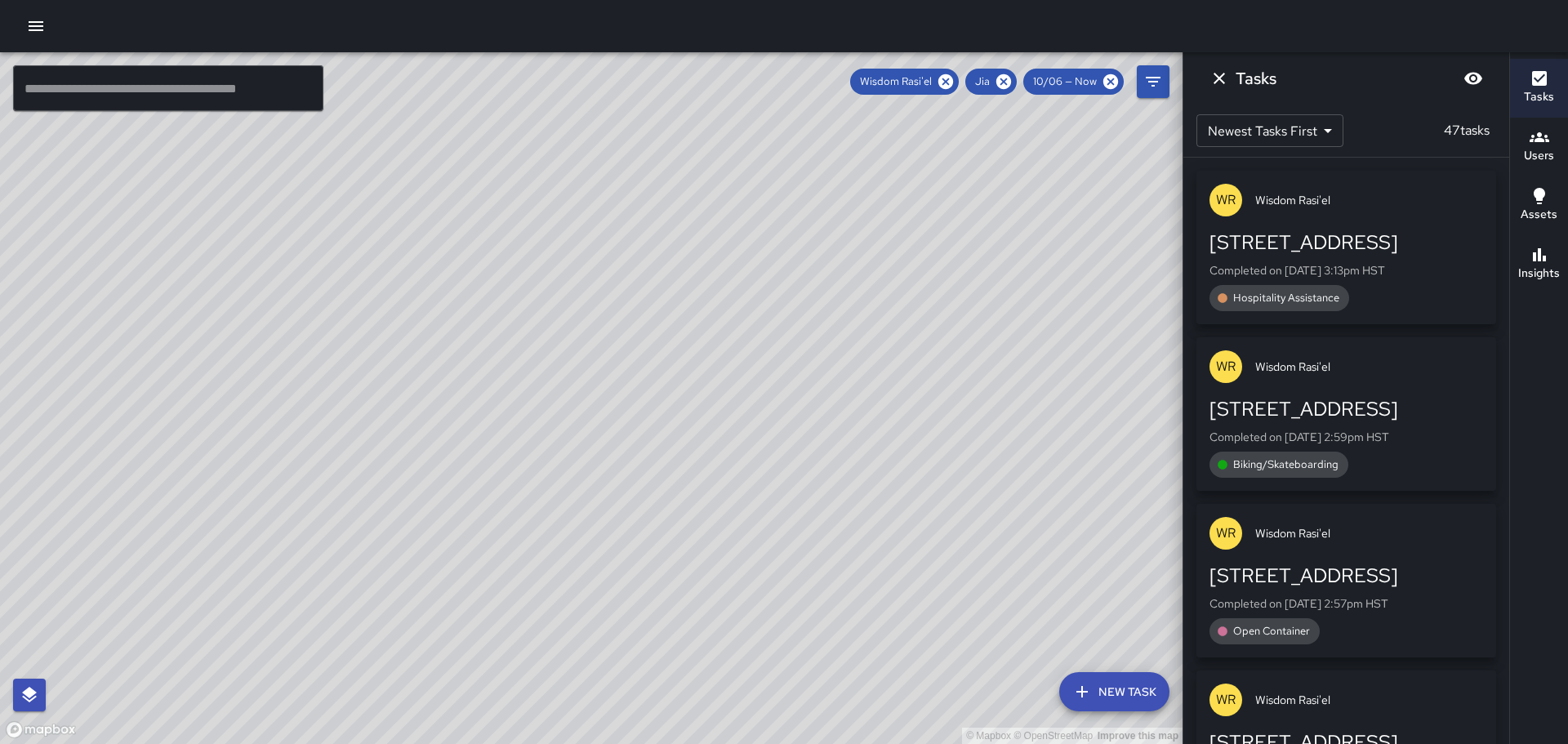
click at [813, 408] on div "© Mapbox © OpenStreetMap Improve this map" at bounding box center [591, 398] width 1183 height 692
drag, startPoint x: 953, startPoint y: 427, endPoint x: 941, endPoint y: 400, distance: 29.5
click at [943, 401] on div "© Mapbox © OpenStreetMap Improve this map" at bounding box center [591, 398] width 1183 height 692
drag, startPoint x: 900, startPoint y: 467, endPoint x: 841, endPoint y: 366, distance: 117.0
click at [836, 366] on div "© Mapbox © OpenStreetMap Improve this map" at bounding box center [591, 398] width 1183 height 692
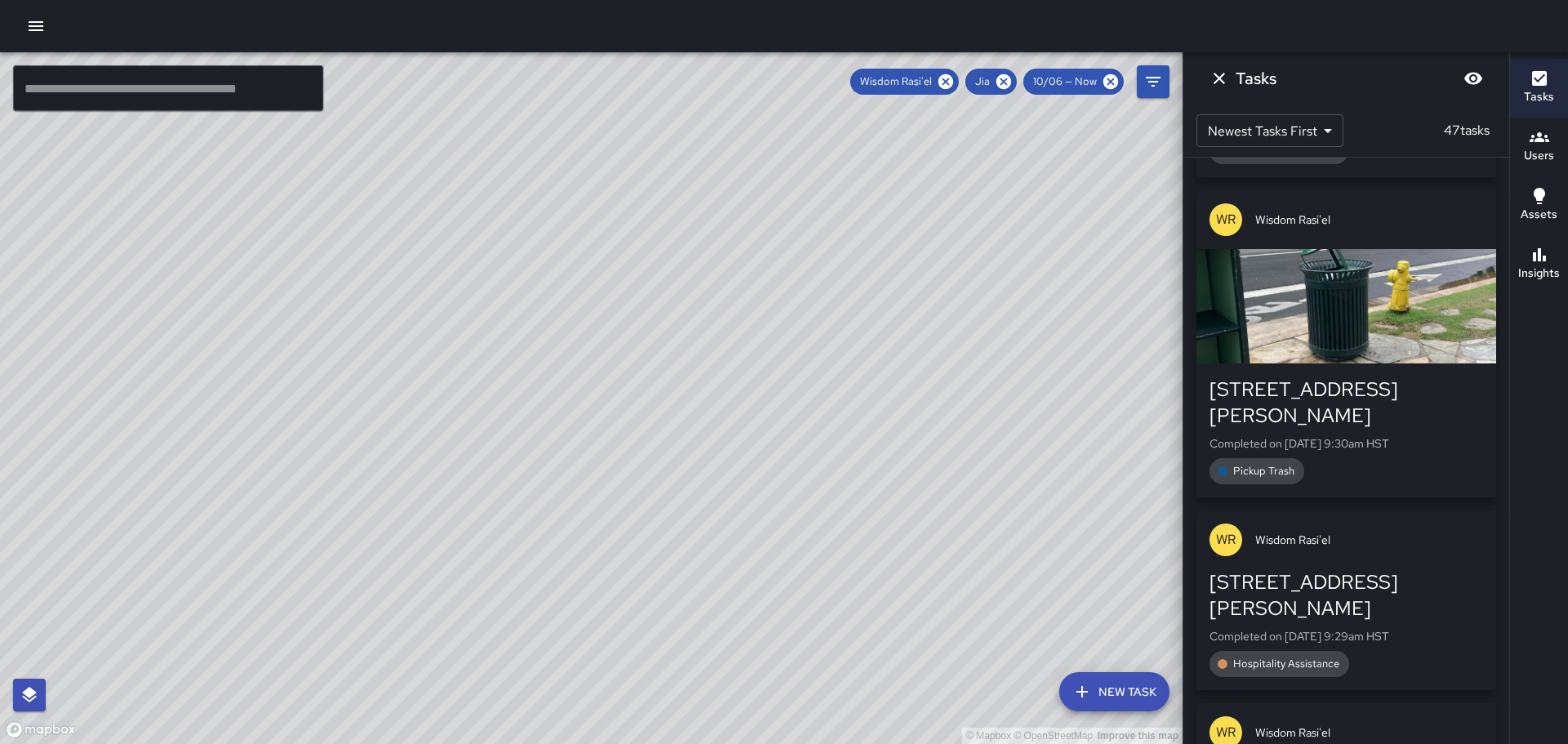
scroll to position [5310, 0]
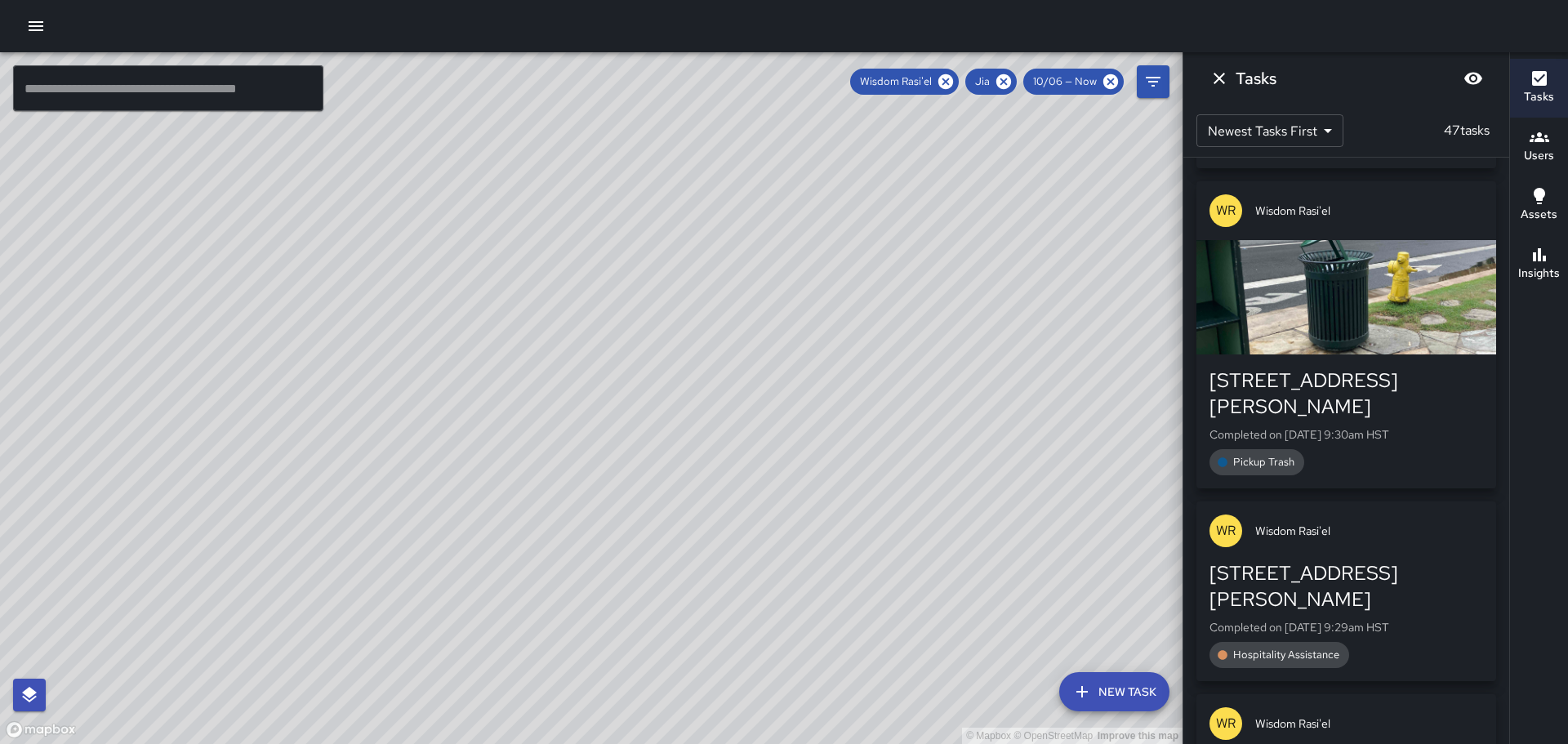
drag, startPoint x: 834, startPoint y: 236, endPoint x: 796, endPoint y: 398, distance: 166.4
click at [797, 396] on div "© Mapbox © OpenStreetMap Improve this map" at bounding box center [591, 398] width 1183 height 692
drag, startPoint x: 815, startPoint y: 398, endPoint x: 805, endPoint y: 441, distance: 44.1
click at [805, 441] on div "© Mapbox © OpenStreetMap Improve this map" at bounding box center [591, 398] width 1183 height 692
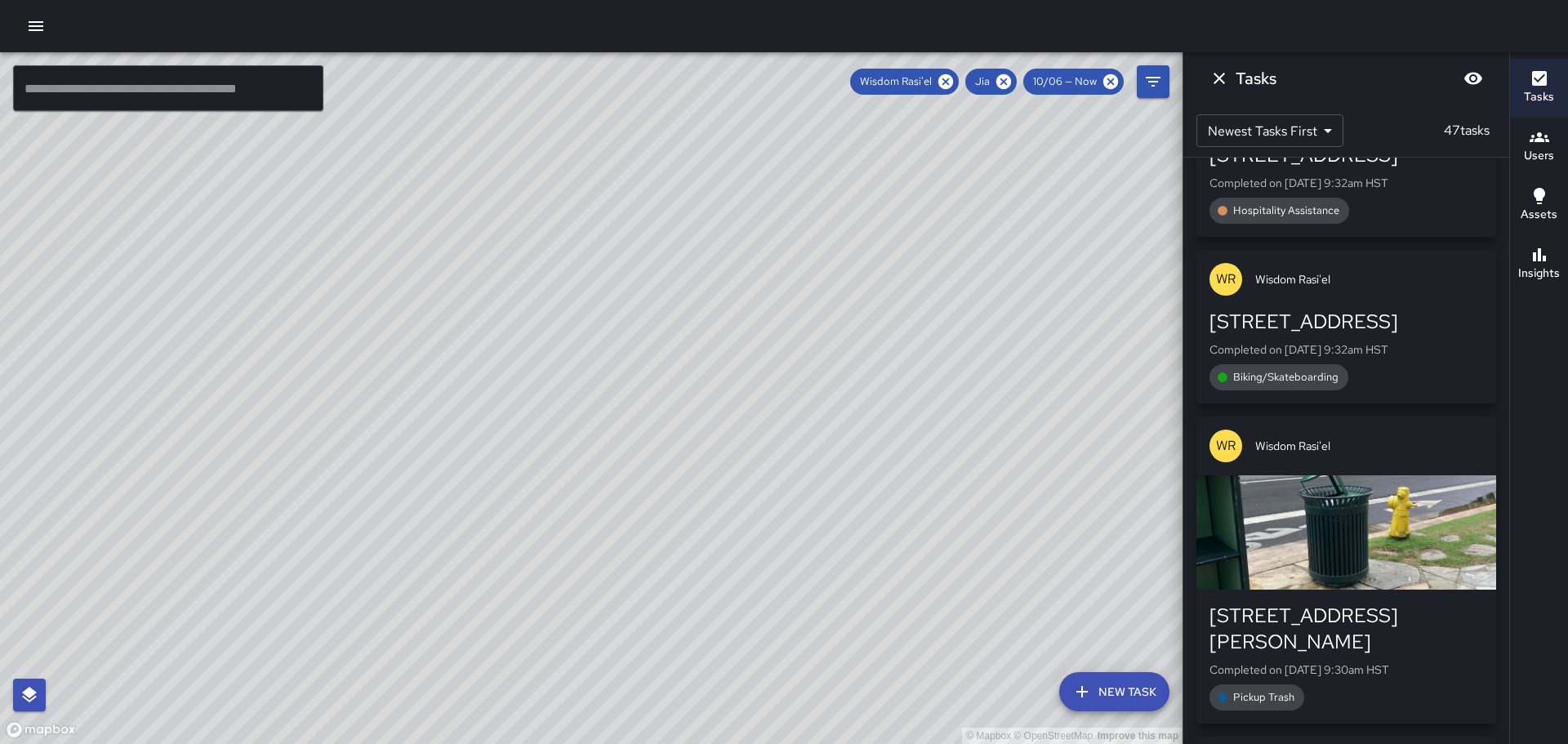
scroll to position [5065, 0]
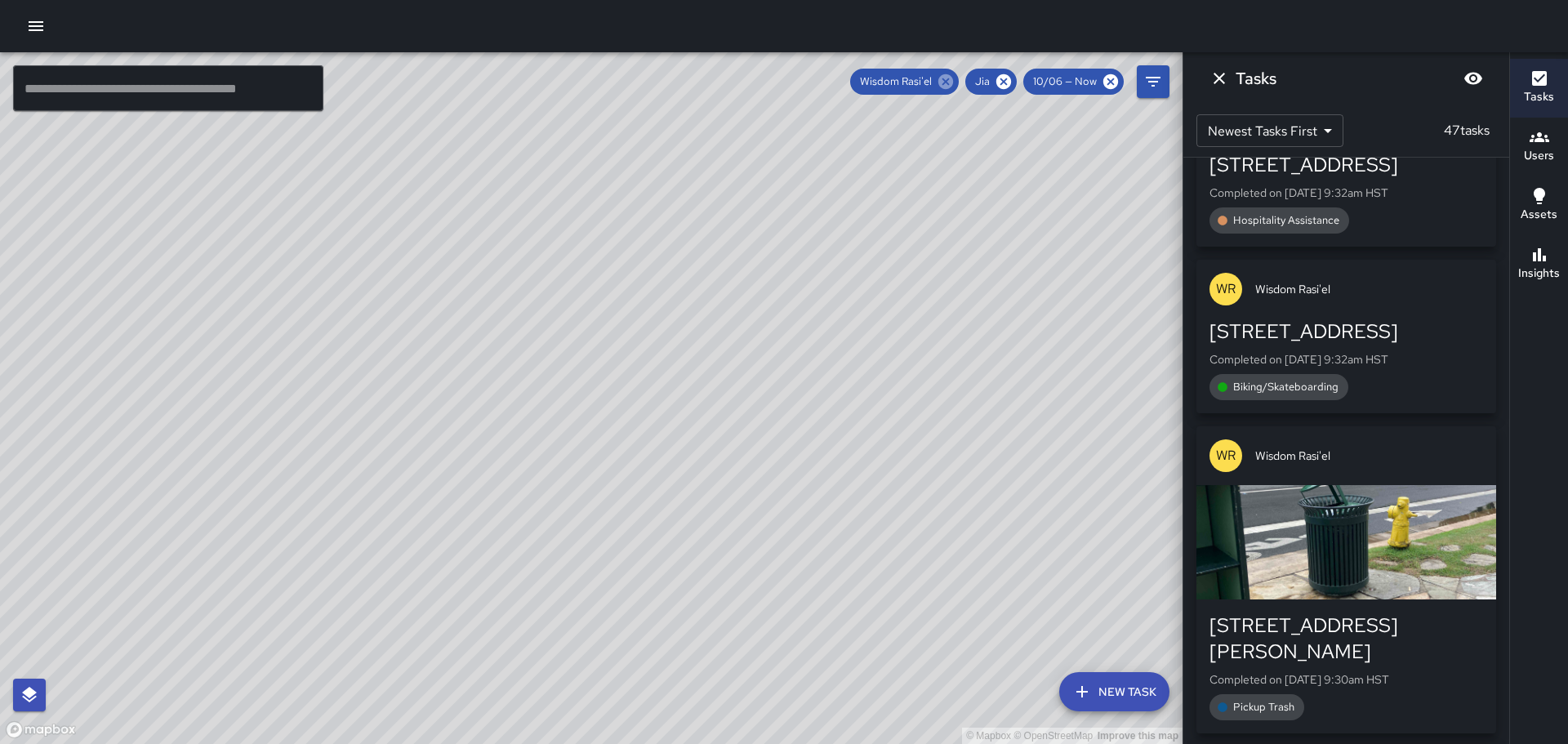
click at [939, 76] on icon at bounding box center [946, 81] width 18 height 18
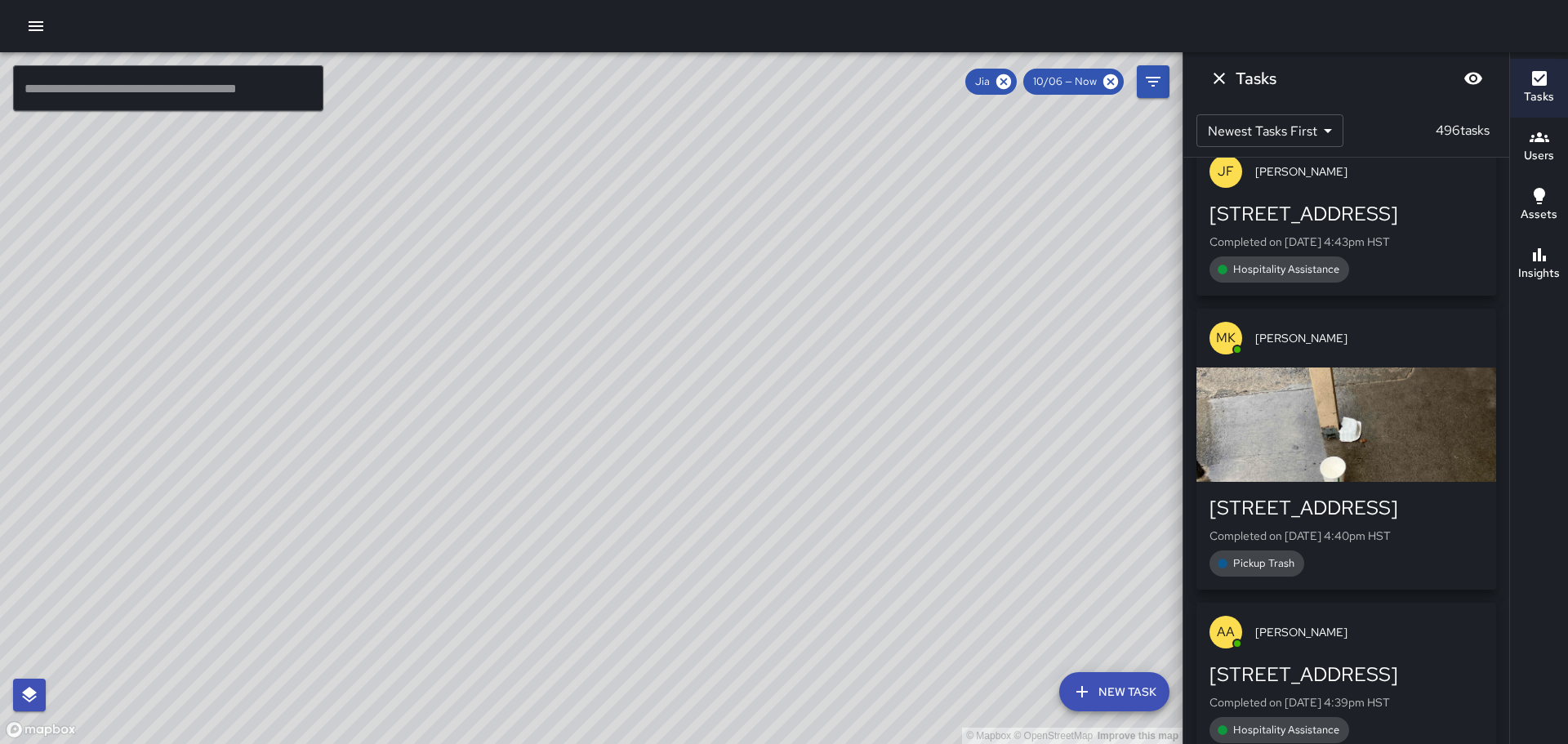
scroll to position [3349, 0]
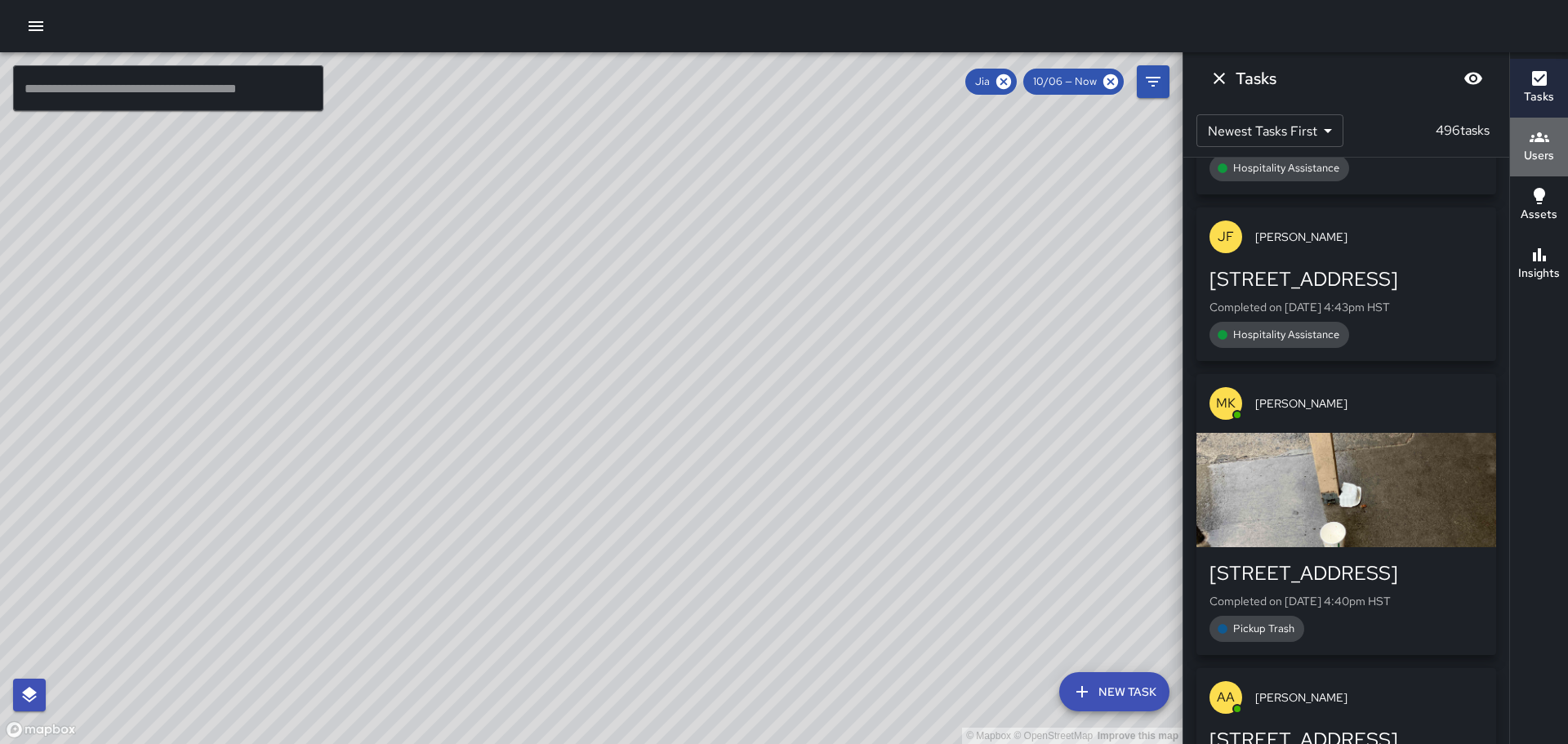
click at [1543, 150] on h6 "Users" at bounding box center [1539, 156] width 30 height 18
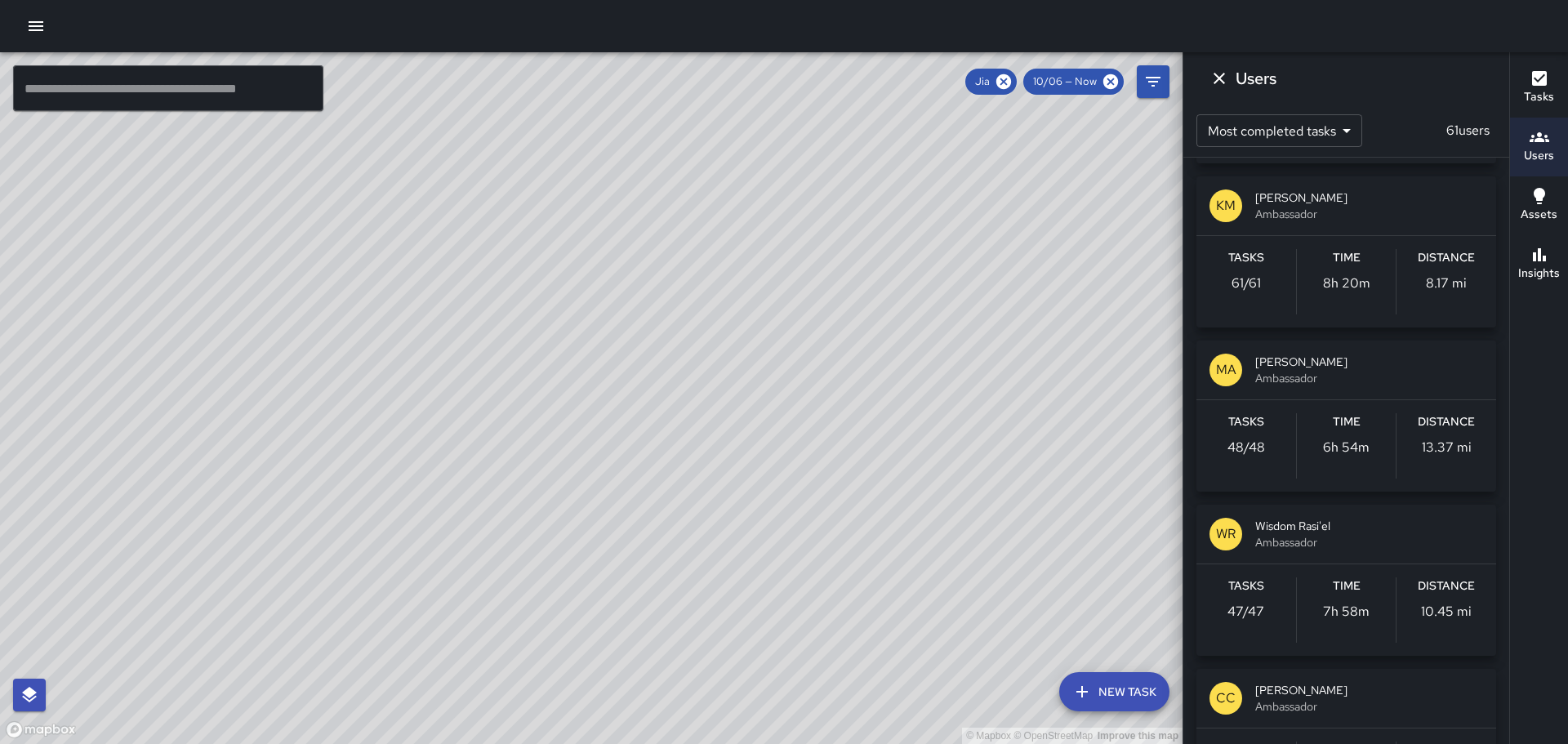
scroll to position [164, 0]
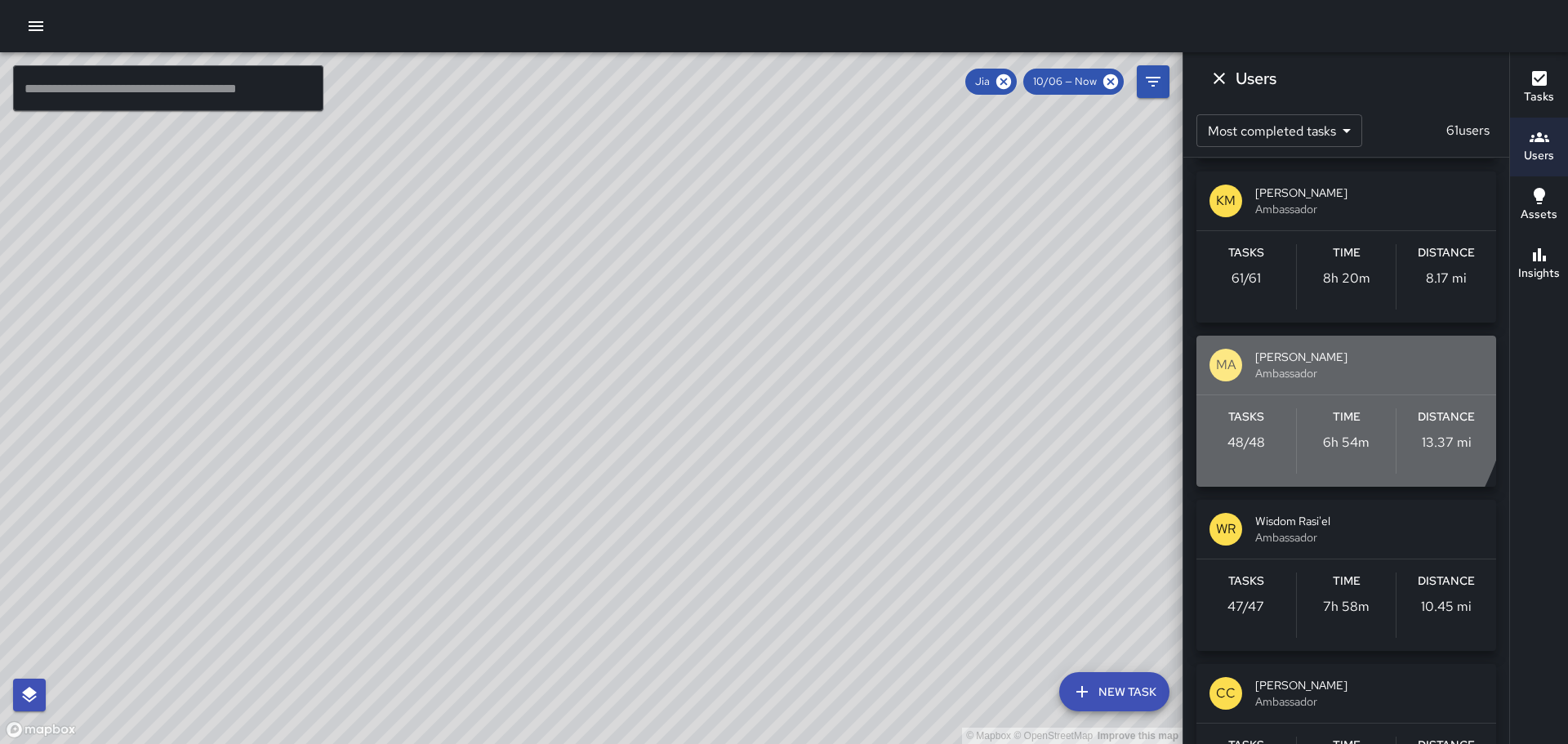
click at [1232, 364] on p "MA" at bounding box center [1226, 366] width 21 height 20
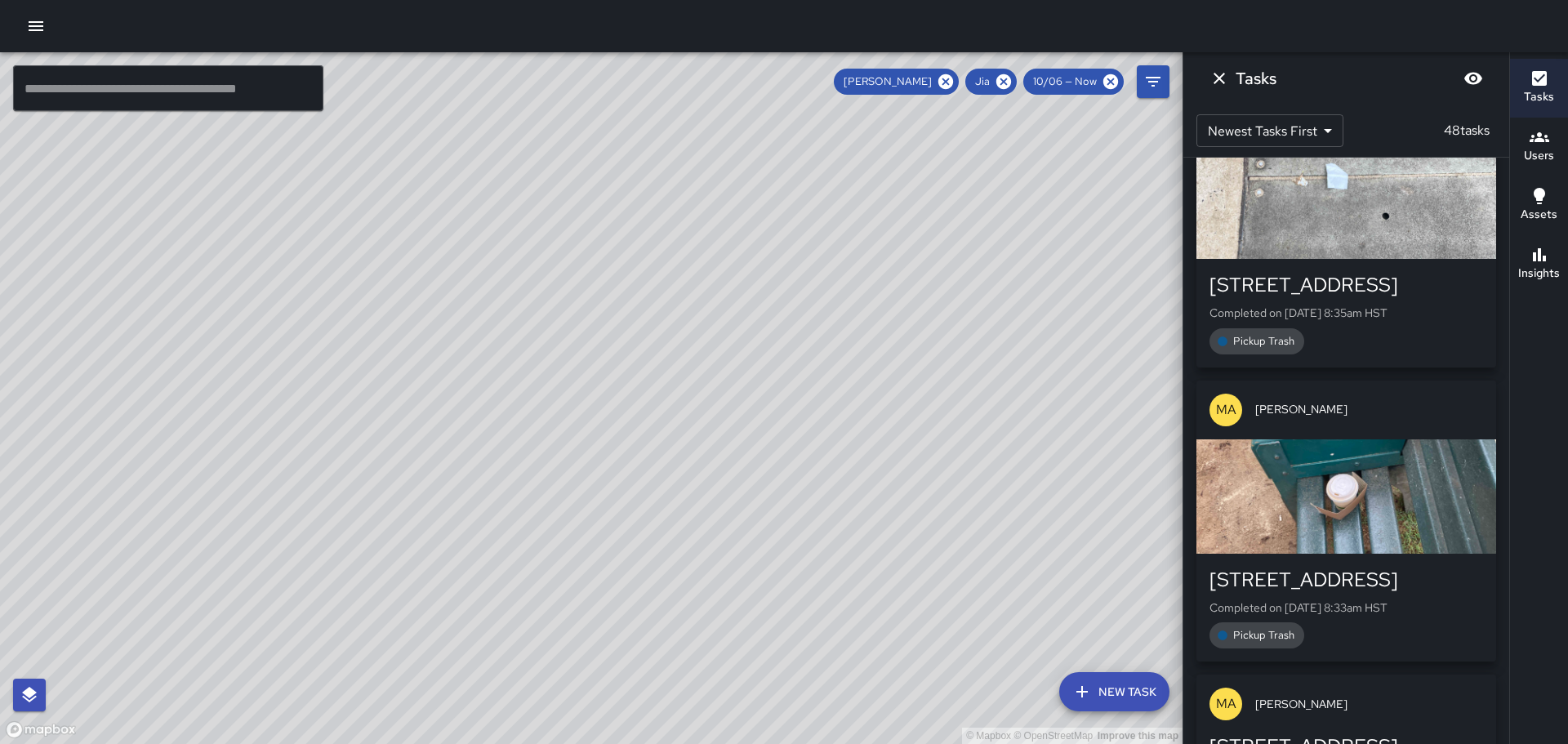
drag, startPoint x: 988, startPoint y: 466, endPoint x: 937, endPoint y: 412, distance: 74.3
click at [939, 415] on div "© Mapbox © OpenStreetMap Improve this map" at bounding box center [591, 398] width 1183 height 692
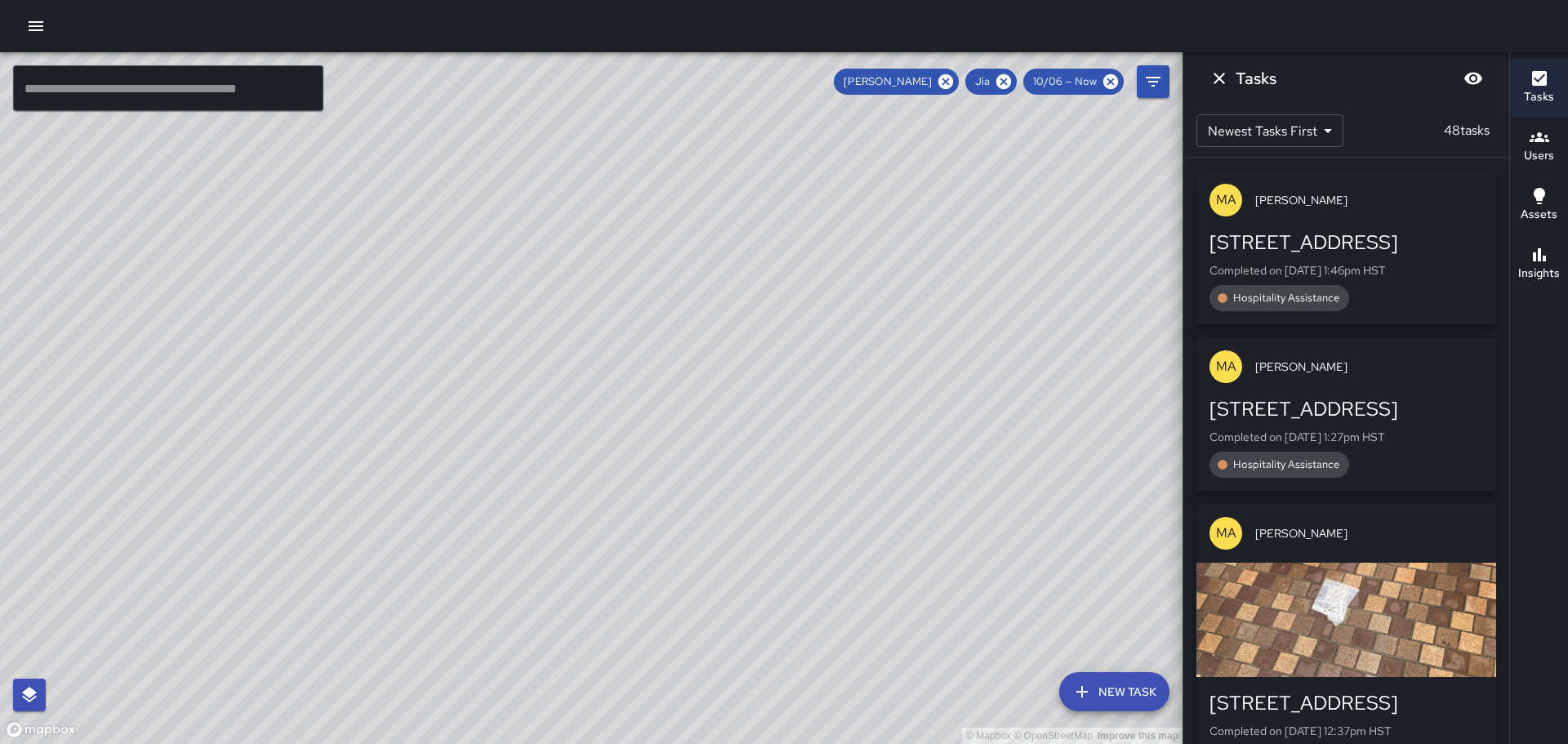
drag, startPoint x: 596, startPoint y: 388, endPoint x: 866, endPoint y: 224, distance: 315.9
click at [866, 224] on div "© Mapbox © OpenStreetMap Improve this map" at bounding box center [591, 398] width 1183 height 692
drag, startPoint x: 807, startPoint y: 448, endPoint x: 858, endPoint y: 277, distance: 178.4
click at [858, 277] on div "© Mapbox © OpenStreetMap Improve this map" at bounding box center [591, 398] width 1183 height 692
drag, startPoint x: 881, startPoint y: 340, endPoint x: 821, endPoint y: 240, distance: 116.6
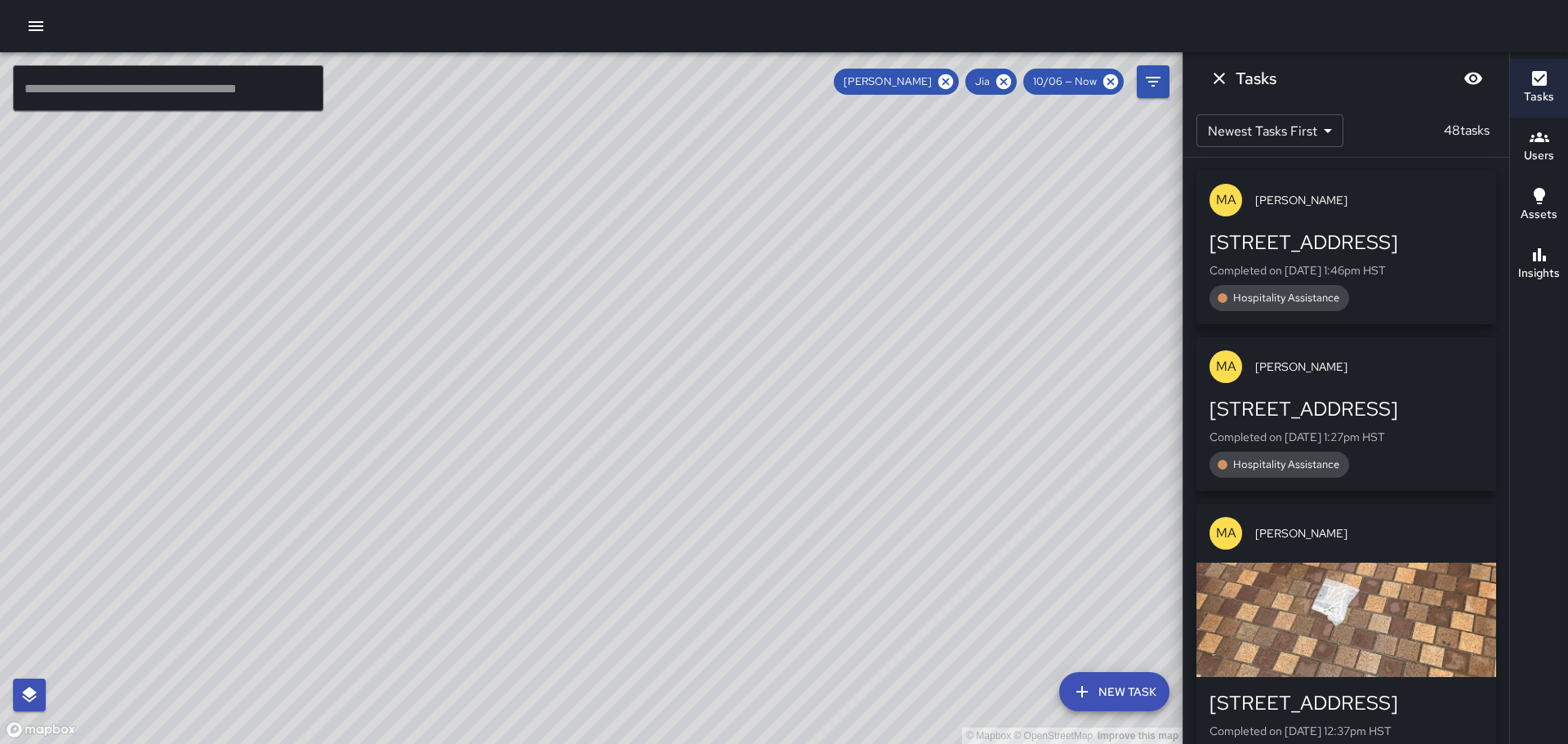
click at [821, 240] on div "© Mapbox © OpenStreetMap Improve this map" at bounding box center [591, 398] width 1183 height 692
drag, startPoint x: 566, startPoint y: 317, endPoint x: 713, endPoint y: 390, distance: 164.1
click at [713, 390] on div "© Mapbox © OpenStreetMap Improve this map" at bounding box center [591, 398] width 1183 height 692
drag, startPoint x: 742, startPoint y: 464, endPoint x: 698, endPoint y: 299, distance: 170.8
click at [698, 299] on div "© Mapbox © OpenStreetMap Improve this map" at bounding box center [591, 398] width 1183 height 692
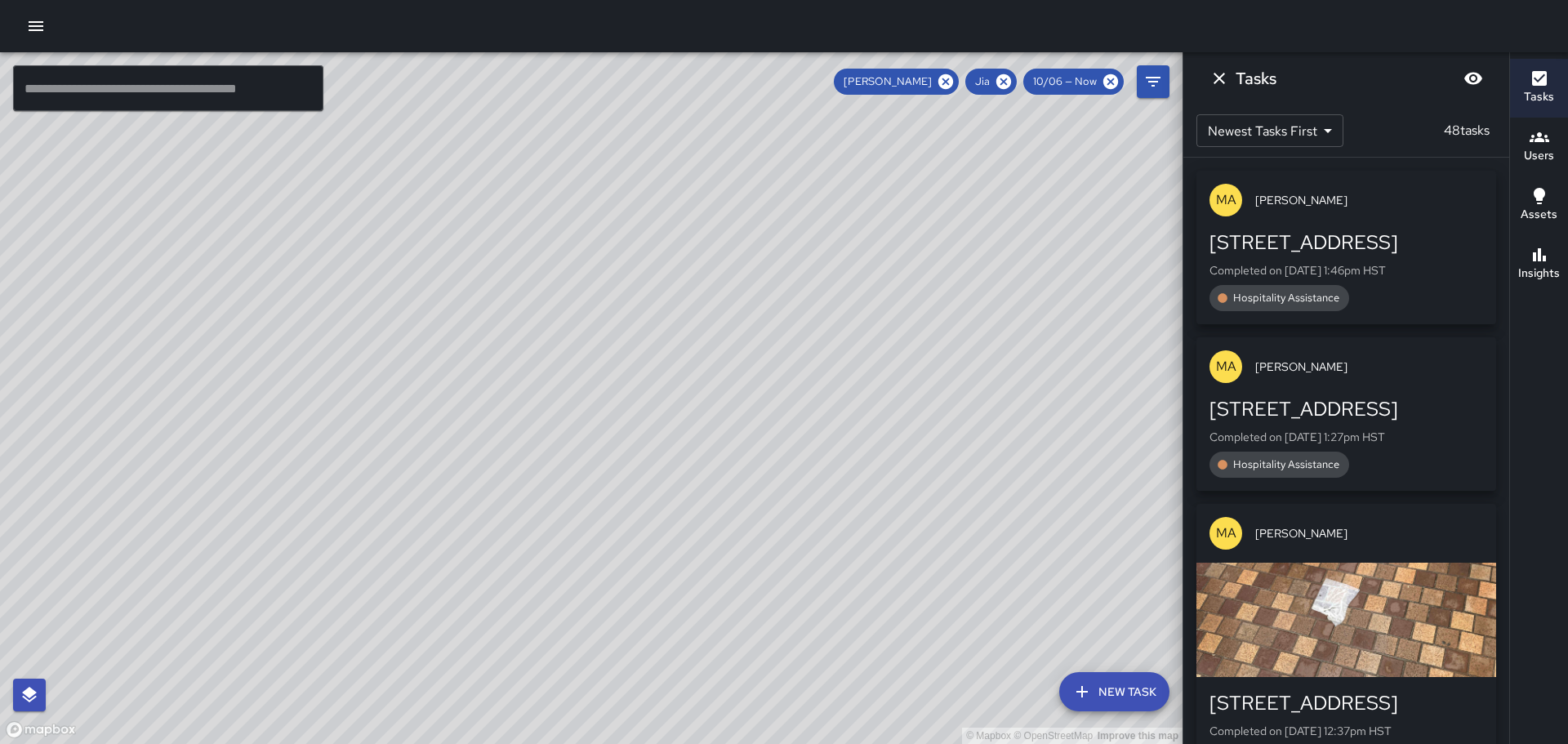
drag, startPoint x: 819, startPoint y: 423, endPoint x: 738, endPoint y: 260, distance: 182.0
click at [738, 260] on div "© Mapbox © OpenStreetMap Improve this map" at bounding box center [591, 398] width 1183 height 692
drag, startPoint x: 856, startPoint y: 454, endPoint x: 779, endPoint y: 252, distance: 216.2
click at [762, 243] on div "© Mapbox © OpenStreetMap Improve this map" at bounding box center [591, 398] width 1183 height 692
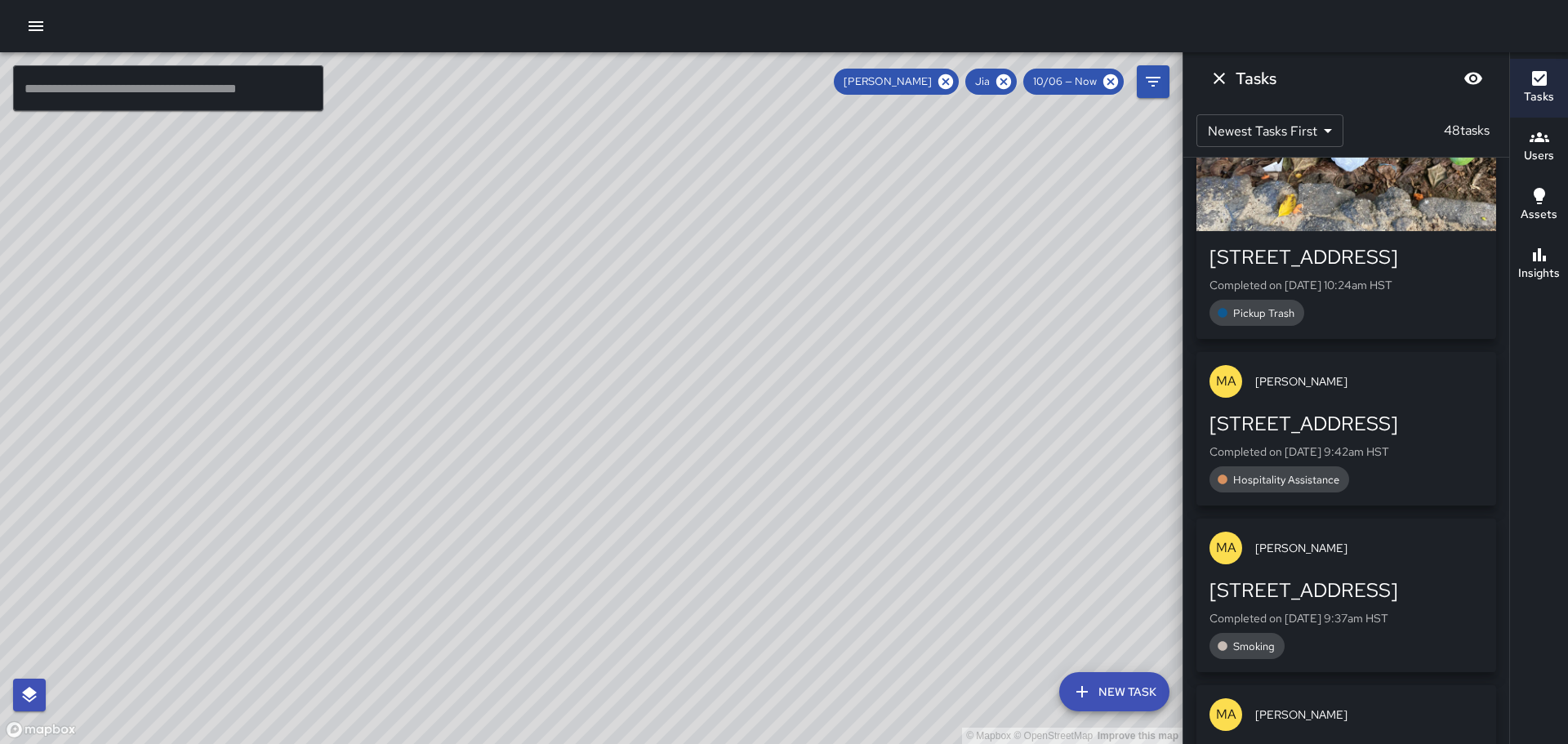
scroll to position [1960, 0]
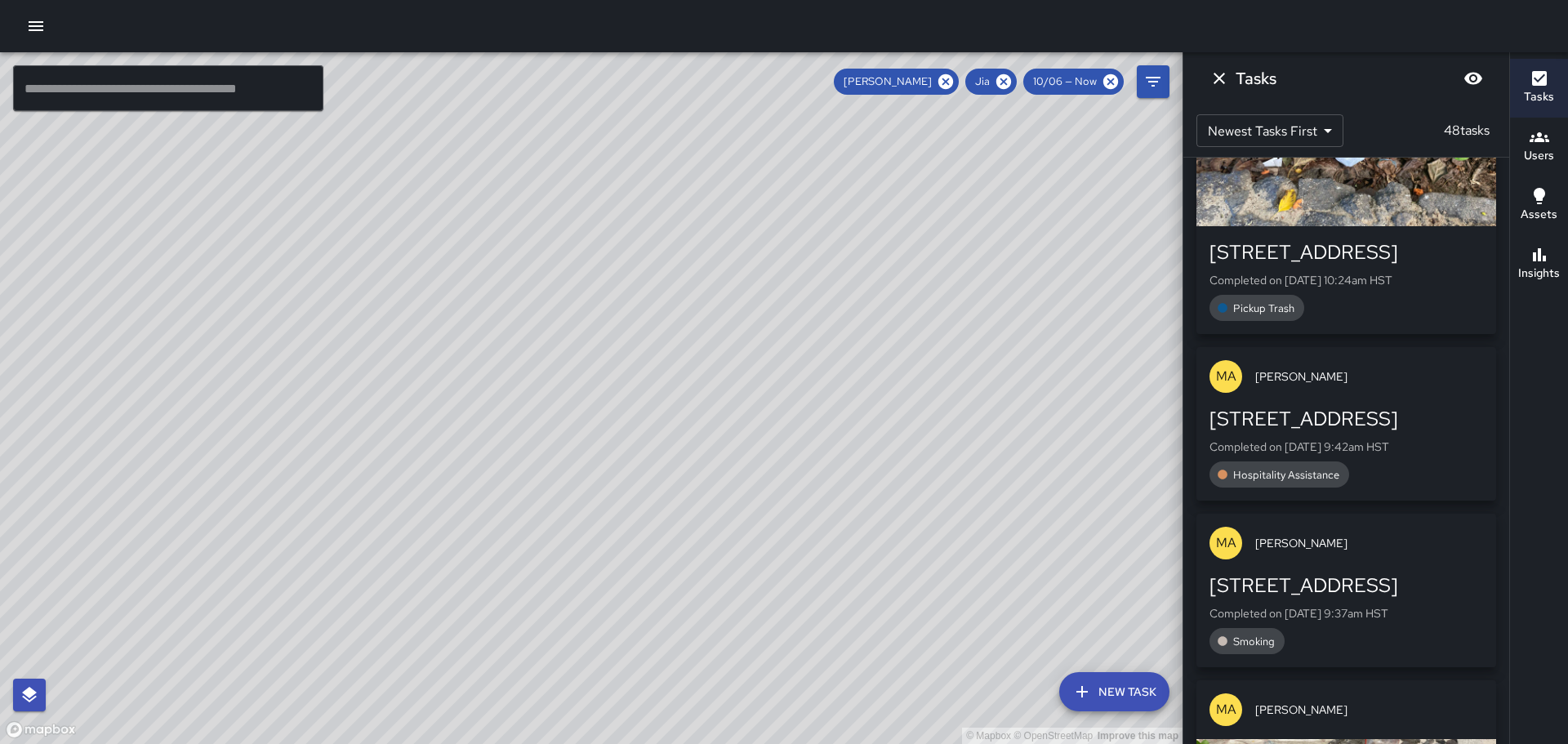
drag, startPoint x: 838, startPoint y: 307, endPoint x: 806, endPoint y: 470, distance: 166.1
click at [816, 477] on div "© Mapbox © OpenStreetMap Improve this map" at bounding box center [591, 398] width 1183 height 692
drag, startPoint x: 464, startPoint y: 363, endPoint x: 937, endPoint y: 202, distance: 499.6
click at [937, 202] on div "© Mapbox © OpenStreetMap Improve this map" at bounding box center [591, 398] width 1183 height 692
drag, startPoint x: 810, startPoint y: 179, endPoint x: 790, endPoint y: 355, distance: 177.1
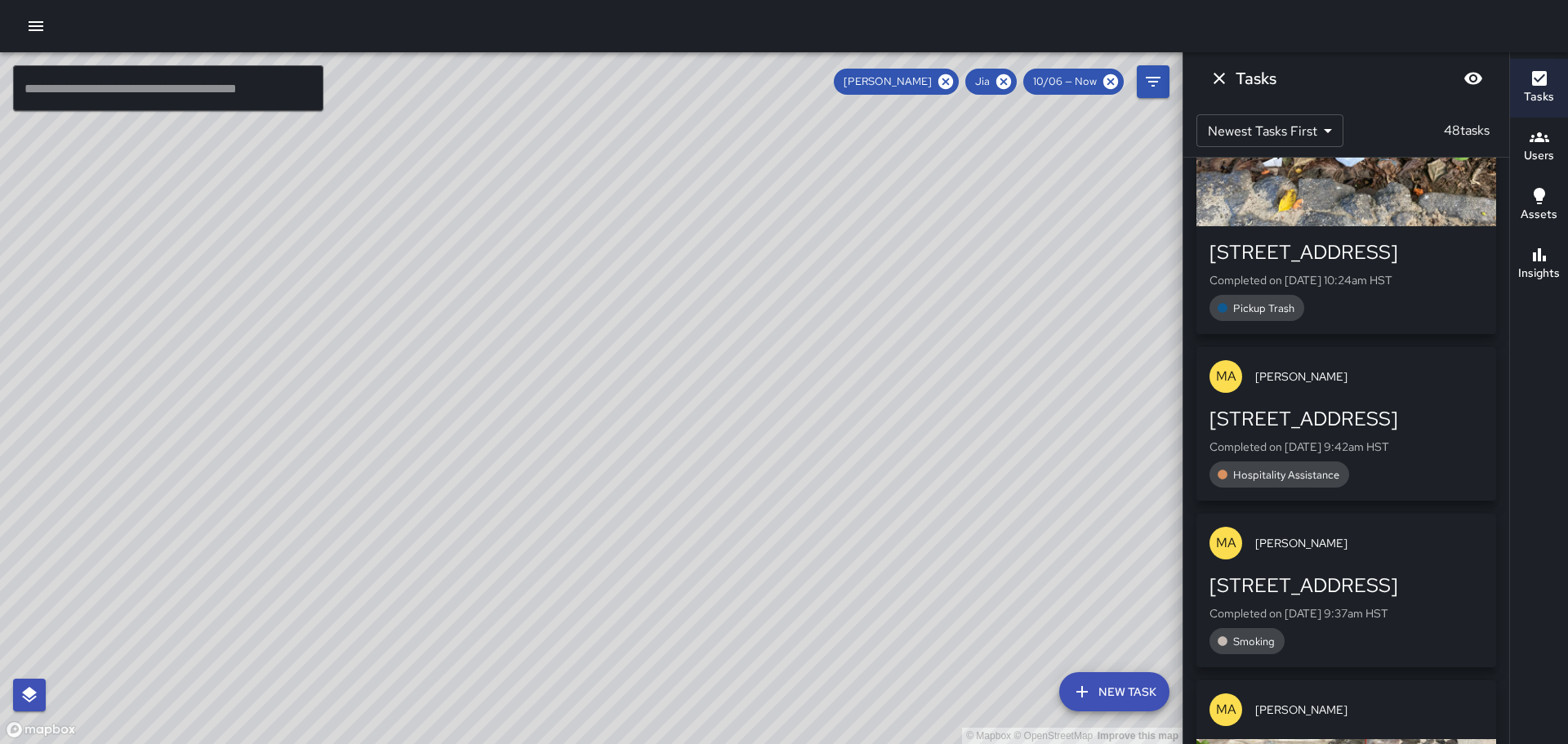
click at [797, 371] on div "© Mapbox © OpenStreetMap Improve this map" at bounding box center [591, 398] width 1183 height 692
drag, startPoint x: 824, startPoint y: 349, endPoint x: 821, endPoint y: 429, distance: 80.1
click at [821, 430] on div "© Mapbox © OpenStreetMap Improve this map" at bounding box center [591, 398] width 1183 height 692
drag, startPoint x: 758, startPoint y: 310, endPoint x: 736, endPoint y: 256, distance: 58.3
click at [718, 253] on div "© Mapbox © OpenStreetMap Improve this map" at bounding box center [591, 398] width 1183 height 692
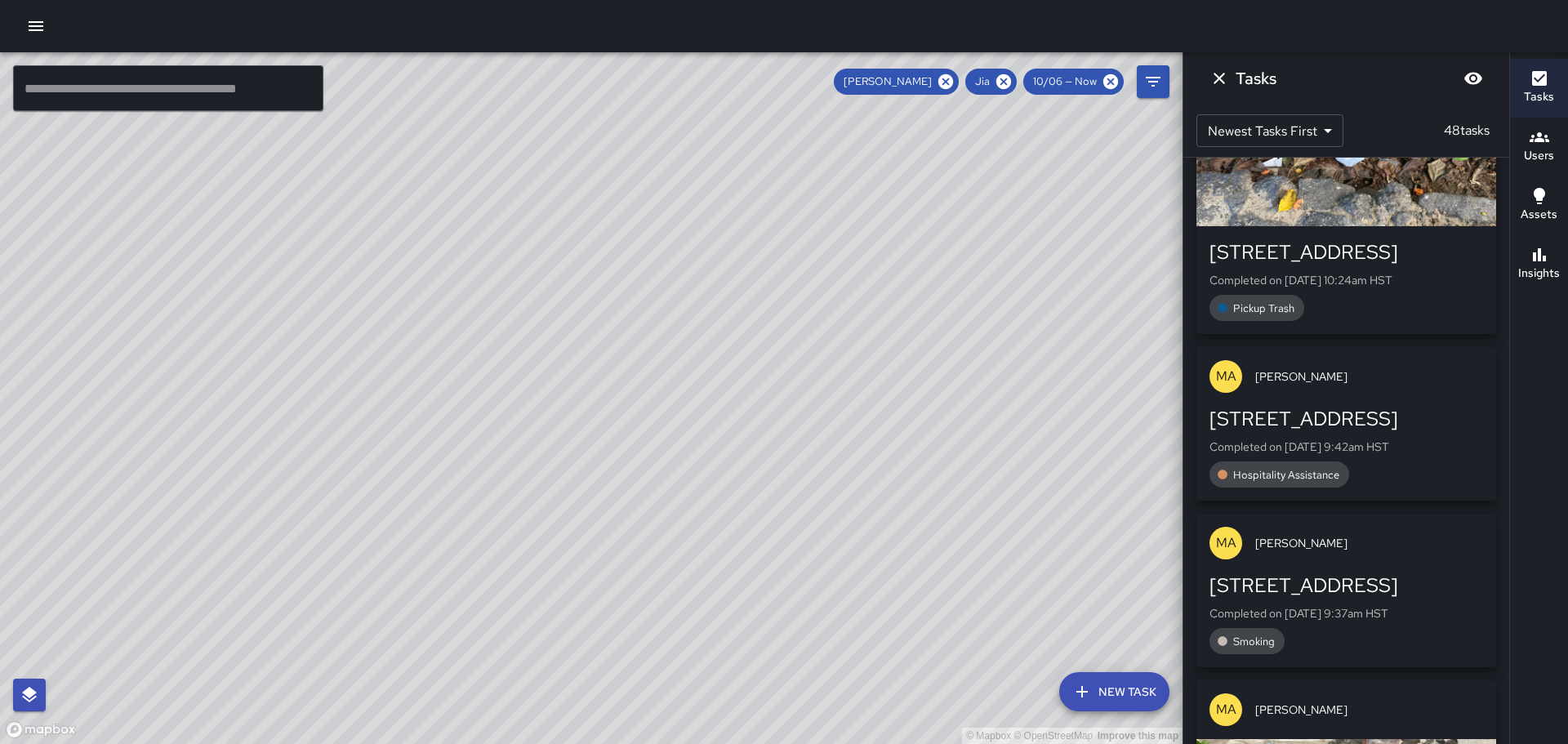
drag, startPoint x: 521, startPoint y: 186, endPoint x: 343, endPoint y: 273, distance: 198.1
click at [371, 278] on div "© Mapbox © OpenStreetMap Improve this map" at bounding box center [591, 398] width 1183 height 692
drag, startPoint x: 664, startPoint y: 271, endPoint x: 626, endPoint y: 282, distance: 39.6
click at [649, 282] on div "© Mapbox © OpenStreetMap Improve this map" at bounding box center [591, 398] width 1183 height 692
drag, startPoint x: 392, startPoint y: 253, endPoint x: 880, endPoint y: 361, distance: 499.8
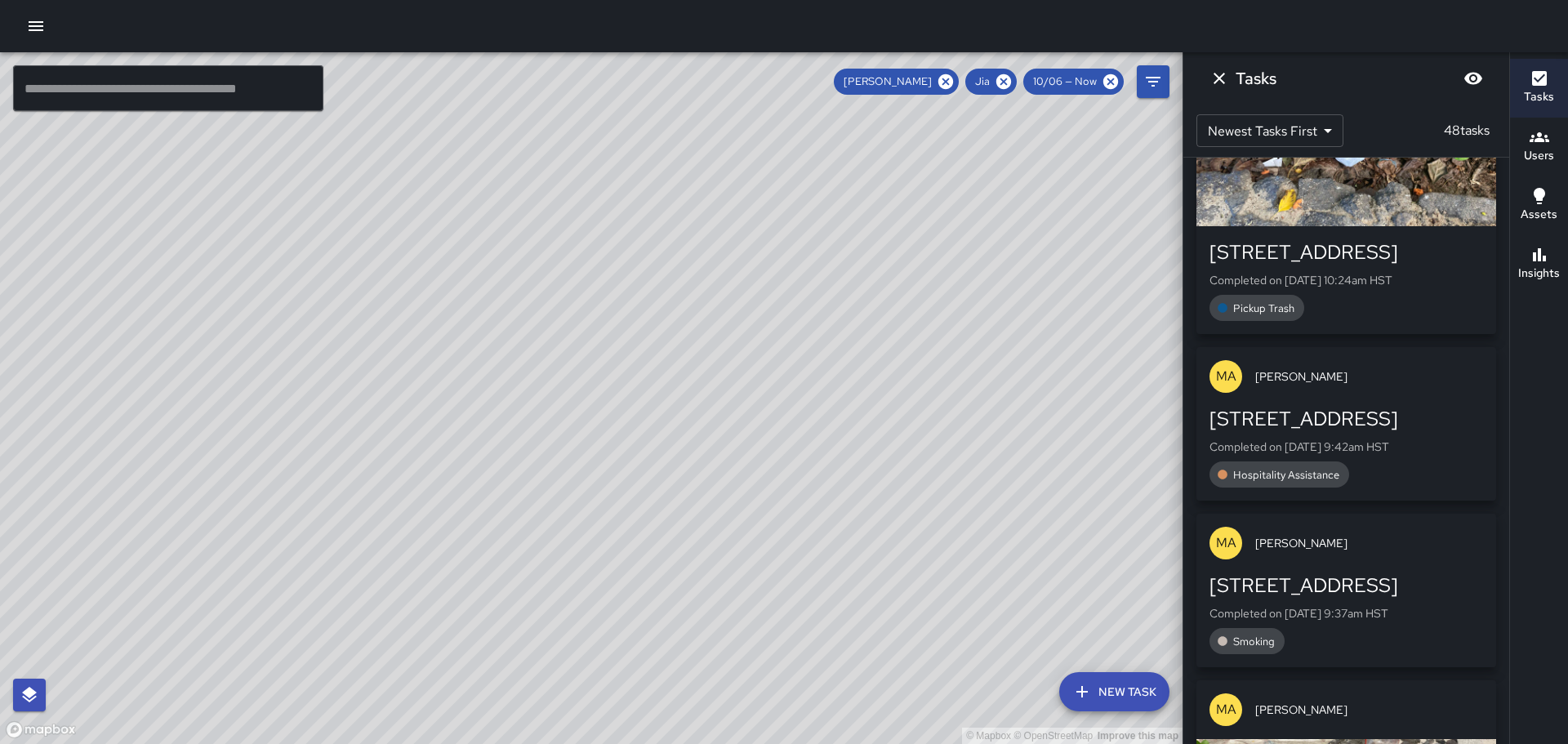
click at [935, 369] on div "© Mapbox © OpenStreetMap Improve this map" at bounding box center [591, 398] width 1183 height 692
drag, startPoint x: 837, startPoint y: 421, endPoint x: 780, endPoint y: 193, distance: 235.0
click at [794, 253] on div "© Mapbox © OpenStreetMap Improve this map" at bounding box center [591, 398] width 1183 height 692
drag, startPoint x: 1056, startPoint y: 455, endPoint x: 956, endPoint y: 269, distance: 211.2
click at [958, 267] on div "© Mapbox © OpenStreetMap Improve this map" at bounding box center [591, 398] width 1183 height 692
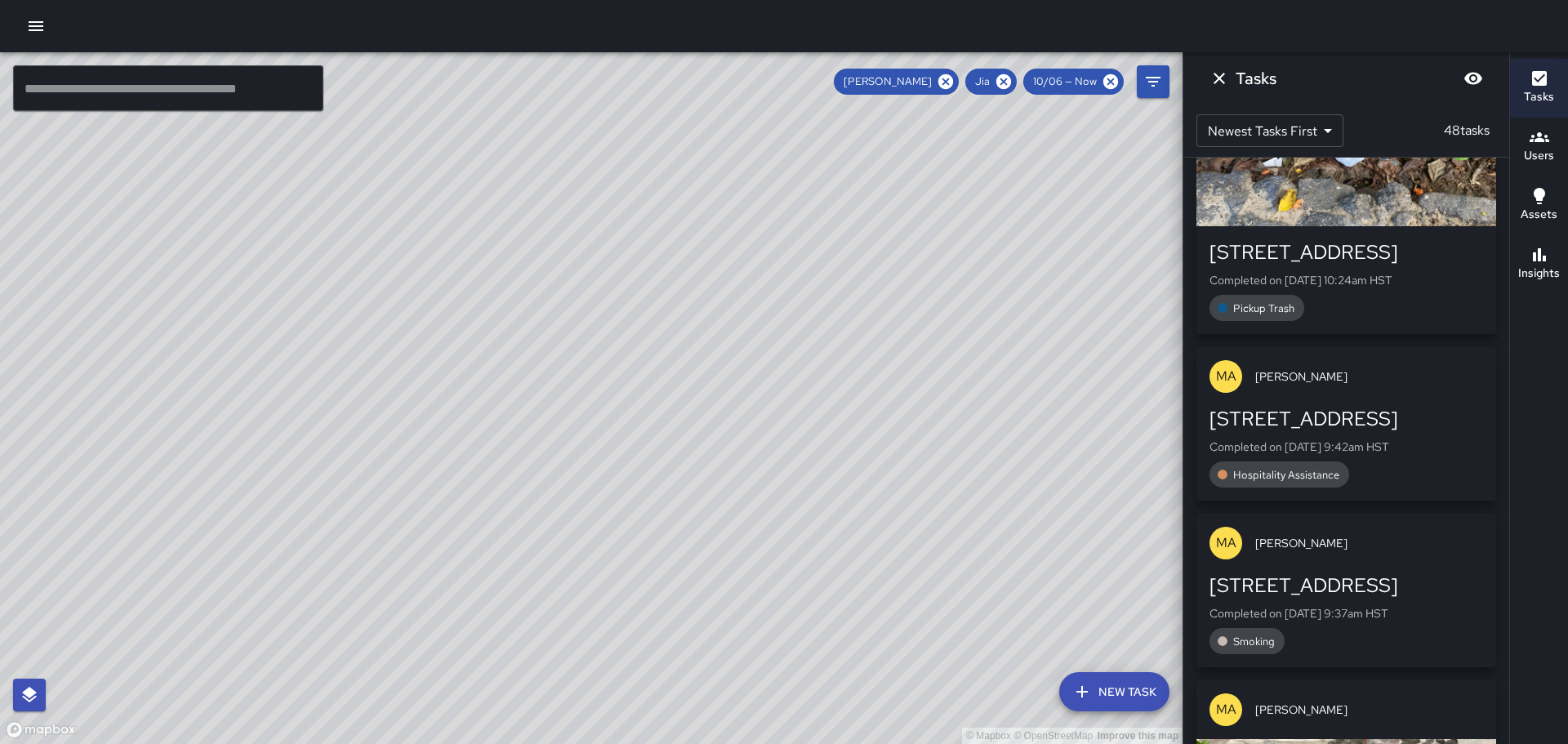
drag, startPoint x: 931, startPoint y: 330, endPoint x: 792, endPoint y: 297, distance: 142.9
click at [869, 296] on div "© Mapbox © OpenStreetMap Improve this map" at bounding box center [591, 398] width 1183 height 692
drag, startPoint x: 998, startPoint y: 393, endPoint x: 873, endPoint y: 272, distance: 174.0
click at [894, 285] on div "© Mapbox © OpenStreetMap Improve this map" at bounding box center [591, 398] width 1183 height 692
drag, startPoint x: 955, startPoint y: 358, endPoint x: 874, endPoint y: 193, distance: 183.8
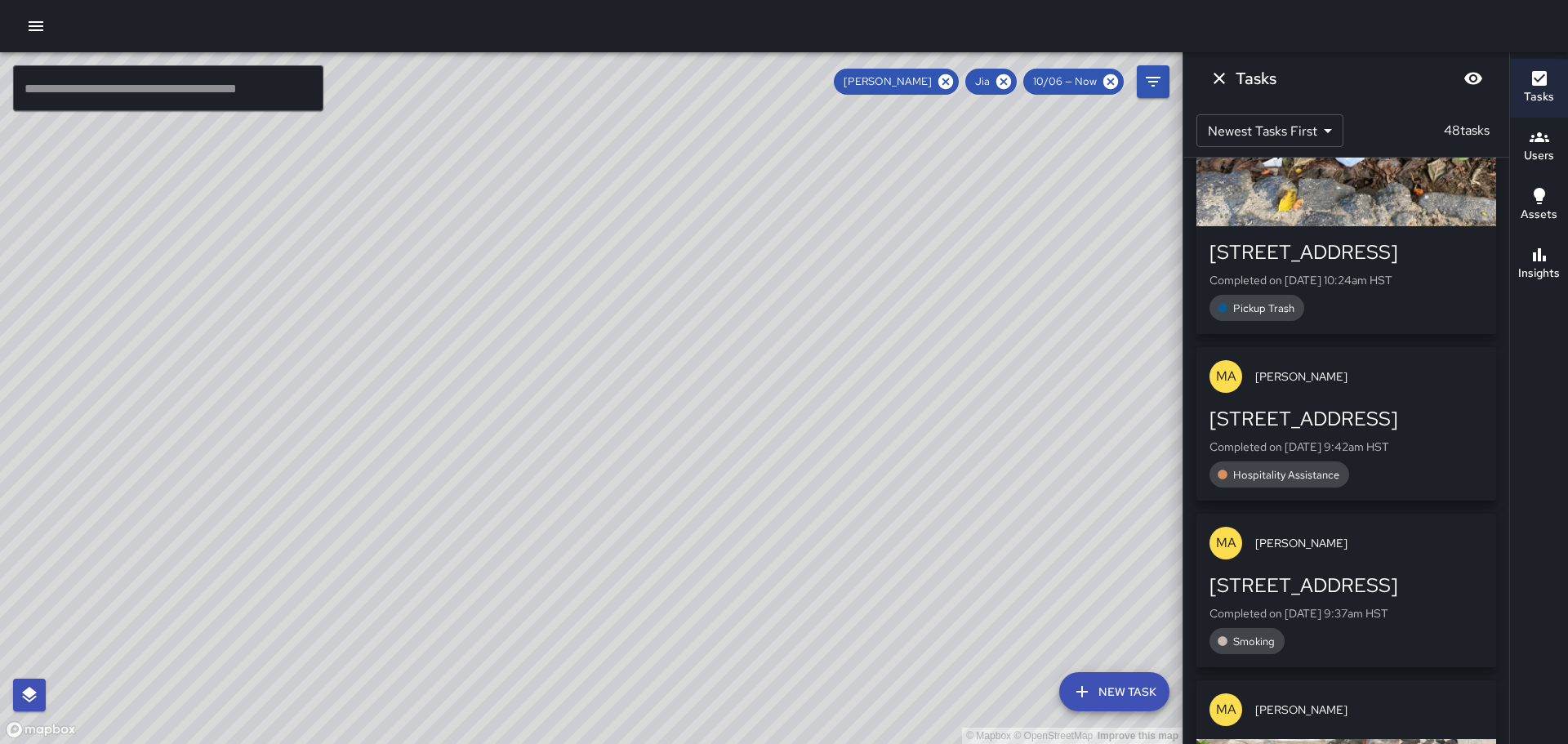
click at [874, 194] on div "© Mapbox © OpenStreetMap Improve this map" at bounding box center [591, 398] width 1183 height 692
drag, startPoint x: 771, startPoint y: 201, endPoint x: 736, endPoint y: 444, distance: 245.5
click at [736, 444] on div "© Mapbox © OpenStreetMap Improve this map" at bounding box center [591, 398] width 1183 height 692
drag, startPoint x: 758, startPoint y: 297, endPoint x: 757, endPoint y: 399, distance: 102.0
click at [758, 408] on div "© Mapbox © OpenStreetMap Improve this map" at bounding box center [591, 398] width 1183 height 692
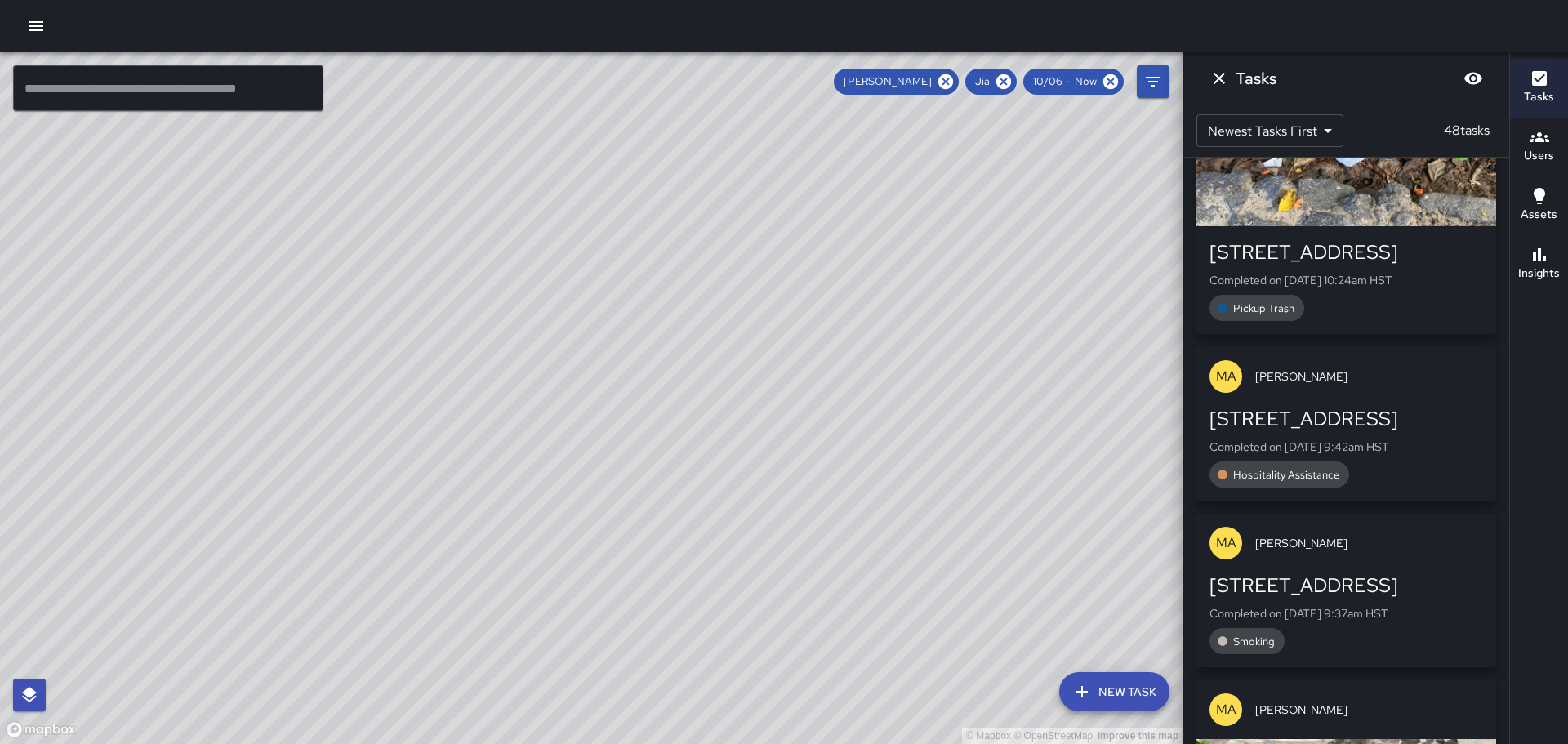
drag, startPoint x: 827, startPoint y: 412, endPoint x: 773, endPoint y: 216, distance: 203.3
click at [774, 217] on div "© Mapbox © OpenStreetMap Improve this map" at bounding box center [591, 398] width 1183 height 692
drag, startPoint x: 750, startPoint y: 484, endPoint x: 704, endPoint y: 64, distance: 422.5
click at [704, 64] on div "© Mapbox © OpenStreetMap Improve this map" at bounding box center [591, 398] width 1183 height 692
drag, startPoint x: 756, startPoint y: 179, endPoint x: 847, endPoint y: 374, distance: 215.2
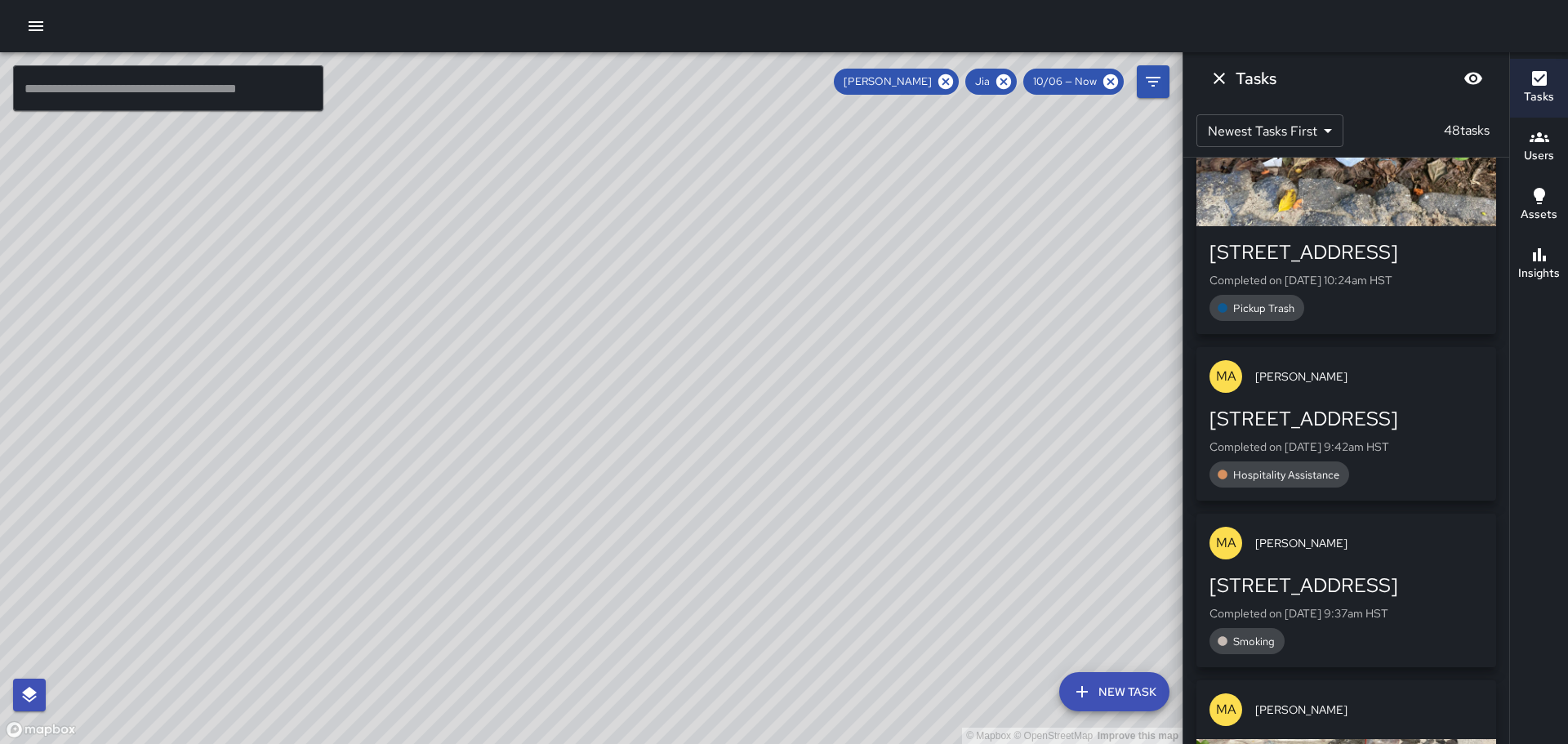
click at [874, 419] on div "© Mapbox © OpenStreetMap Improve this map" at bounding box center [591, 398] width 1183 height 692
drag, startPoint x: 841, startPoint y: 337, endPoint x: 856, endPoint y: 348, distance: 18.6
click at [1110, 591] on div "© Mapbox © OpenStreetMap Improve this map" at bounding box center [591, 398] width 1183 height 692
drag, startPoint x: 793, startPoint y: 278, endPoint x: 760, endPoint y: 257, distance: 39.1
click at [760, 257] on div "© Mapbox © OpenStreetMap Improve this map" at bounding box center [591, 398] width 1183 height 692
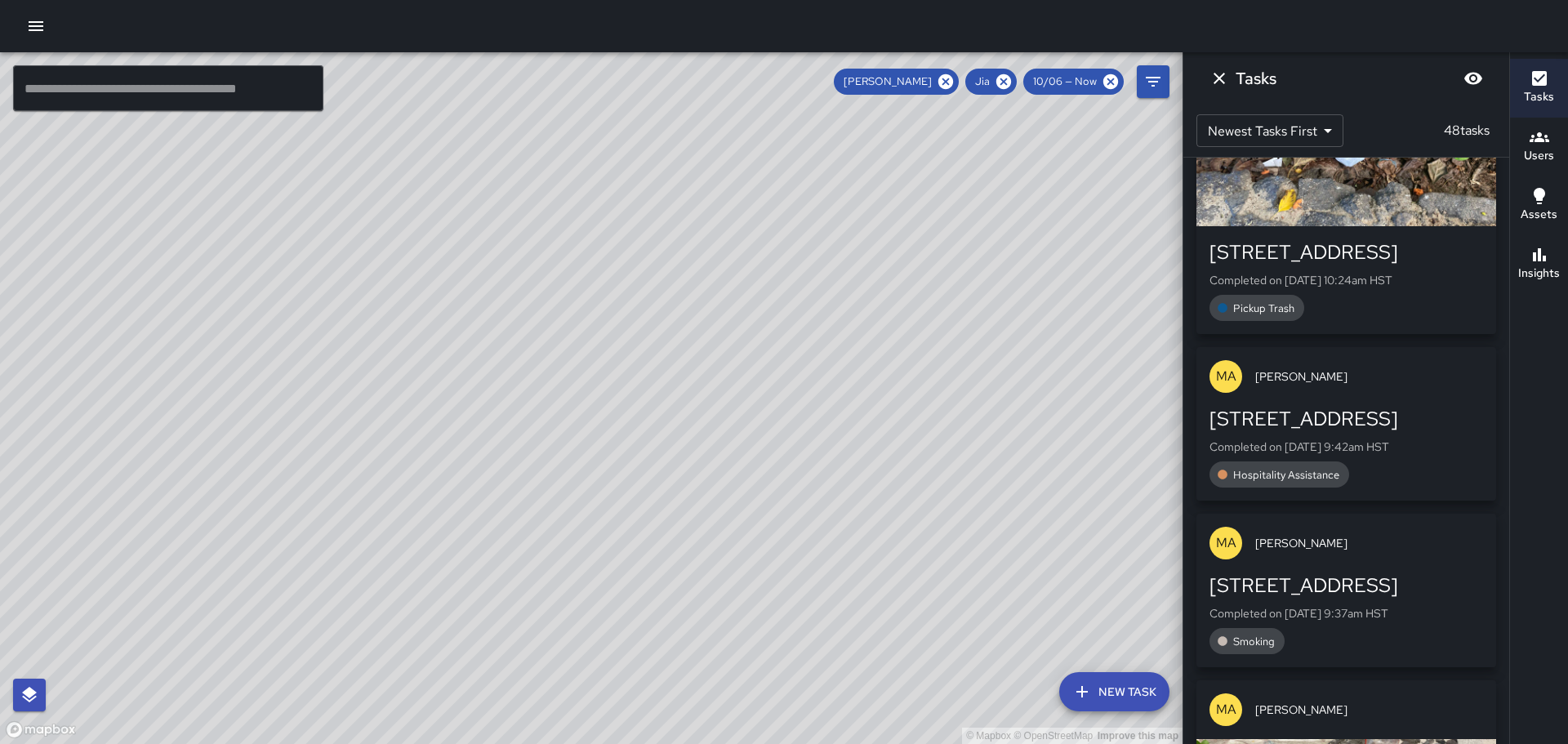
drag, startPoint x: 983, startPoint y: 440, endPoint x: 994, endPoint y: 410, distance: 32.0
click at [954, 399] on div "© Mapbox © OpenStreetMap Improve this map" at bounding box center [591, 398] width 1183 height 692
drag, startPoint x: 1053, startPoint y: 477, endPoint x: 973, endPoint y: 372, distance: 132.0
click at [966, 372] on div "© Mapbox © OpenStreetMap Improve this map" at bounding box center [591, 398] width 1183 height 692
drag, startPoint x: 940, startPoint y: 361, endPoint x: 898, endPoint y: 299, distance: 74.9
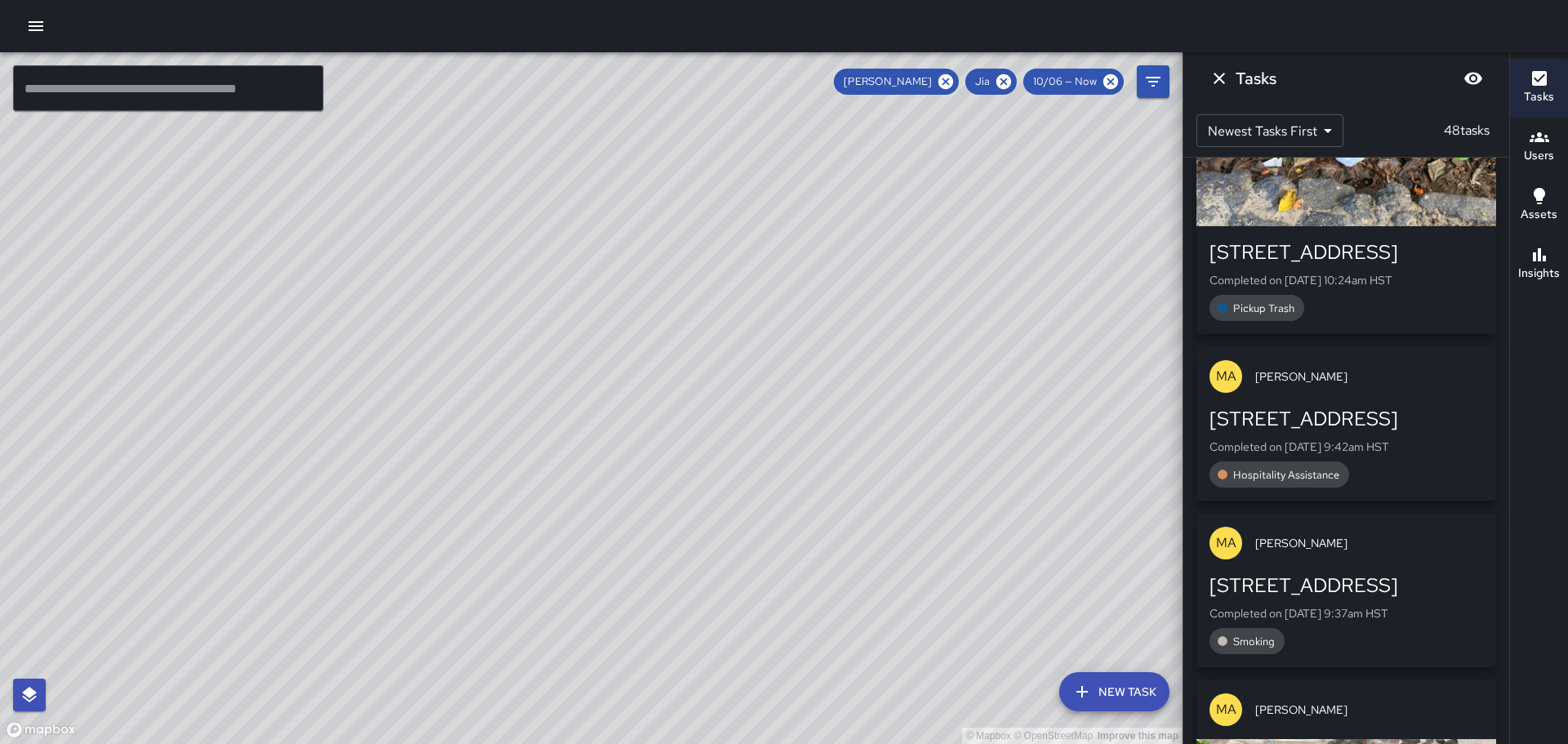
click at [898, 299] on div "© Mapbox © OpenStreetMap Improve this map" at bounding box center [591, 398] width 1183 height 692
drag, startPoint x: 851, startPoint y: 306, endPoint x: 781, endPoint y: 382, distance: 103.3
click at [781, 382] on div "© Mapbox © OpenStreetMap Improve this map" at bounding box center [591, 398] width 1183 height 692
drag, startPoint x: 846, startPoint y: 409, endPoint x: 840, endPoint y: 372, distance: 37.5
click at [841, 374] on div "© Mapbox © OpenStreetMap Improve this map" at bounding box center [591, 398] width 1183 height 692
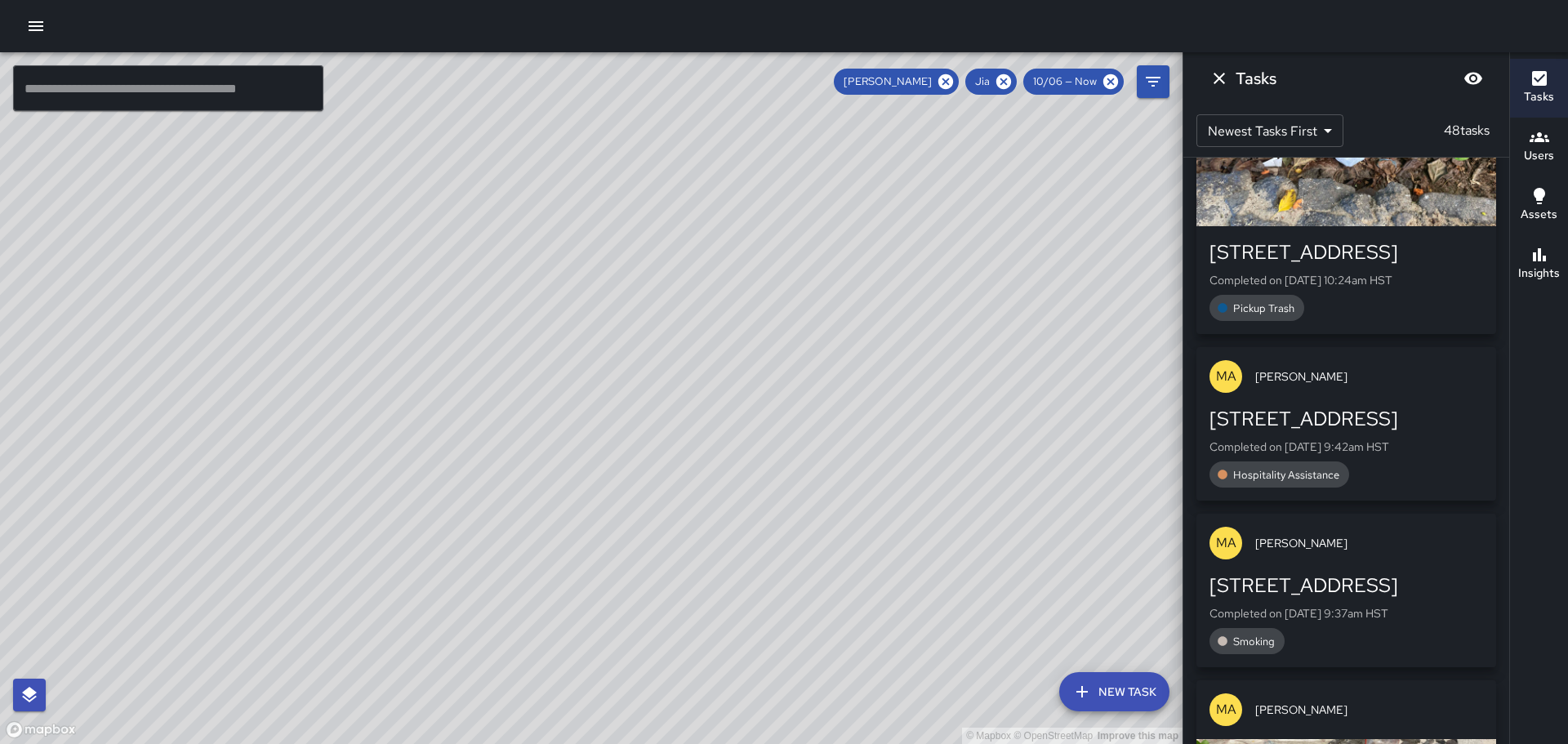
drag, startPoint x: 449, startPoint y: 447, endPoint x: 585, endPoint y: 641, distance: 236.9
click at [583, 645] on div "© Mapbox © OpenStreetMap Improve this map" at bounding box center [591, 398] width 1183 height 692
drag, startPoint x: 572, startPoint y: 265, endPoint x: 1071, endPoint y: 730, distance: 682.1
click at [1099, 743] on html "© Mapbox © OpenStreetMap Improve this map ​ New Task [PERSON_NAME] Jia 10/06 — …" at bounding box center [784, 372] width 1568 height 744
drag, startPoint x: 669, startPoint y: 170, endPoint x: 761, endPoint y: 425, distance: 271.1
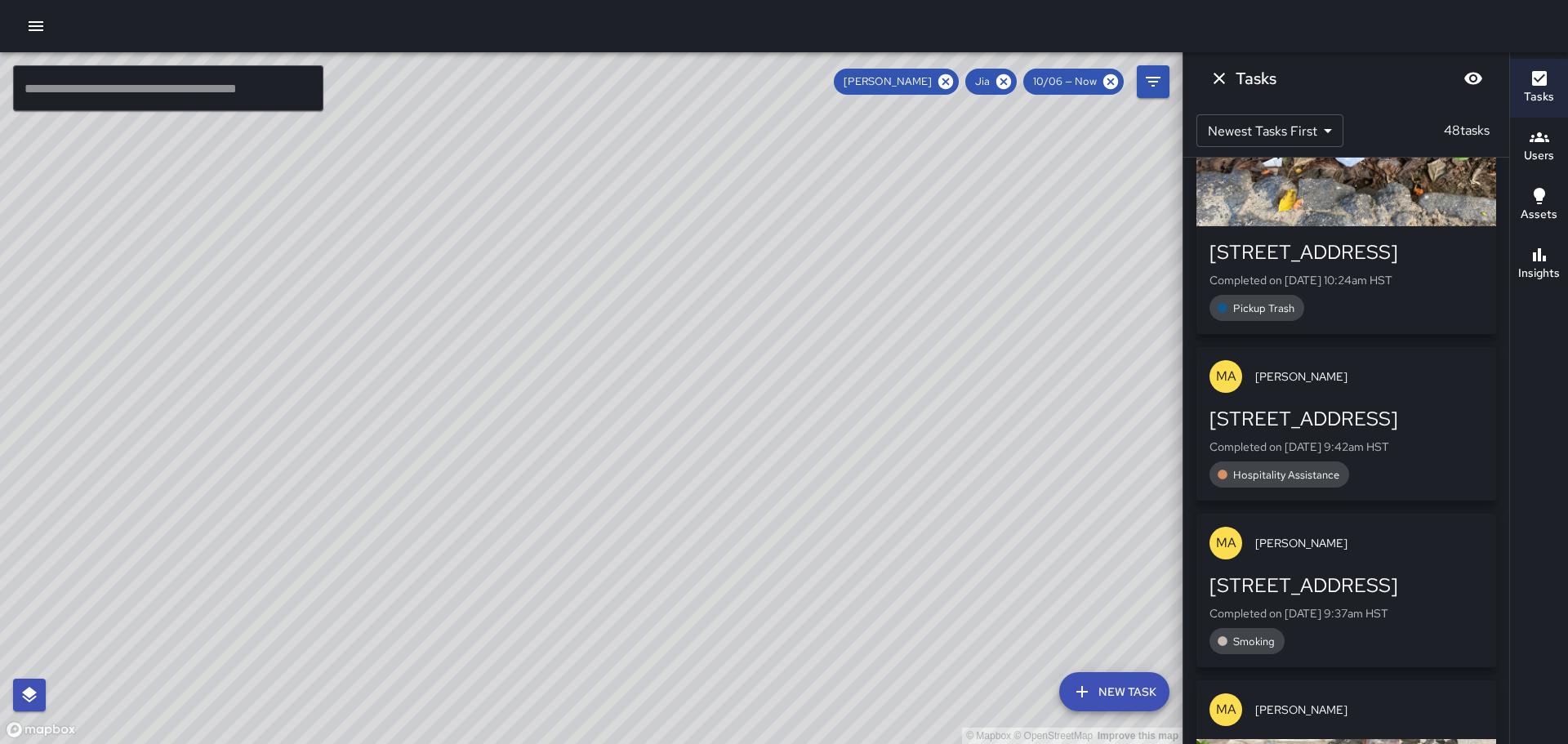
click at [761, 425] on div "© Mapbox © OpenStreetMap Improve this map" at bounding box center [591, 398] width 1183 height 692
drag, startPoint x: 633, startPoint y: 271, endPoint x: 601, endPoint y: 207, distance: 71.6
click at [608, 221] on div "© Mapbox © OpenStreetMap Improve this map" at bounding box center [591, 398] width 1183 height 692
drag, startPoint x: 778, startPoint y: 532, endPoint x: 700, endPoint y: 439, distance: 121.4
click at [710, 438] on div "© Mapbox © OpenStreetMap Improve this map" at bounding box center [591, 398] width 1183 height 692
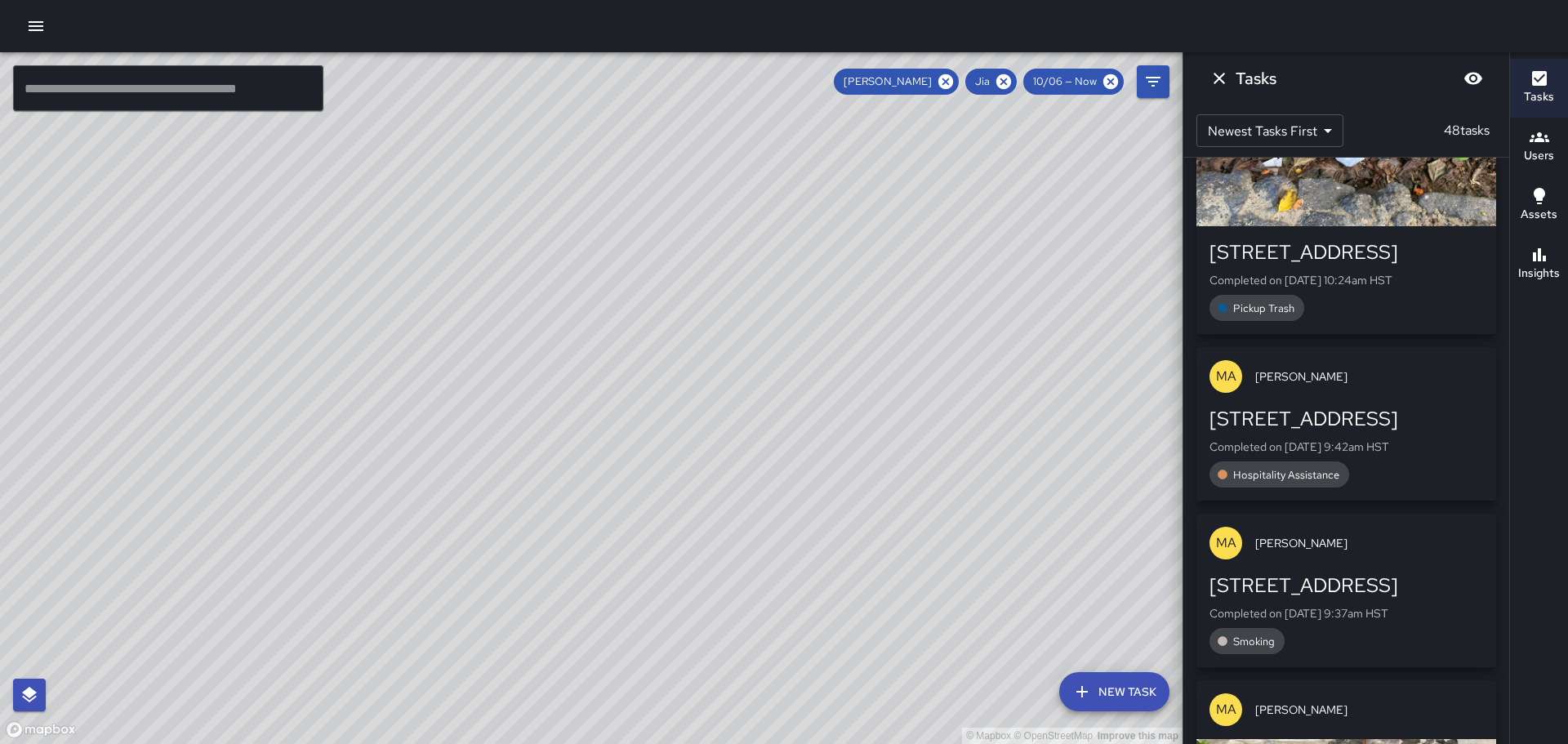
drag, startPoint x: 483, startPoint y: 558, endPoint x: 501, endPoint y: 632, distance: 76.2
click at [501, 632] on div "© Mapbox © OpenStreetMap Improve this map" at bounding box center [591, 398] width 1183 height 692
drag, startPoint x: 696, startPoint y: 352, endPoint x: 795, endPoint y: 426, distance: 123.6
click at [794, 440] on div "© Mapbox © OpenStreetMap Improve this map" at bounding box center [591, 398] width 1183 height 692
drag, startPoint x: 777, startPoint y: 486, endPoint x: 738, endPoint y: 312, distance: 178.3
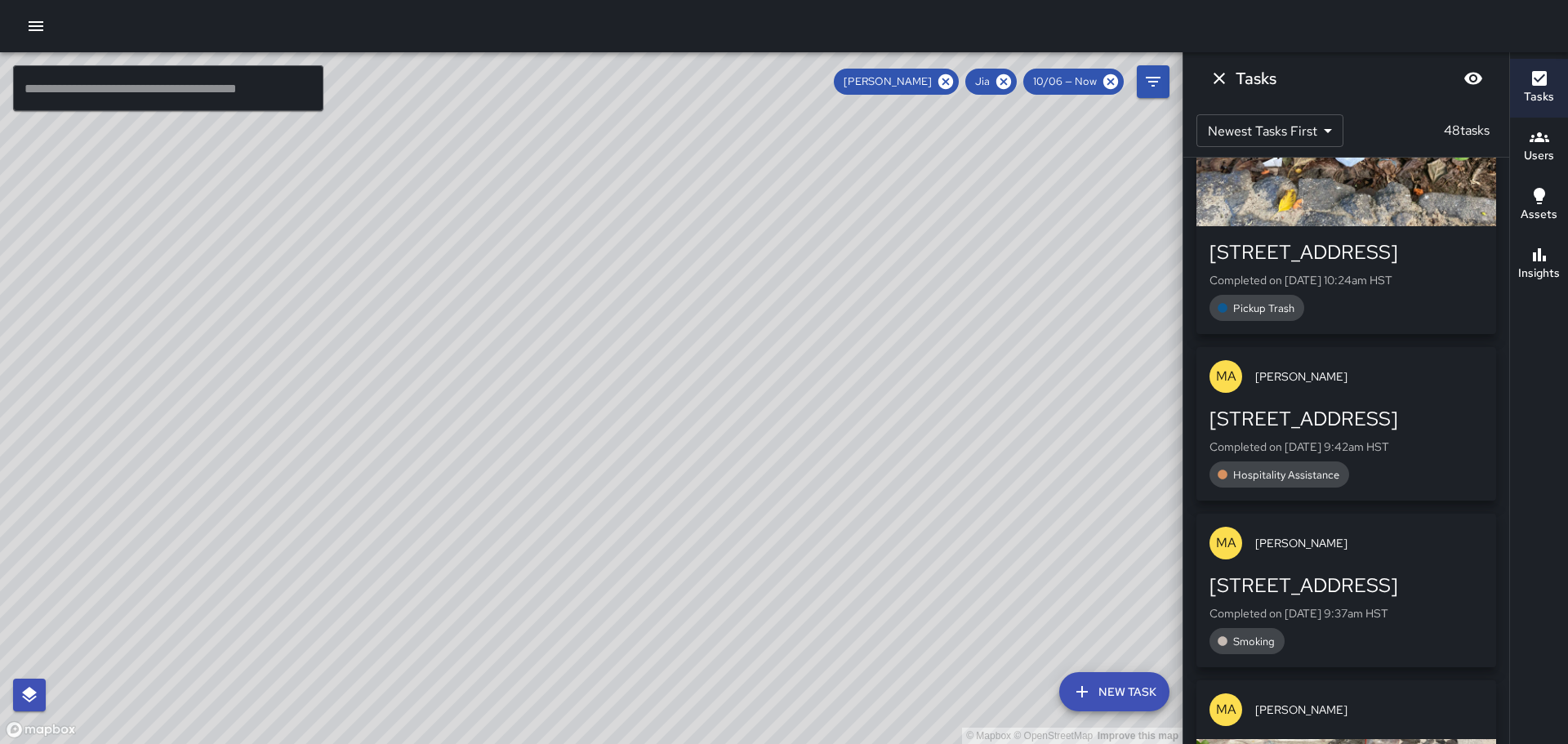
click at [738, 312] on div "© Mapbox © OpenStreetMap Improve this map" at bounding box center [591, 398] width 1183 height 692
drag, startPoint x: 403, startPoint y: 343, endPoint x: 593, endPoint y: 270, distance: 203.5
click at [592, 270] on div "© Mapbox © OpenStreetMap Improve this map" at bounding box center [591, 398] width 1183 height 692
drag, startPoint x: 604, startPoint y: 366, endPoint x: 884, endPoint y: 208, distance: 321.5
click at [847, 228] on div "© Mapbox © OpenStreetMap Improve this map" at bounding box center [591, 398] width 1183 height 692
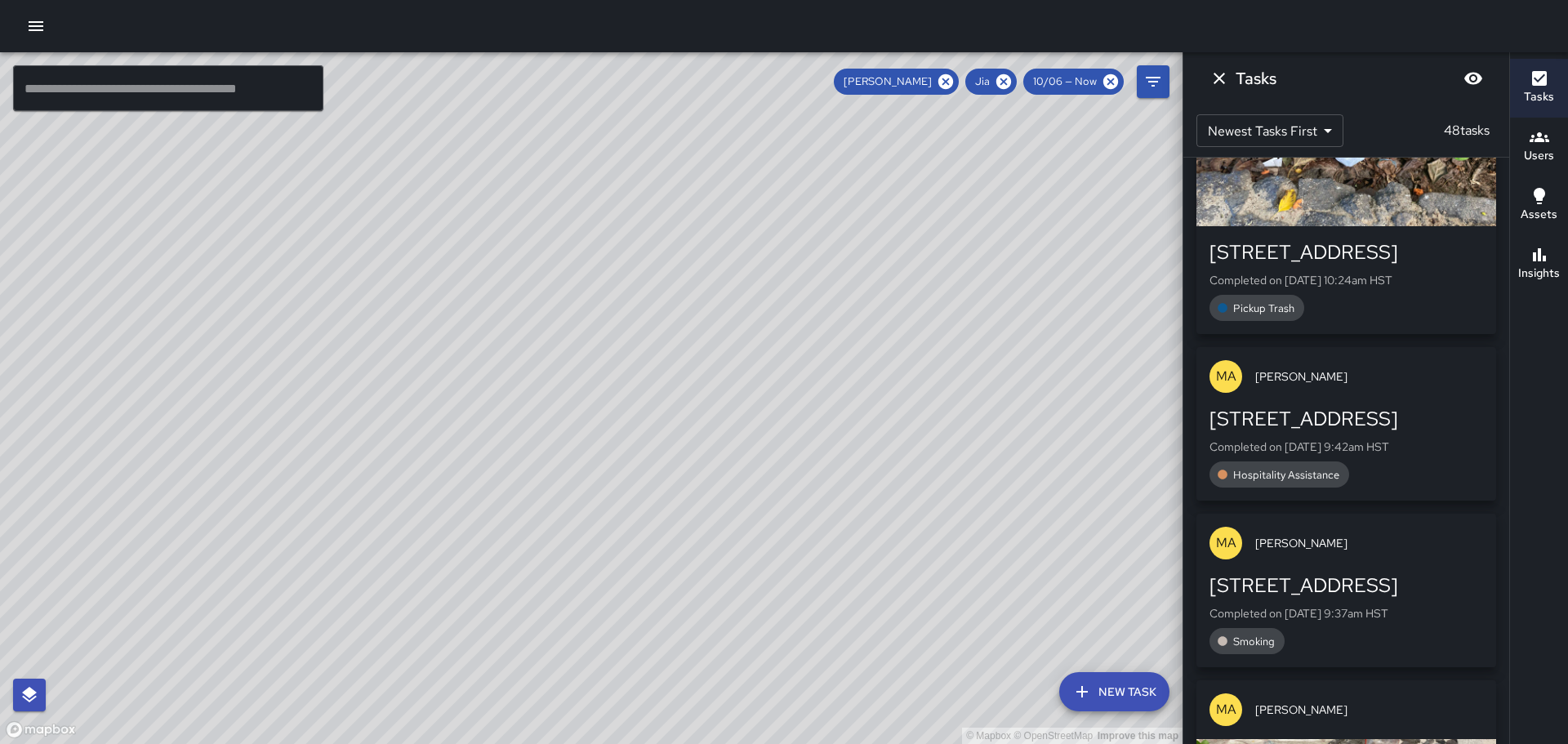
drag, startPoint x: 928, startPoint y: 357, endPoint x: 777, endPoint y: 285, distance: 167.3
click at [780, 286] on div "© Mapbox © OpenStreetMap Improve this map" at bounding box center [591, 398] width 1183 height 692
drag, startPoint x: 1043, startPoint y: 431, endPoint x: 983, endPoint y: 374, distance: 82.8
click at [983, 375] on div "© Mapbox © OpenStreetMap Improve this map" at bounding box center [591, 398] width 1183 height 692
drag, startPoint x: 459, startPoint y: 341, endPoint x: 460, endPoint y: 363, distance: 22.0
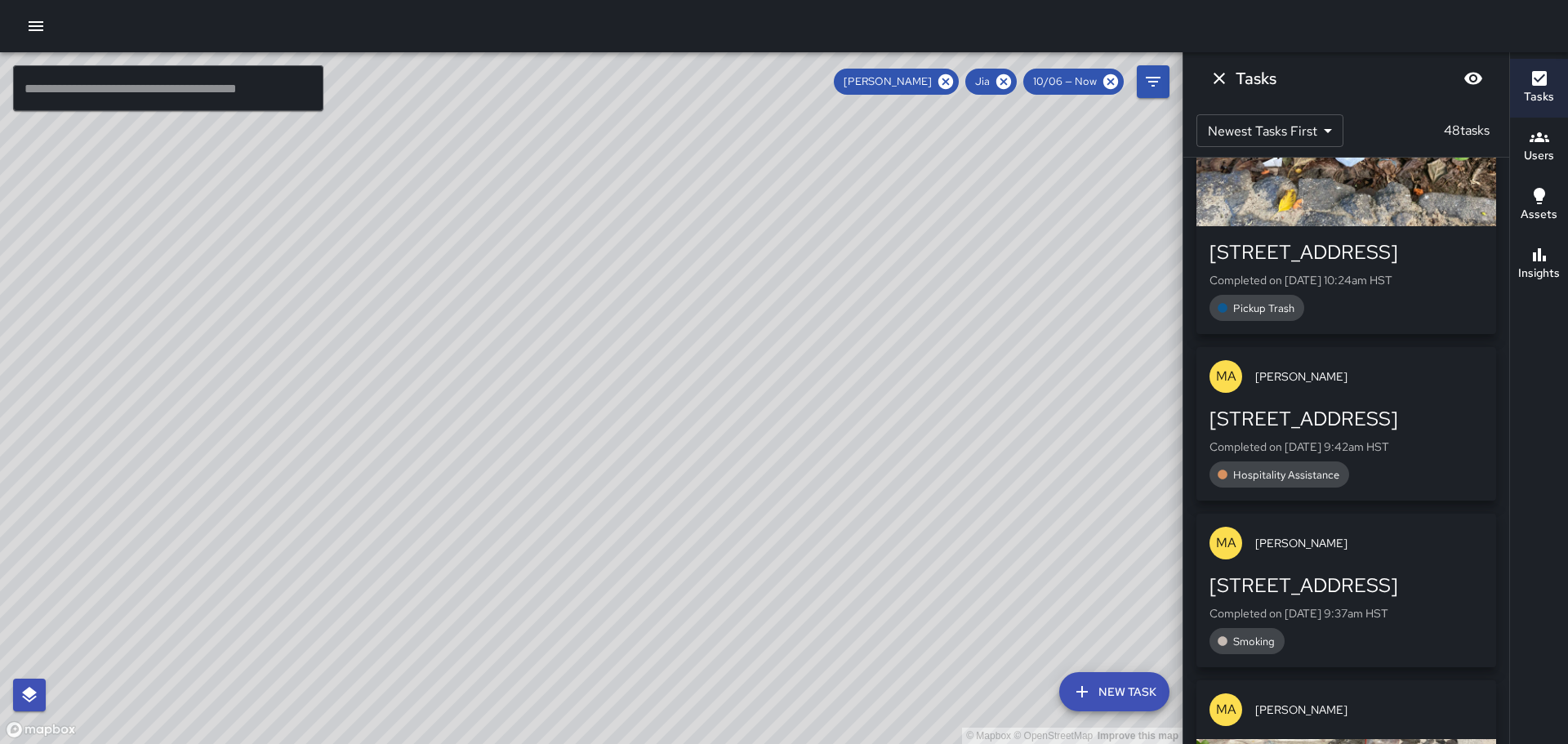
click at [527, 486] on div "© Mapbox © OpenStreetMap Improve this map" at bounding box center [591, 398] width 1183 height 692
drag, startPoint x: 1034, startPoint y: 305, endPoint x: 895, endPoint y: 273, distance: 142.6
click at [895, 273] on div "© Mapbox © OpenStreetMap Improve this map" at bounding box center [591, 398] width 1183 height 692
drag, startPoint x: 1016, startPoint y: 370, endPoint x: 998, endPoint y: 344, distance: 31.6
click at [999, 348] on div "© Mapbox © OpenStreetMap Improve this map" at bounding box center [591, 398] width 1183 height 692
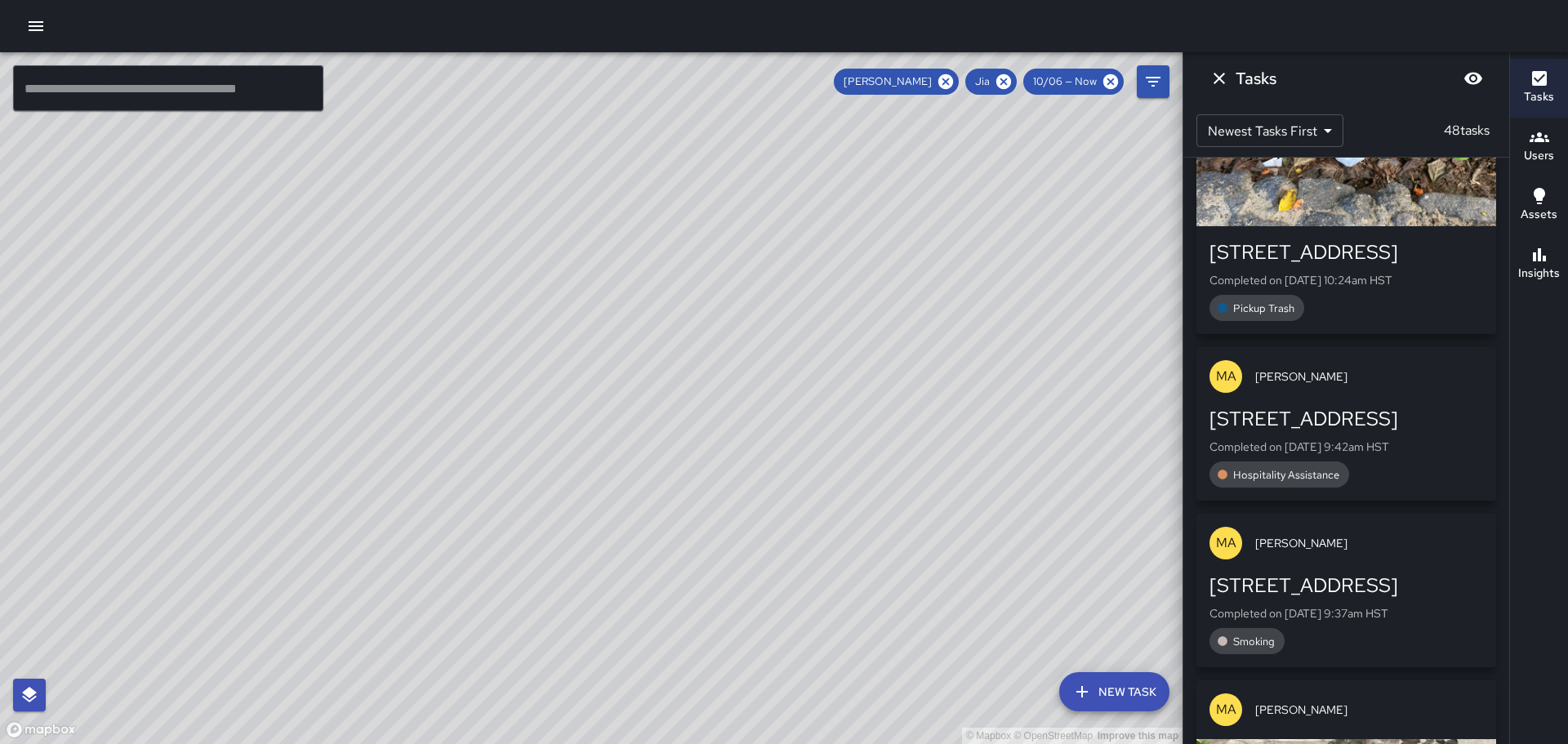
drag, startPoint x: 1001, startPoint y: 605, endPoint x: 956, endPoint y: 342, distance: 266.8
click at [956, 342] on div "© Mapbox © OpenStreetMap Improve this map" at bounding box center [591, 398] width 1183 height 692
drag, startPoint x: 914, startPoint y: 245, endPoint x: 922, endPoint y: 369, distance: 124.3
click at [922, 369] on div "© Mapbox © OpenStreetMap Improve this map" at bounding box center [591, 398] width 1183 height 692
